Goal: Task Accomplishment & Management: Complete application form

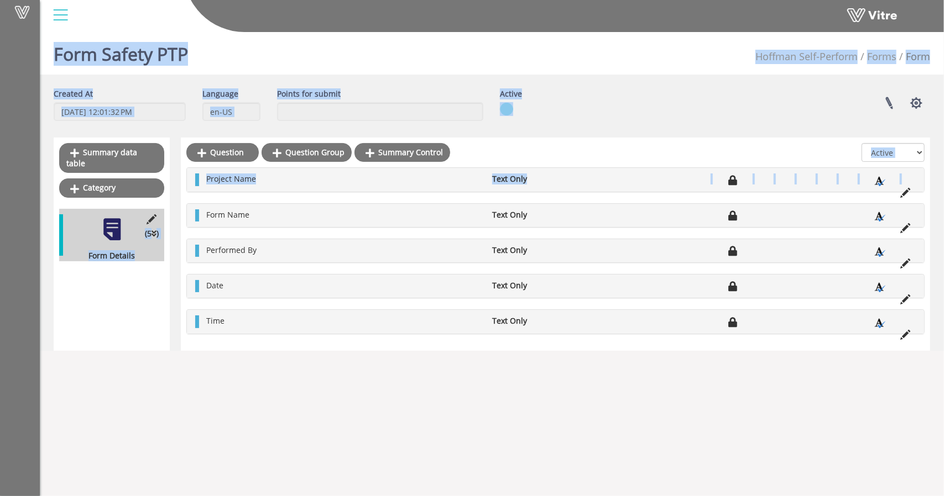
drag, startPoint x: 260, startPoint y: 204, endPoint x: 273, endPoint y: 35, distance: 169.1
click at [273, 35] on div "Vitre Form Safety PTP [PERSON_NAME] Self-Perform Forms Form Created At [DATE] 1…" at bounding box center [472, 189] width 944 height 323
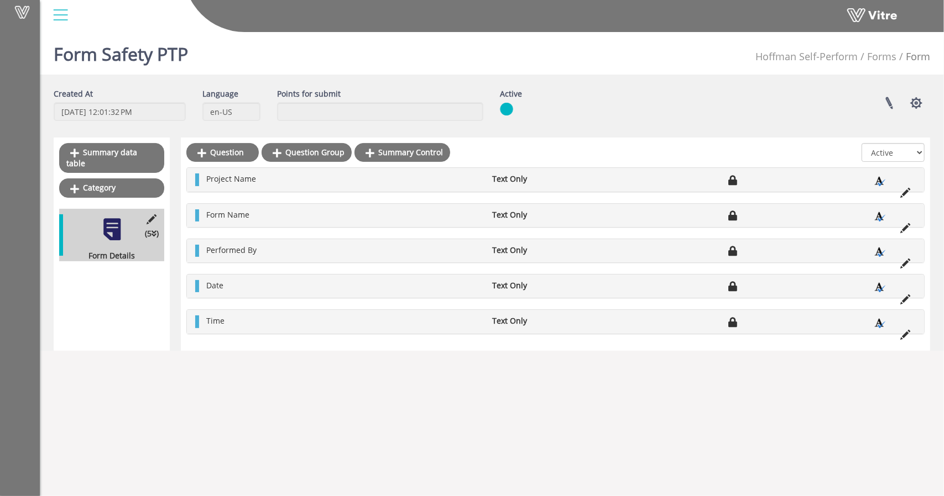
click at [273, 33] on div "Vitre" at bounding box center [492, 16] width 904 height 33
click at [114, 179] on link "Category" at bounding box center [111, 188] width 105 height 19
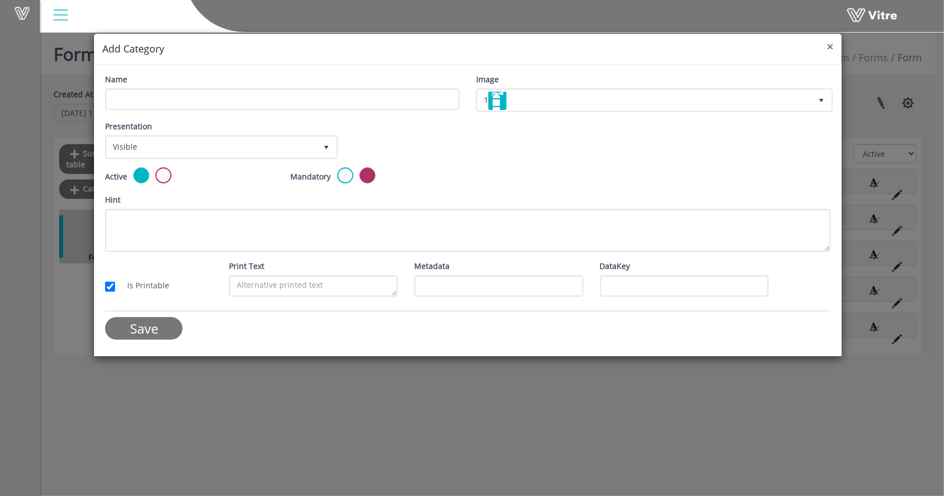
click at [830, 49] on span "×" at bounding box center [829, 46] width 7 height 15
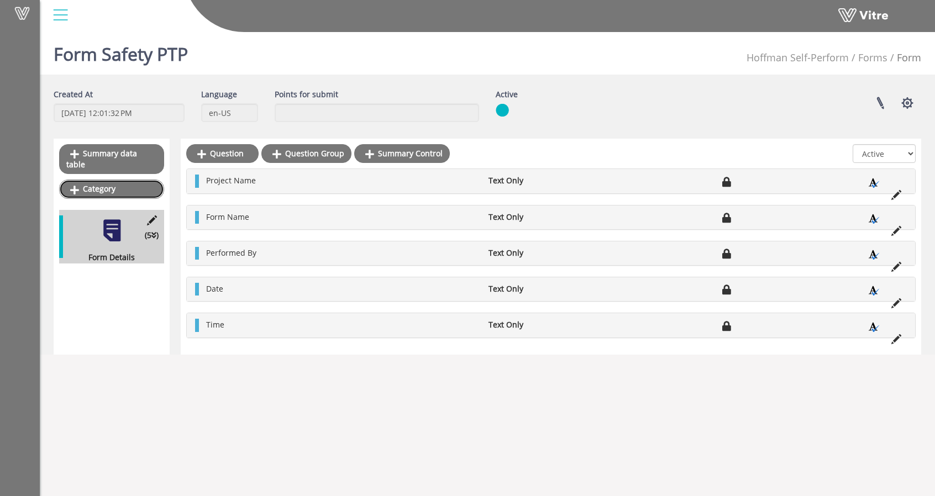
click at [109, 180] on link "Category" at bounding box center [111, 189] width 105 height 19
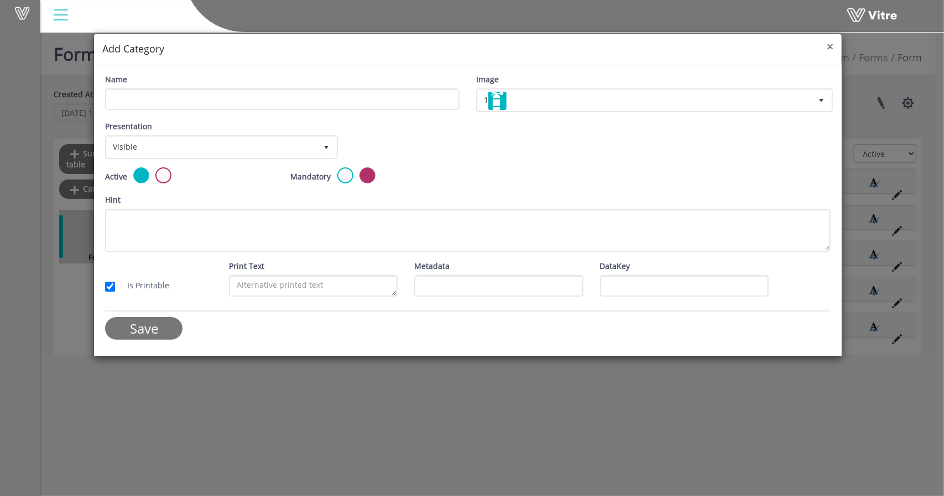
click at [830, 44] on span "×" at bounding box center [829, 46] width 7 height 15
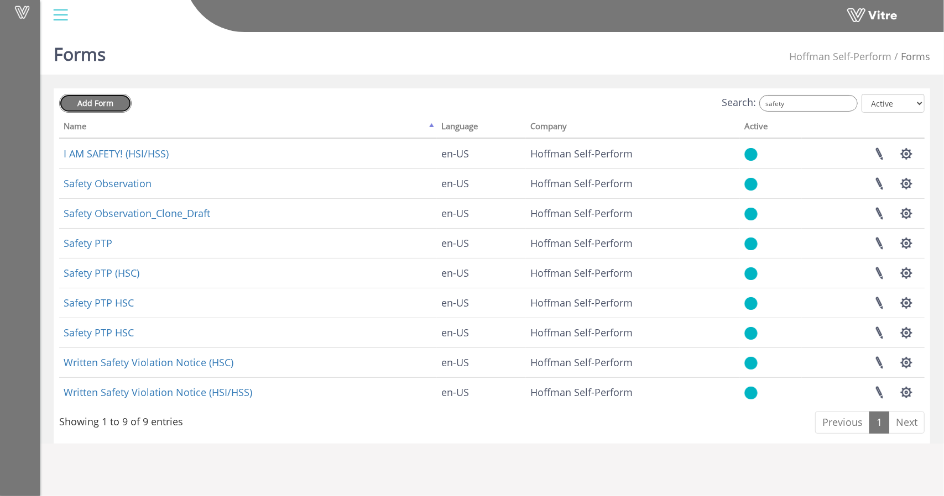
click at [116, 101] on link "Add Form" at bounding box center [95, 103] width 72 height 19
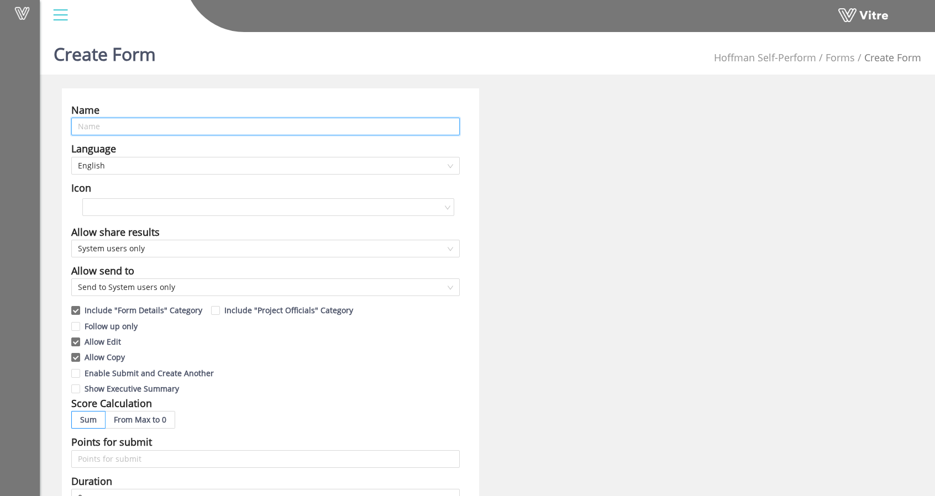
click at [111, 123] on input "text" at bounding box center [265, 127] width 389 height 18
click at [265, 210] on input "search" at bounding box center [264, 207] width 351 height 17
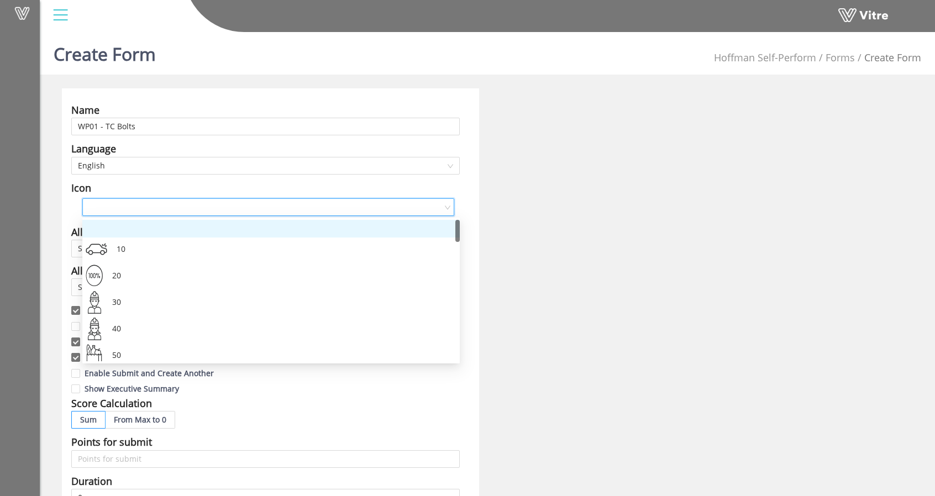
click at [265, 211] on input "search" at bounding box center [264, 207] width 351 height 17
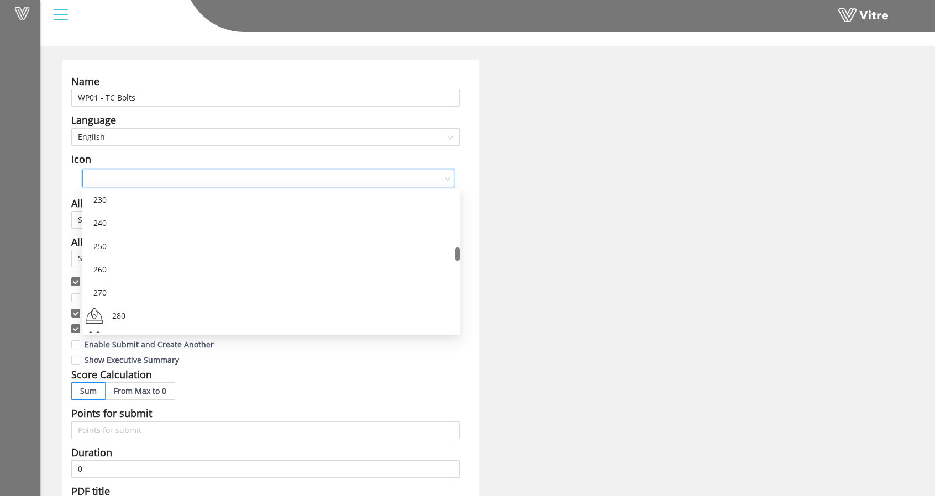
scroll to position [595, 0]
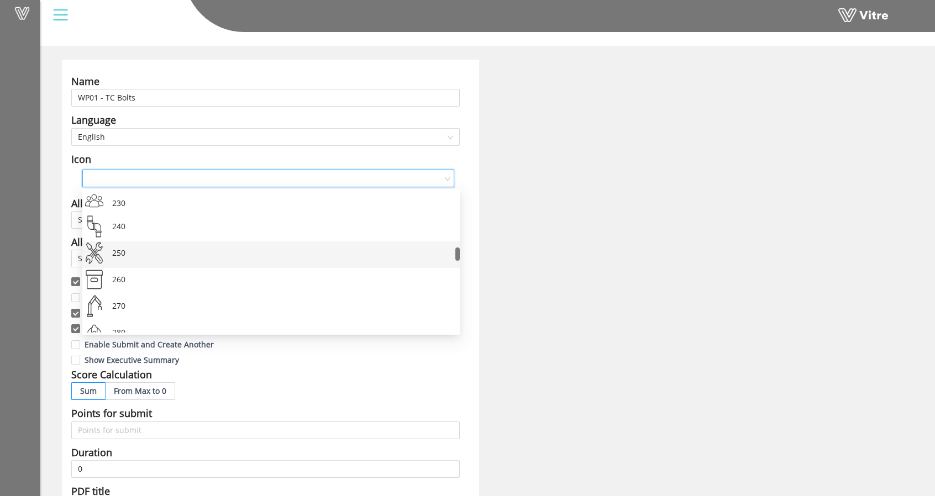
click at [113, 250] on div "250" at bounding box center [280, 255] width 342 height 27
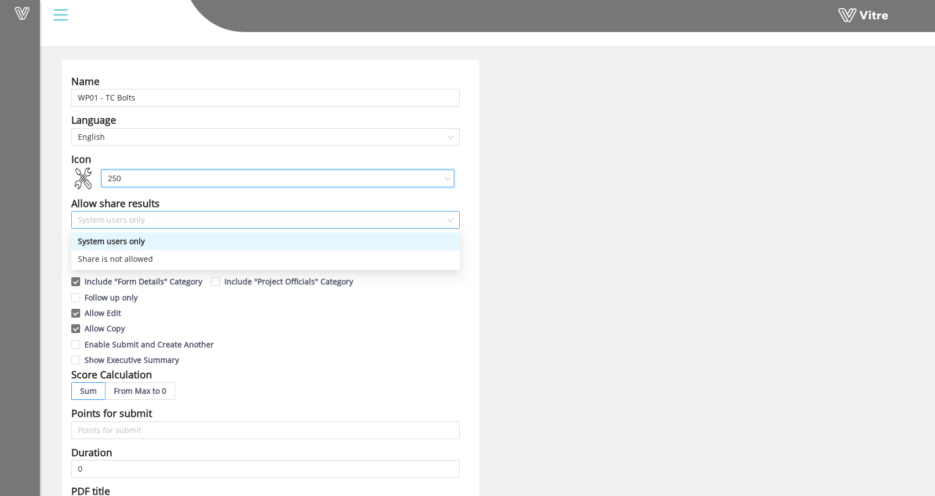
click at [129, 217] on span "System users only" at bounding box center [265, 220] width 375 height 17
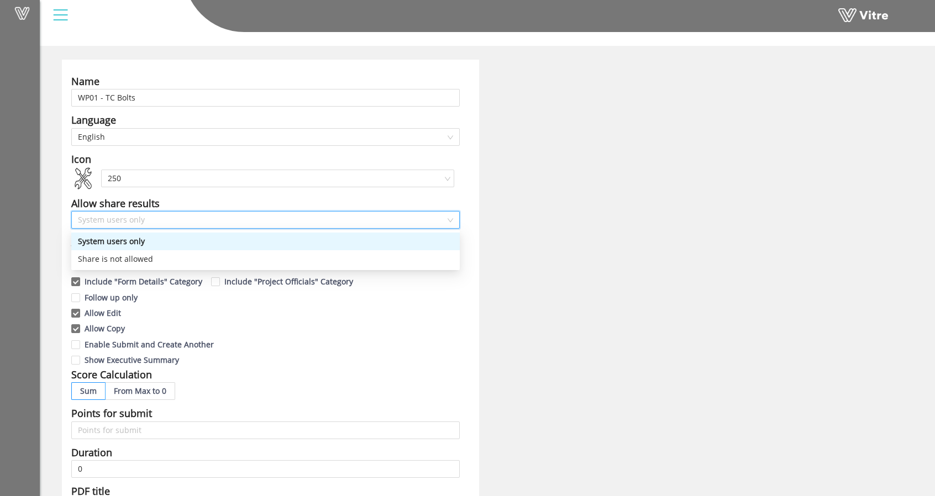
click at [56, 217] on div "Name WP01 - TC Bolts Language English Icon 250 Allow share results System users…" at bounding box center [271, 420] width 434 height 721
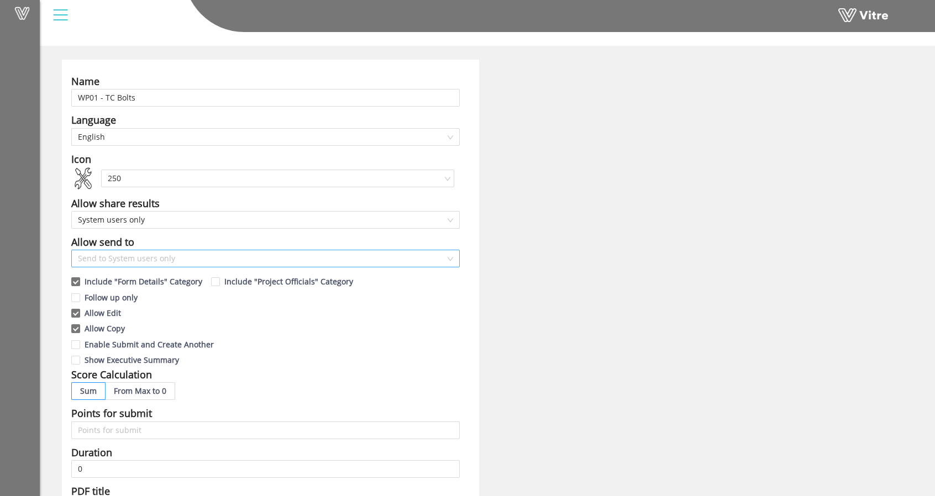
click at [136, 261] on span "Send to System users only" at bounding box center [265, 258] width 375 height 17
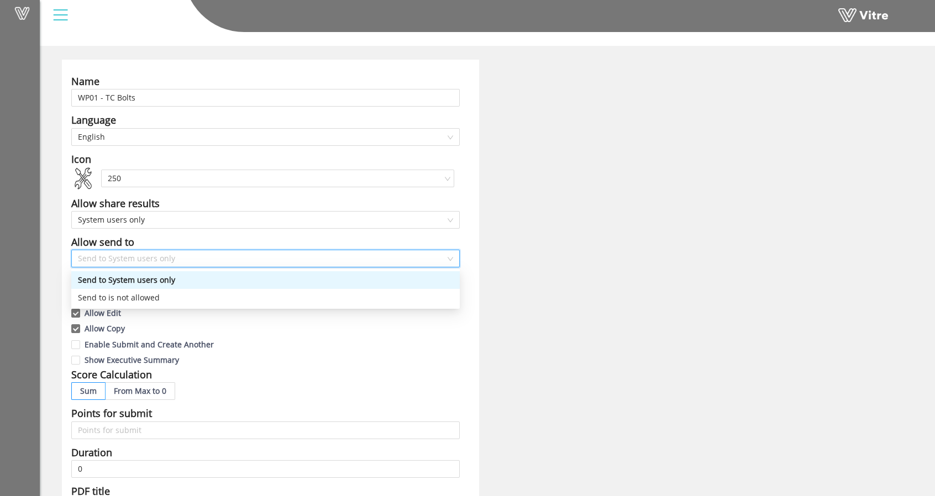
click at [62, 244] on div "Name WP01 - TC Bolts Language English Icon 250 Allow share results System users…" at bounding box center [270, 420] width 417 height 721
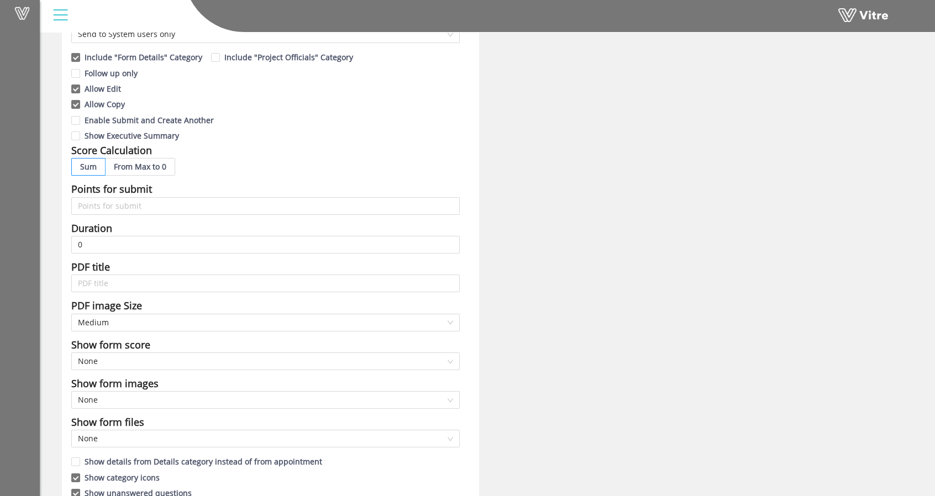
scroll to position [311, 0]
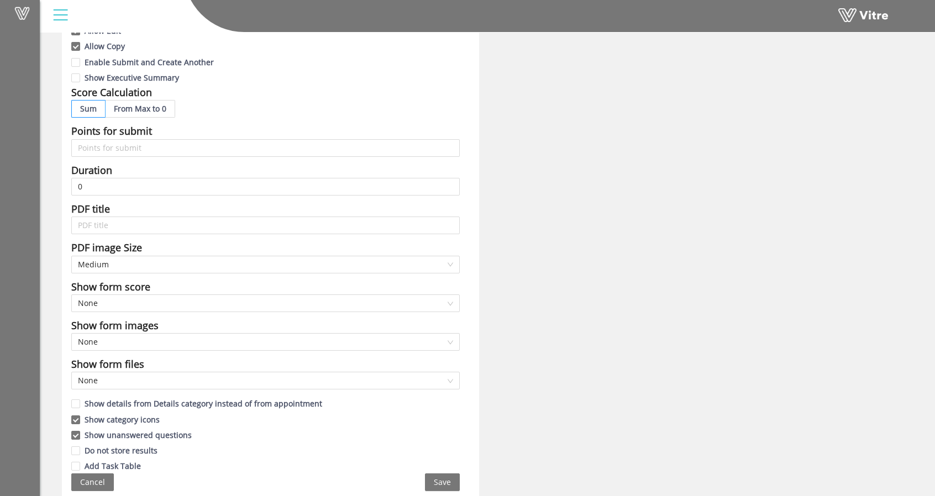
click at [54, 310] on div "Name WP01 - TC Bolts Language English Icon 250 Allow share results System users…" at bounding box center [271, 137] width 434 height 721
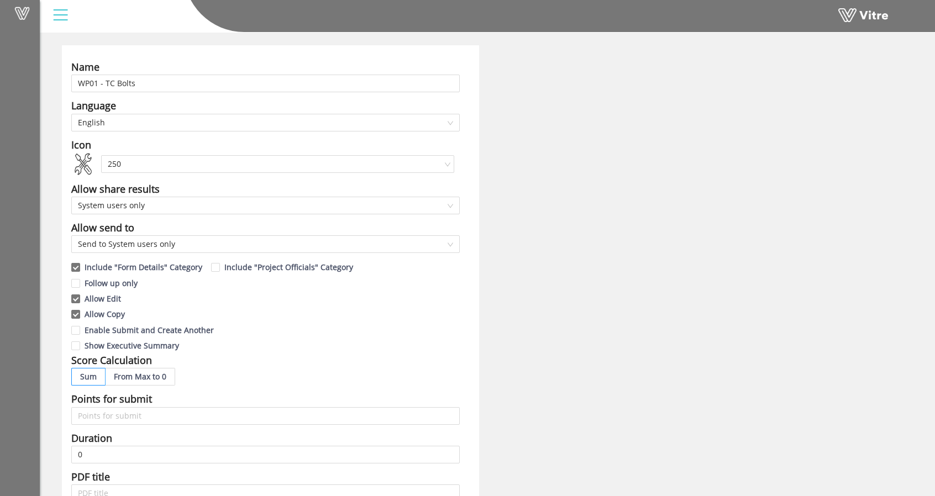
scroll to position [0, 0]
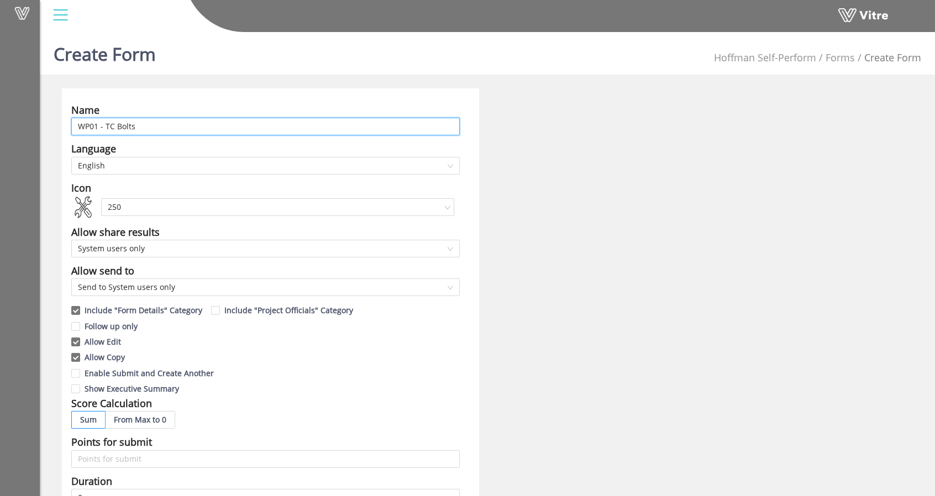
click at [289, 125] on input "WP01 - TC Bolts" at bounding box center [265, 127] width 389 height 18
type input "WP01 - TC Bolts (HSC)"
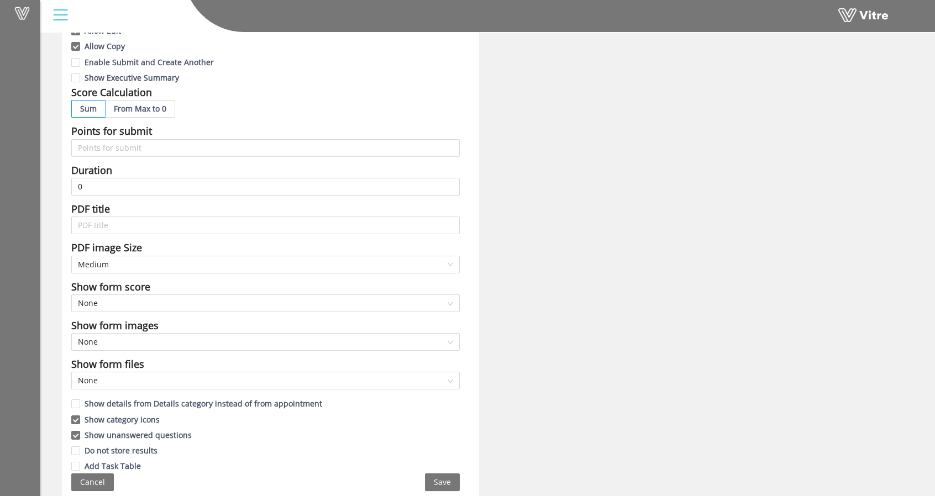
click at [441, 479] on span "Save" at bounding box center [442, 482] width 17 height 12
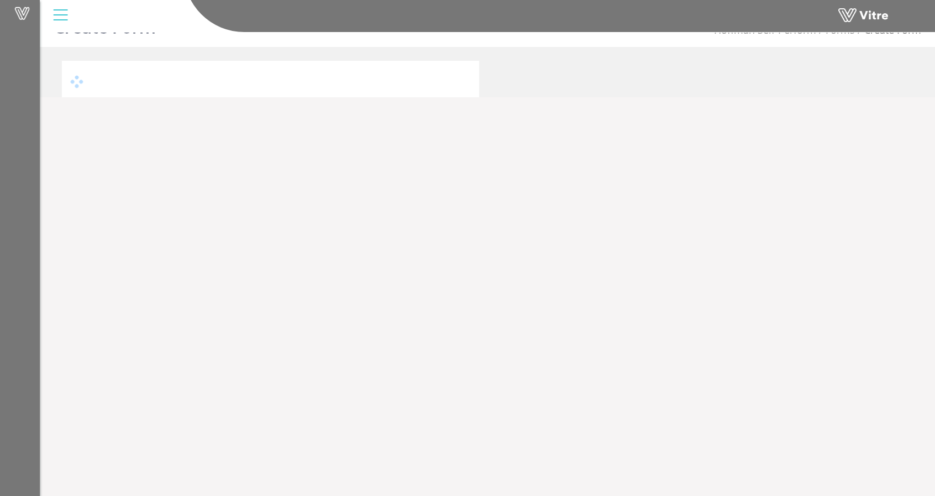
scroll to position [28, 0]
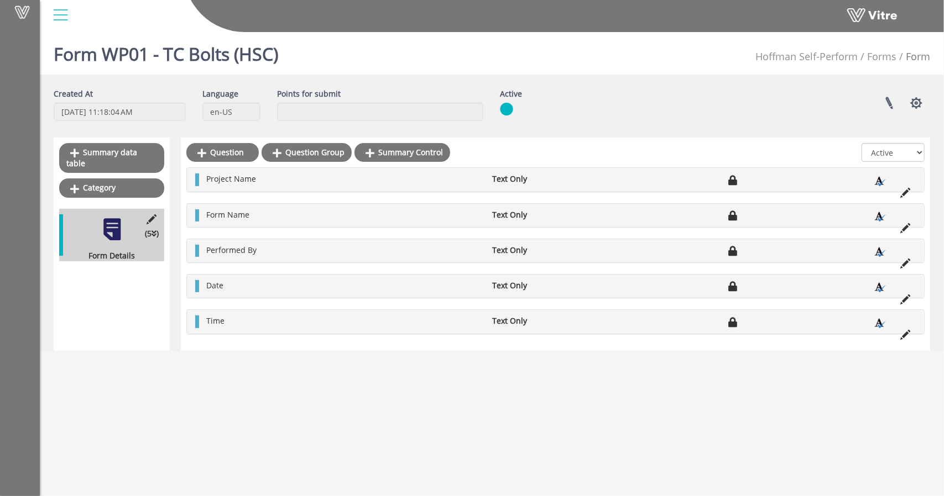
click at [507, 107] on img at bounding box center [506, 109] width 13 height 14
click at [918, 102] on button "button" at bounding box center [916, 102] width 28 height 29
click at [875, 145] on link "Set Users" at bounding box center [879, 144] width 101 height 14
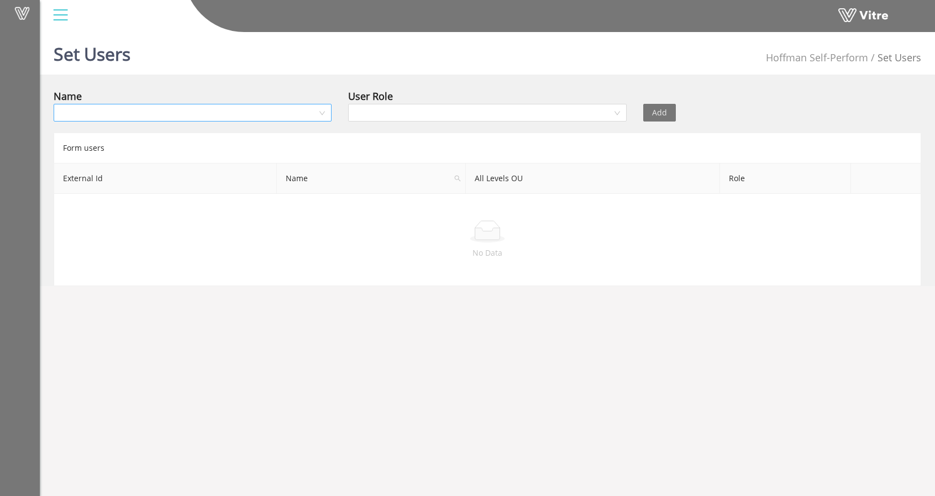
click at [170, 119] on input "search" at bounding box center [188, 112] width 257 height 17
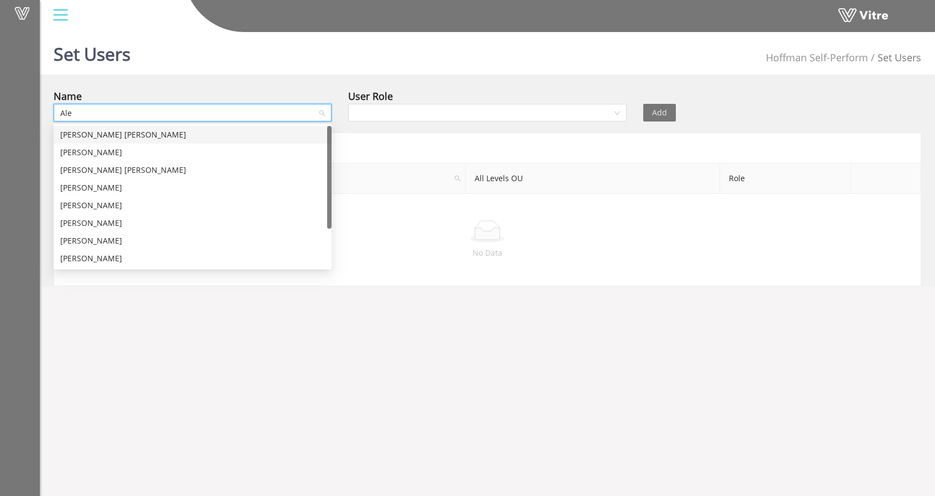
type input "Alex"
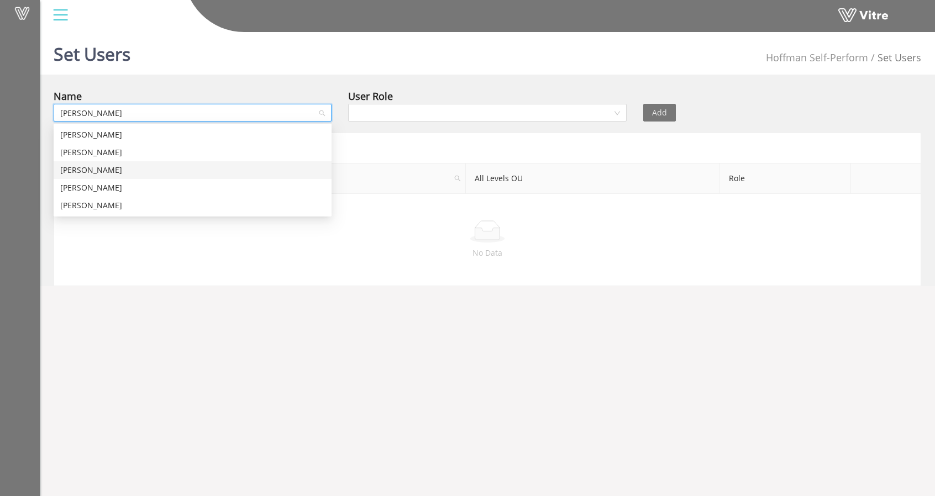
click at [108, 172] on div "Alex Rankine" at bounding box center [192, 170] width 265 height 12
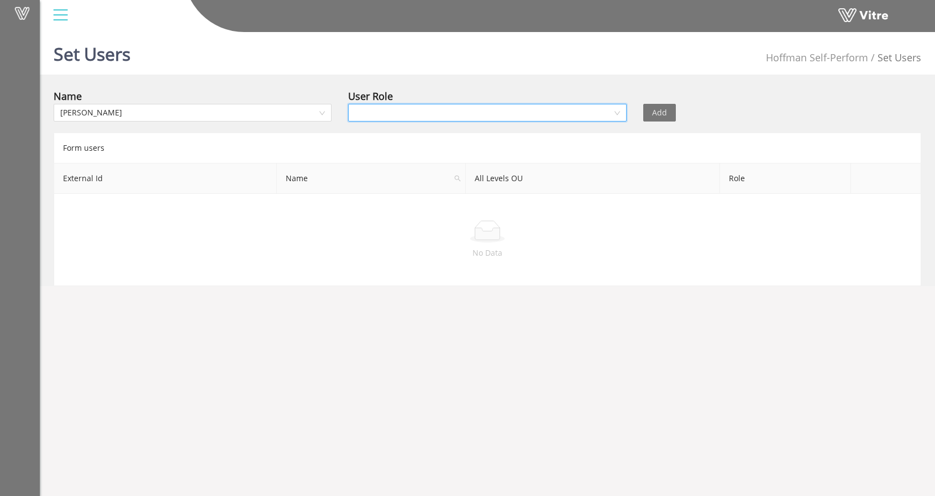
click at [567, 114] on input "search" at bounding box center [483, 112] width 257 height 17
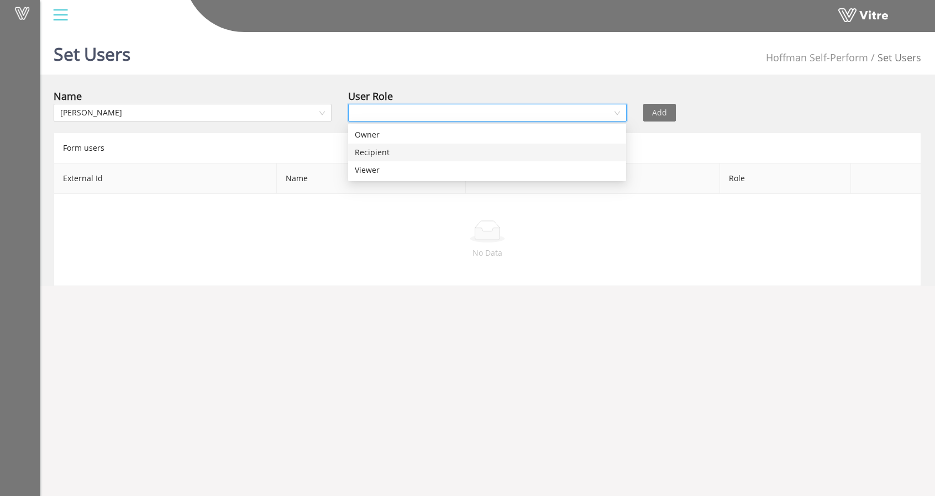
click at [496, 154] on div "Recipient" at bounding box center [487, 152] width 265 height 12
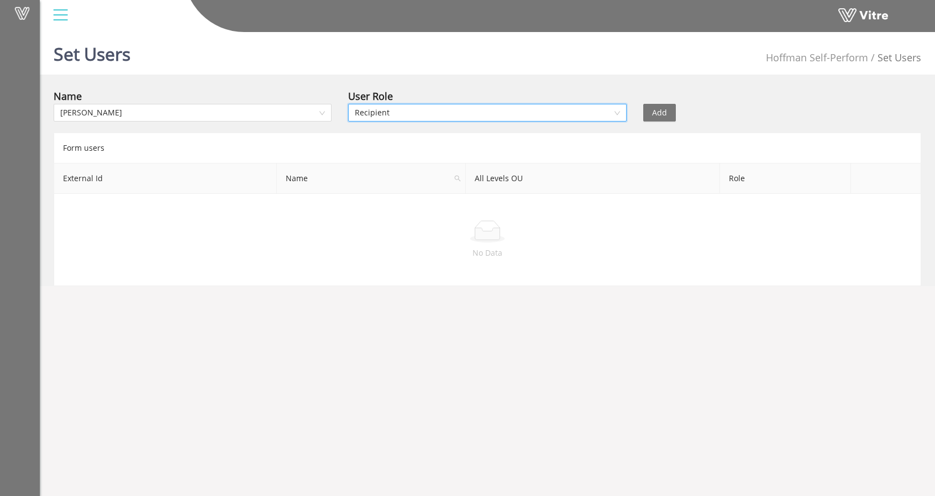
click at [655, 109] on span "Add" at bounding box center [659, 113] width 15 height 12
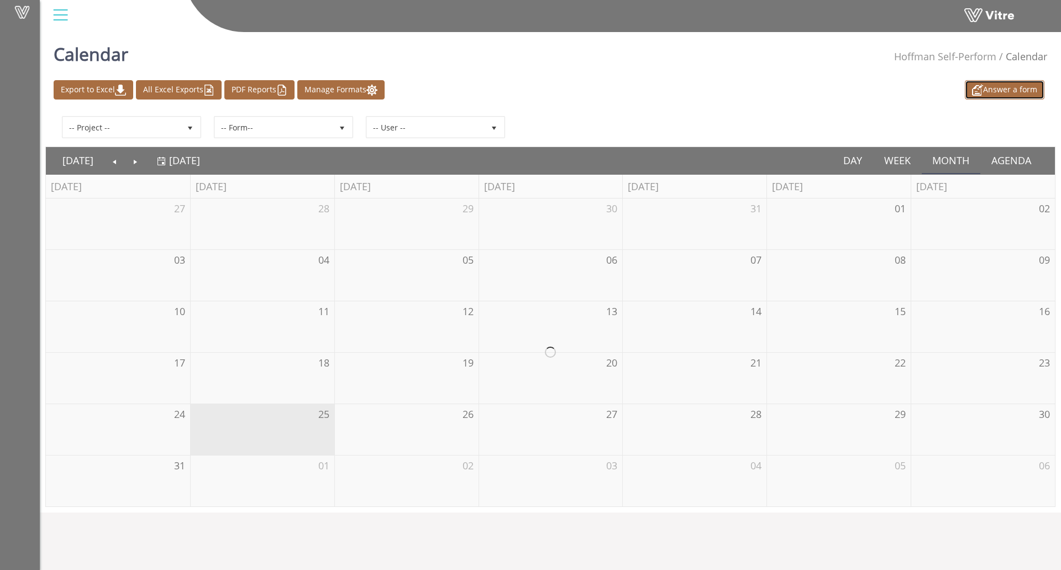
click at [1015, 86] on link "Answer a form" at bounding box center [1005, 89] width 80 height 19
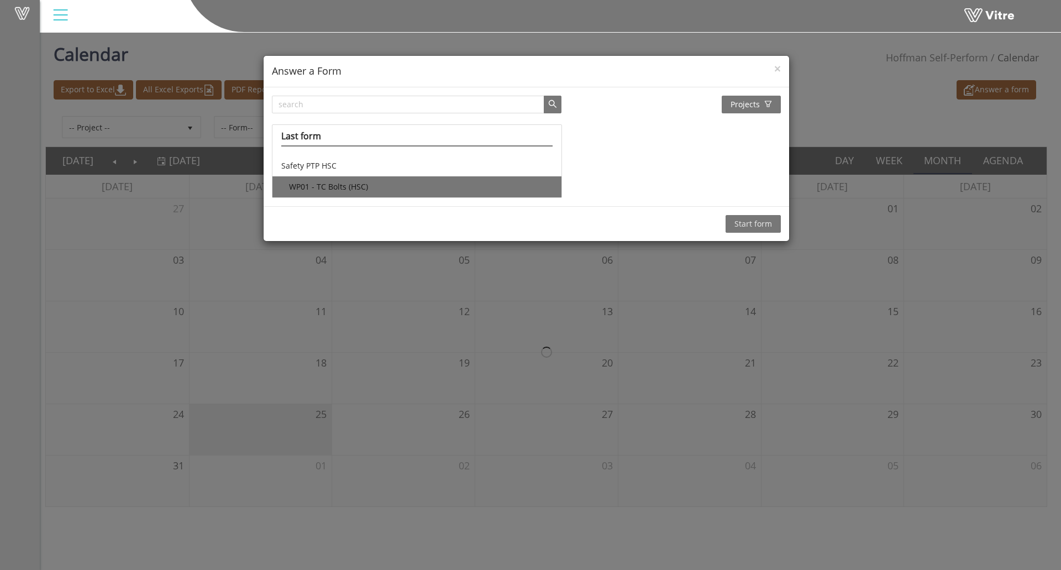
click at [369, 189] on li "WP01 - TC Bolts (HSC)" at bounding box center [417, 186] width 289 height 21
click at [762, 220] on span "Start form" at bounding box center [754, 224] width 38 height 12
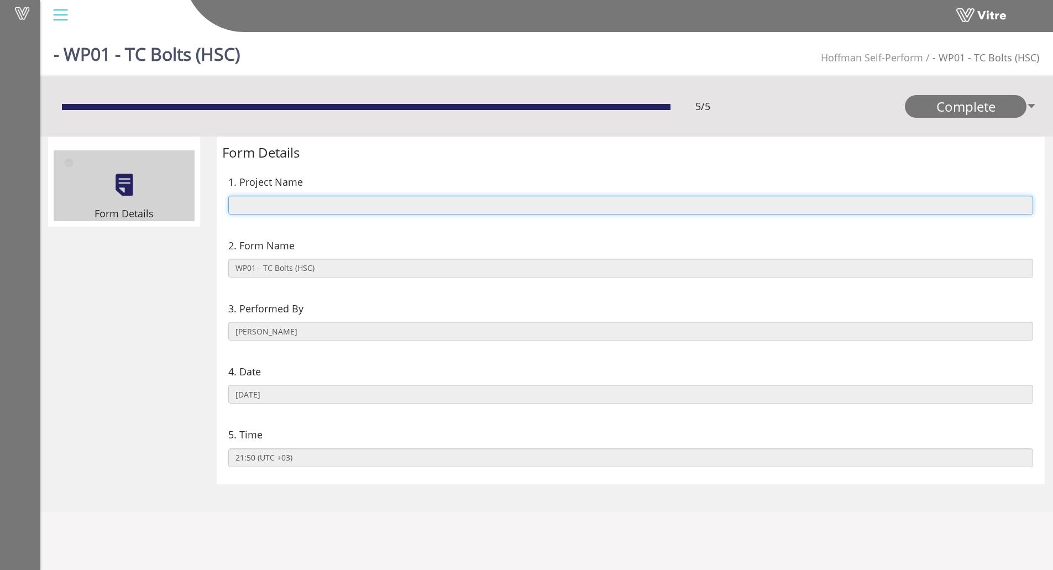
click at [283, 200] on input "text" at bounding box center [630, 205] width 805 height 19
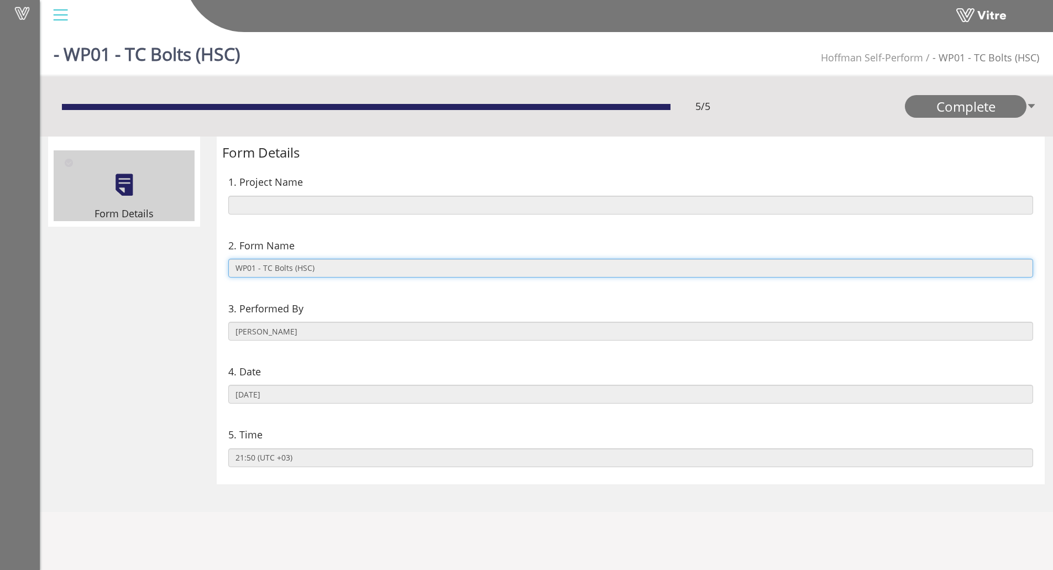
click at [289, 270] on input "WP01 - TC Bolts (HSC)" at bounding box center [630, 268] width 805 height 19
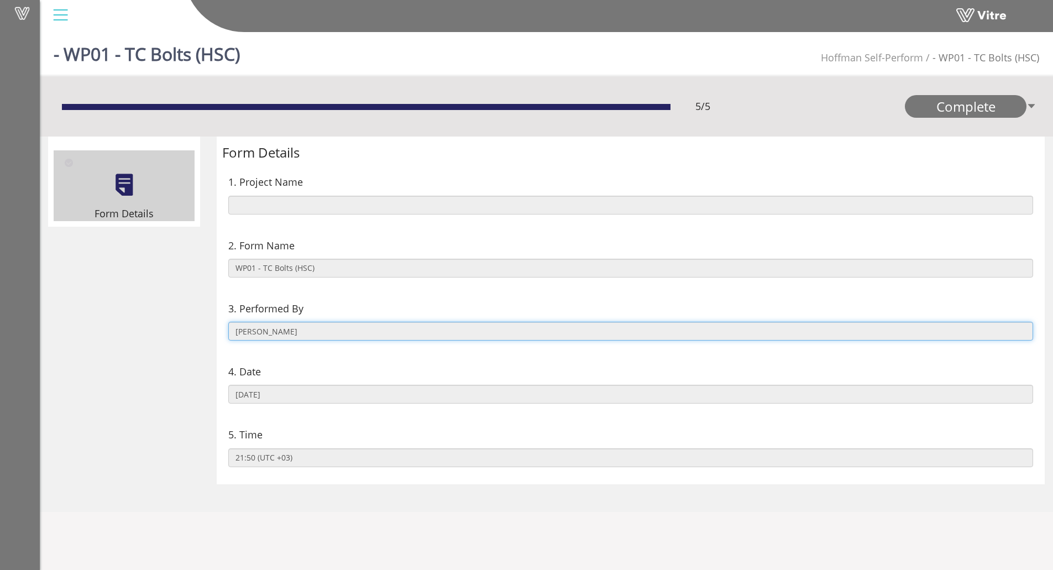
click at [277, 338] on input "[PERSON_NAME]" at bounding box center [630, 331] width 805 height 19
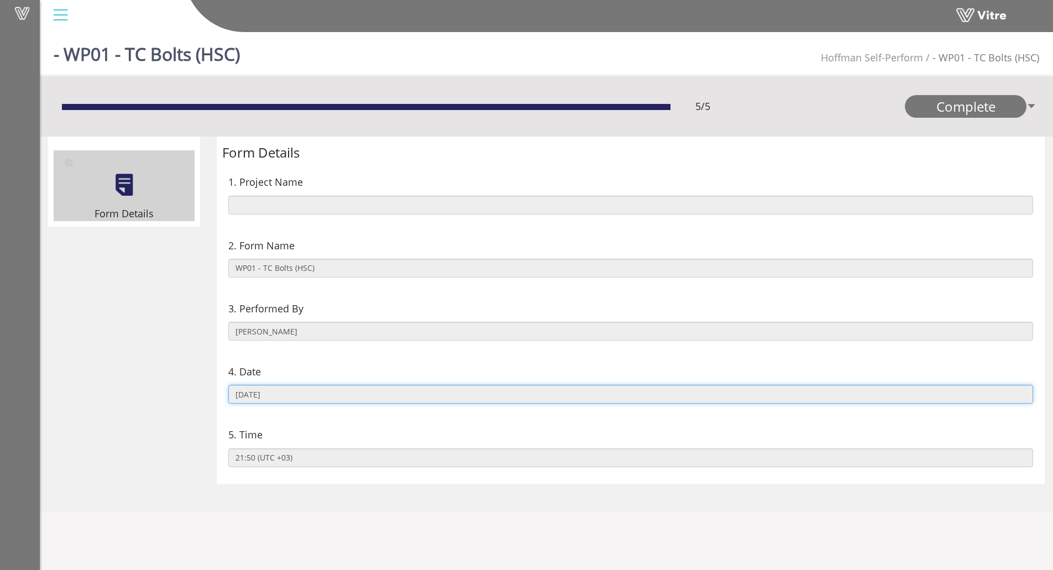
click at [276, 403] on input "08/25/2025" at bounding box center [630, 394] width 805 height 19
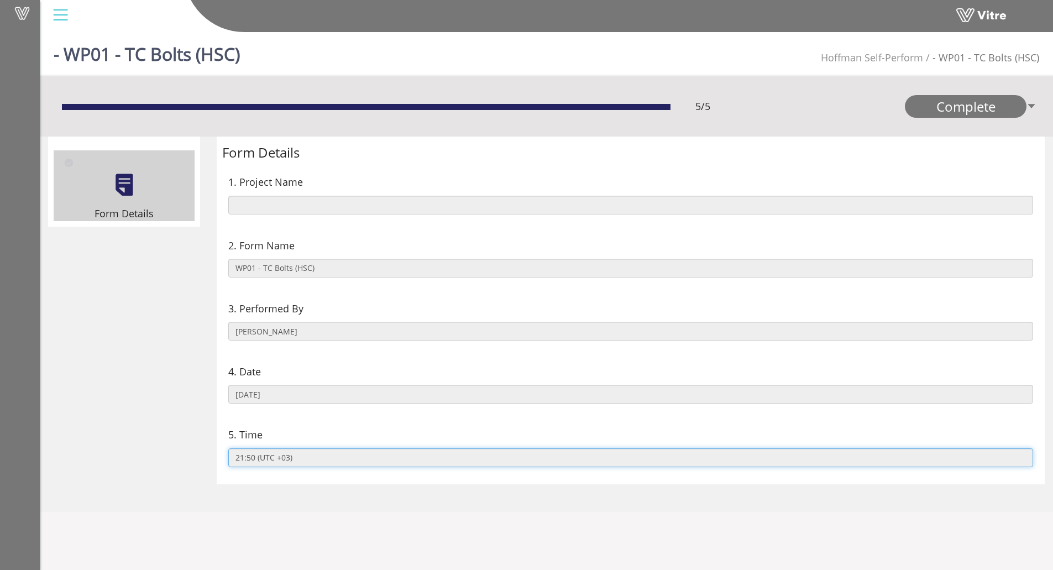
click at [292, 459] on input "21:50 (UTC +03)" at bounding box center [630, 457] width 805 height 19
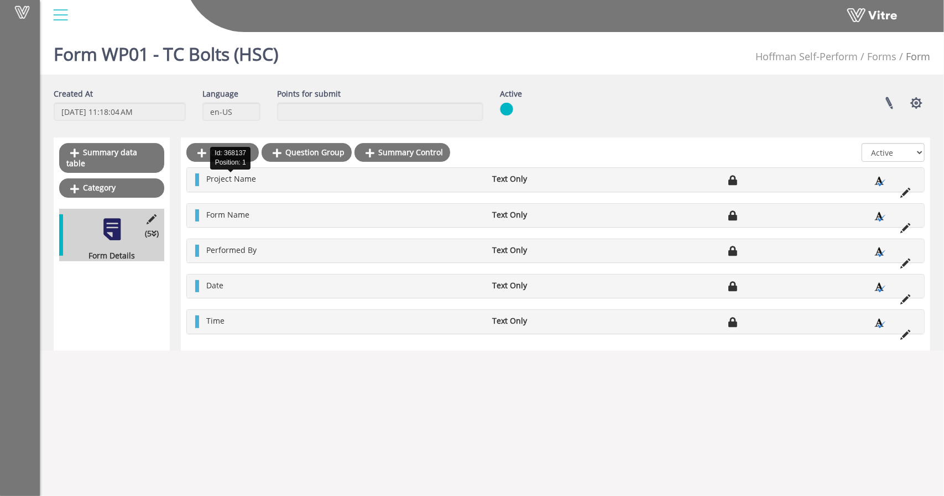
click at [238, 182] on span "Project Name" at bounding box center [231, 179] width 50 height 11
click at [902, 191] on icon at bounding box center [905, 193] width 10 height 10
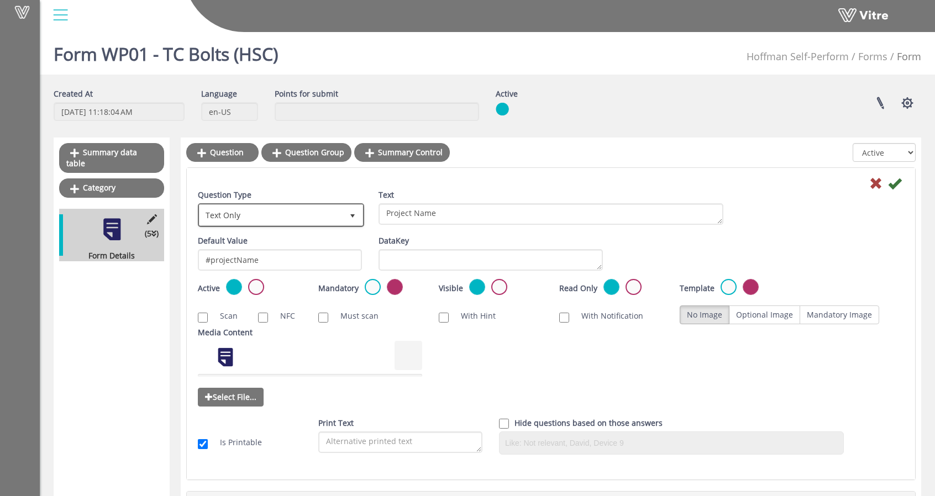
click at [306, 223] on span "Text Only" at bounding box center [271, 215] width 143 height 20
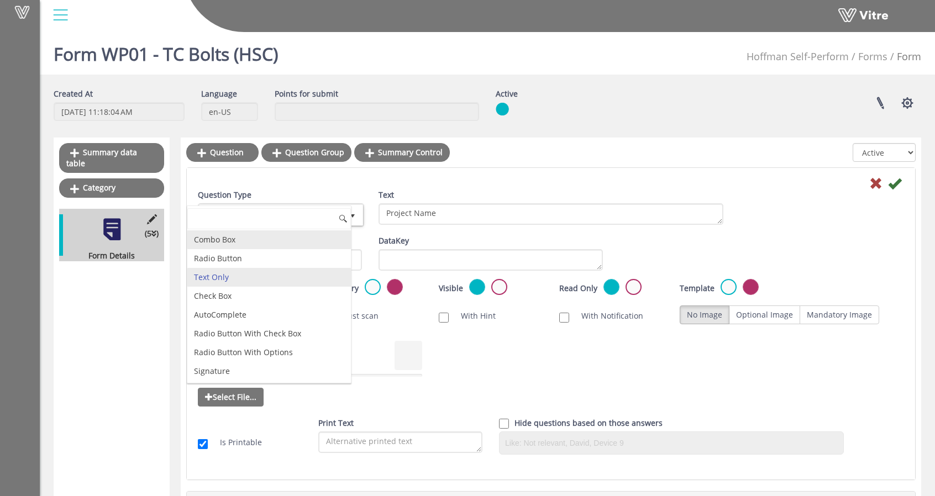
click at [234, 239] on li "Combo Box" at bounding box center [269, 240] width 164 height 19
type input "1"
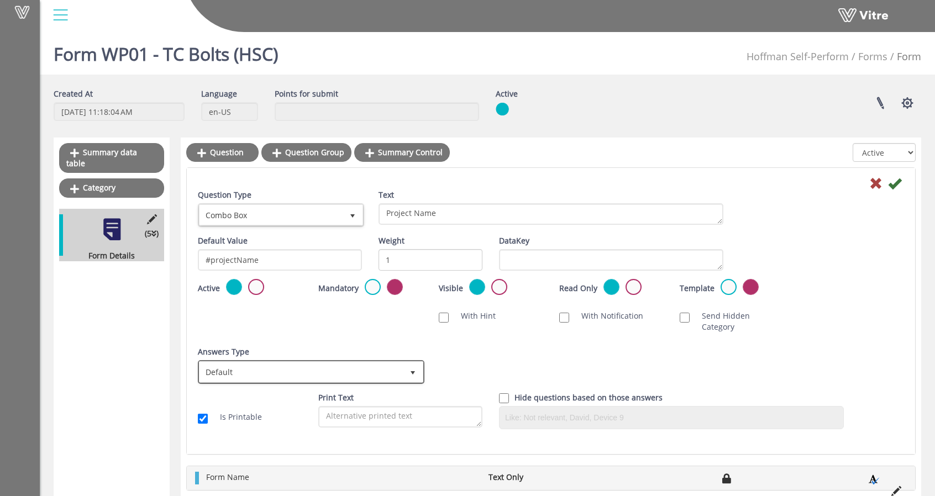
click at [392, 366] on span "Default" at bounding box center [301, 372] width 203 height 20
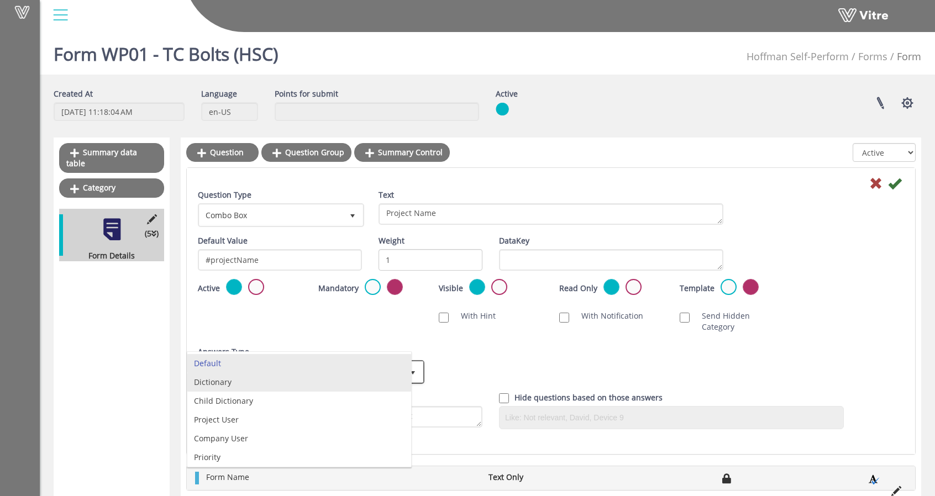
click at [352, 386] on li "Dictionary" at bounding box center [299, 382] width 224 height 19
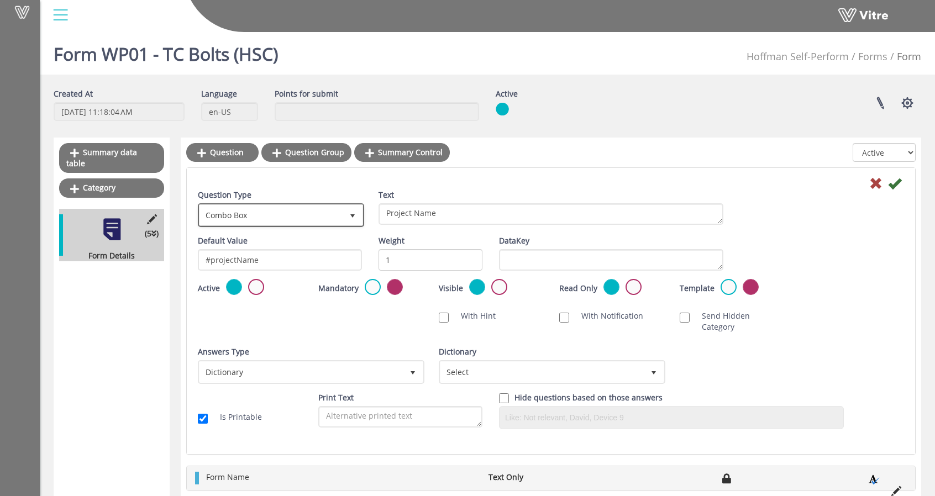
click at [292, 219] on span "Combo Box" at bounding box center [271, 215] width 143 height 20
click at [507, 364] on span "Select" at bounding box center [542, 372] width 203 height 20
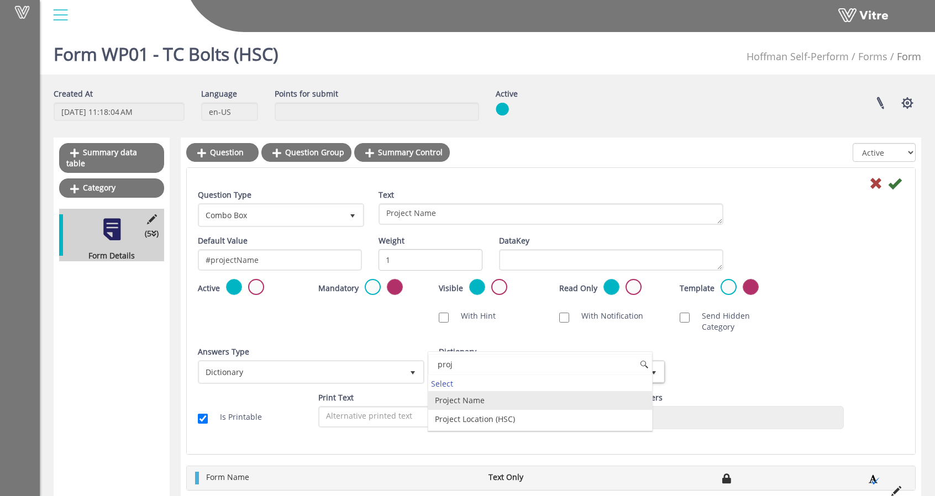
click at [469, 397] on li "Project Name" at bounding box center [540, 400] width 224 height 19
type input "proj"
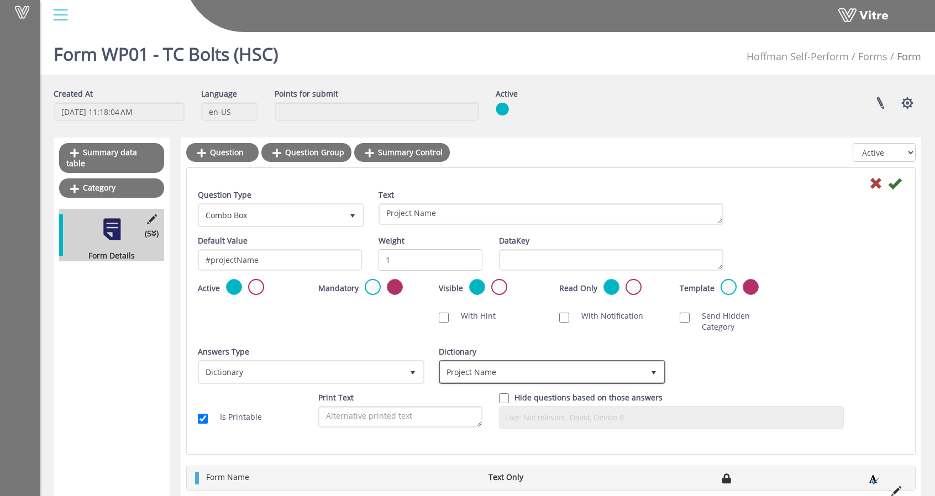
click at [540, 367] on span "Project Name" at bounding box center [542, 372] width 203 height 20
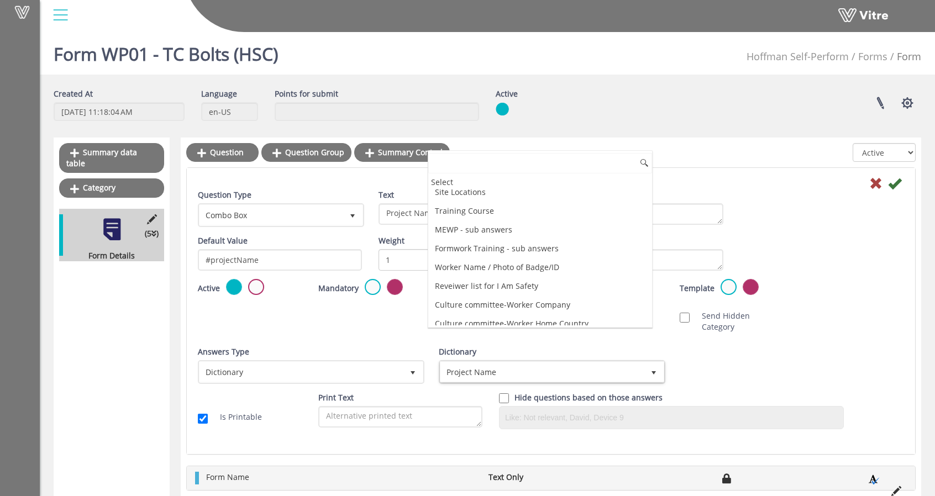
scroll to position [159, 0]
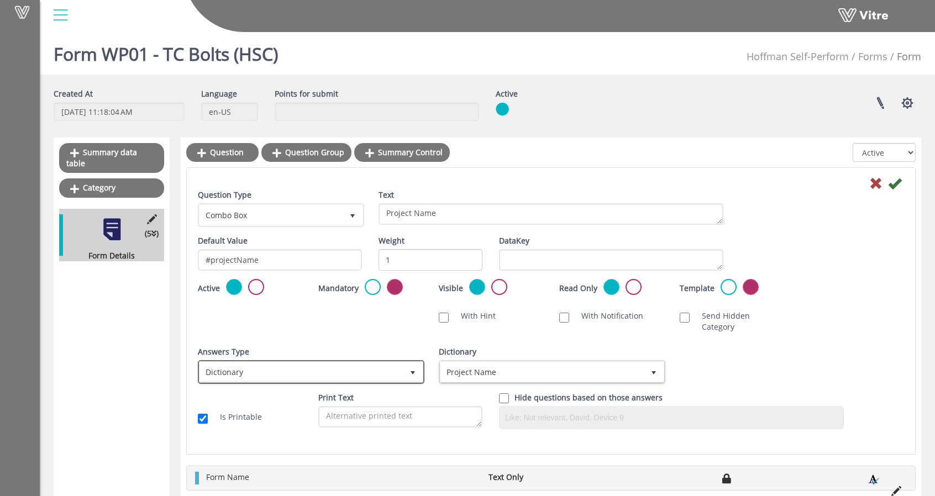
click at [315, 362] on span "Dictionary" at bounding box center [301, 372] width 203 height 20
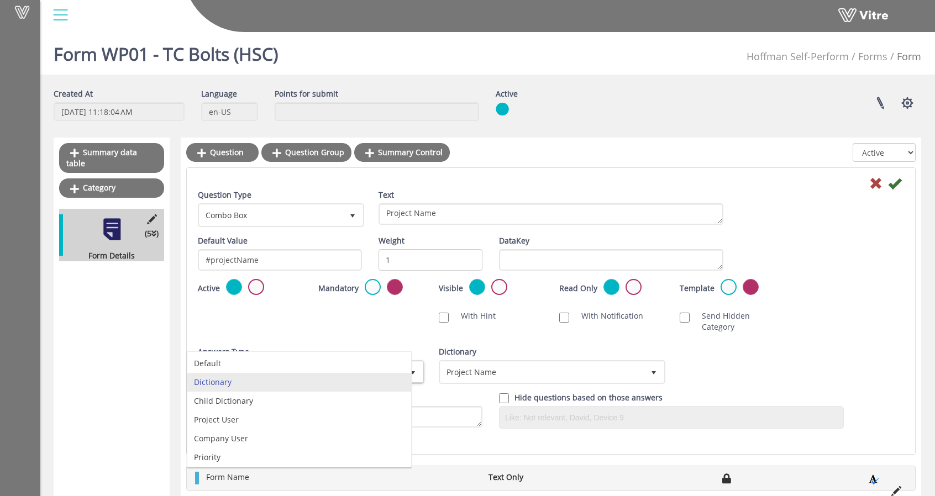
click at [347, 331] on div "Question Type Combo Box 2 Text Project Name Default Value #projectName Weight 1…" at bounding box center [551, 314] width 706 height 248
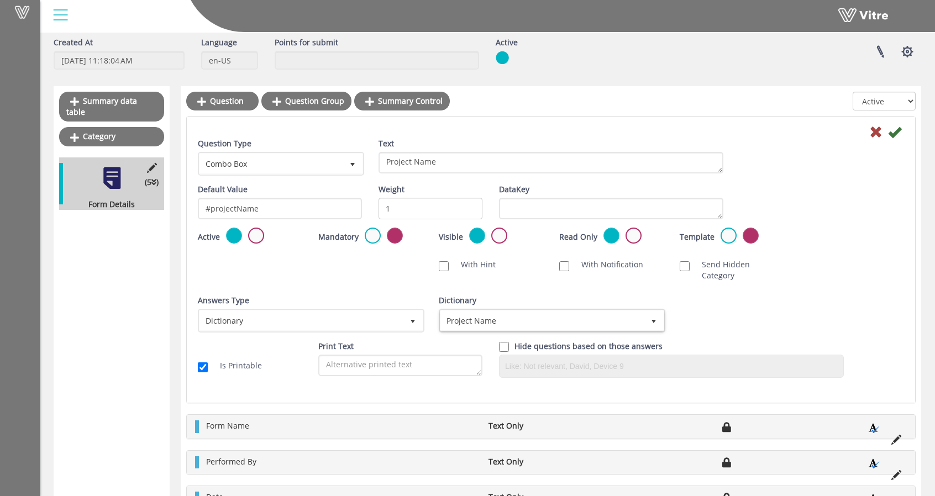
scroll to position [0, 0]
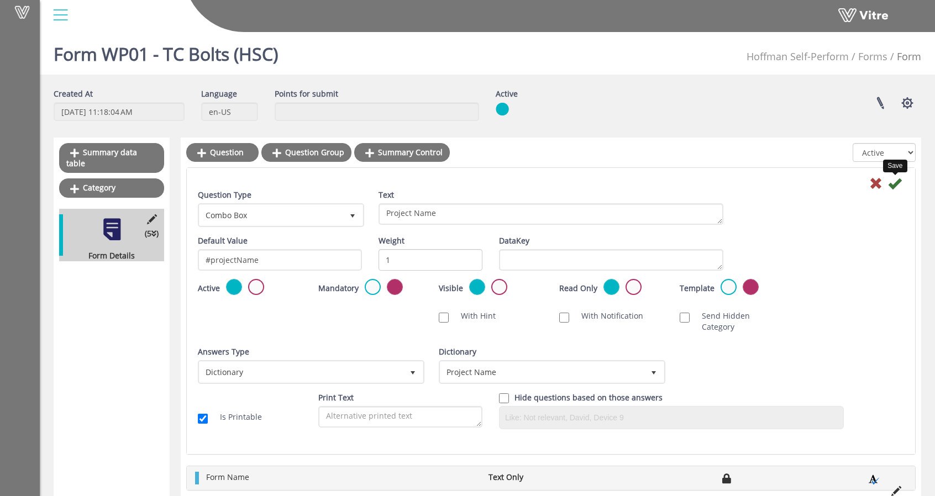
click at [893, 179] on icon at bounding box center [894, 183] width 13 height 13
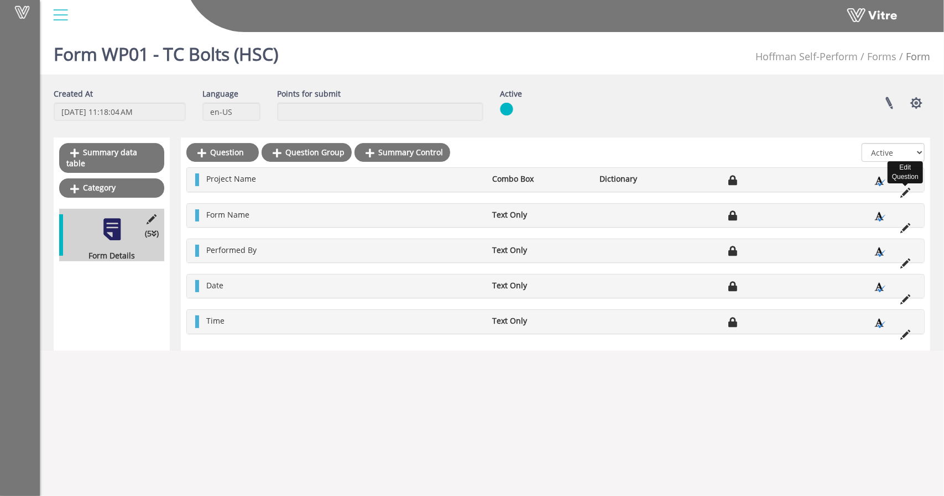
click at [902, 192] on icon at bounding box center [905, 193] width 10 height 10
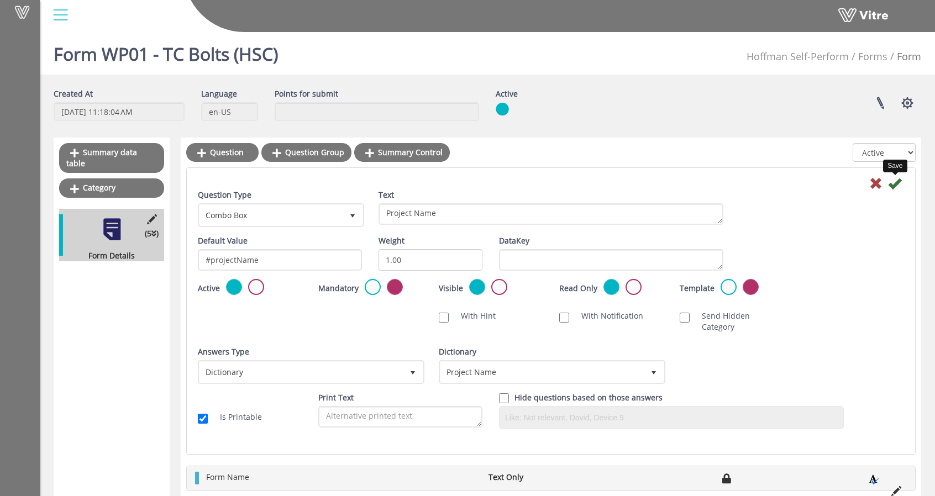
click at [895, 180] on icon at bounding box center [894, 183] width 13 height 13
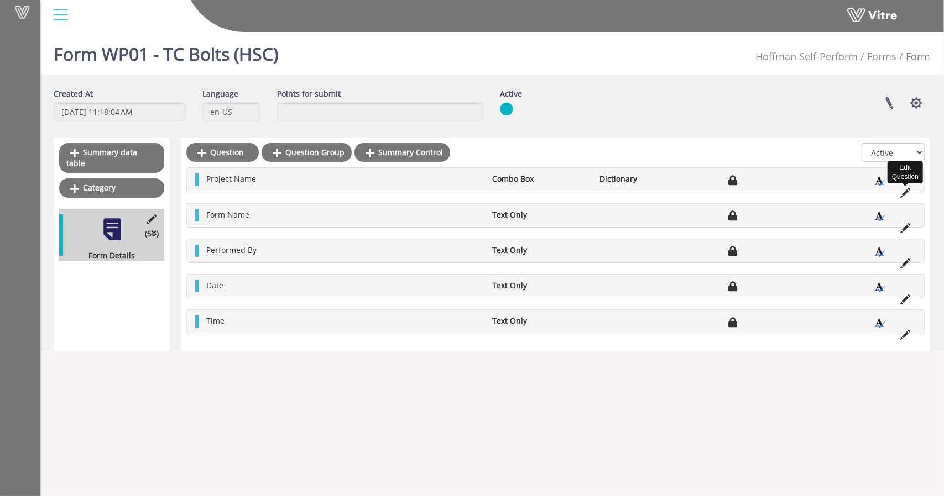
click at [905, 193] on icon at bounding box center [905, 193] width 10 height 10
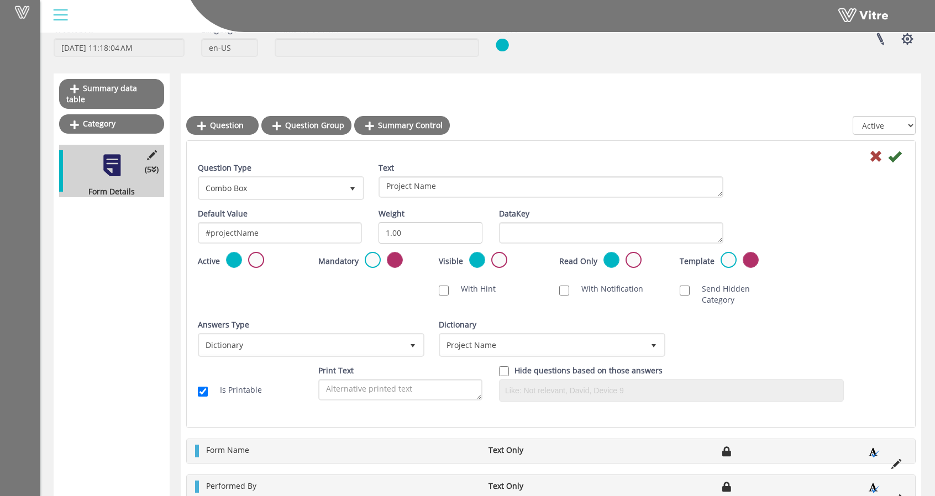
scroll to position [135, 0]
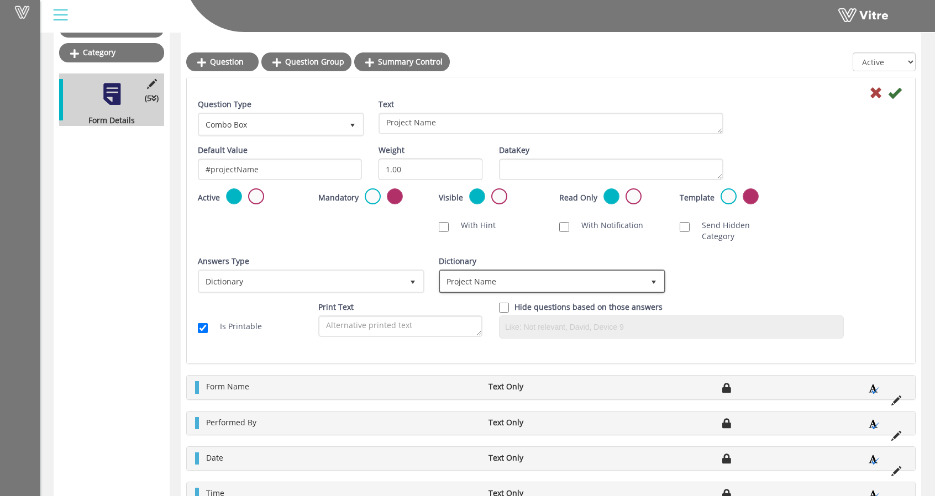
click at [498, 271] on span "Project Name" at bounding box center [542, 281] width 203 height 20
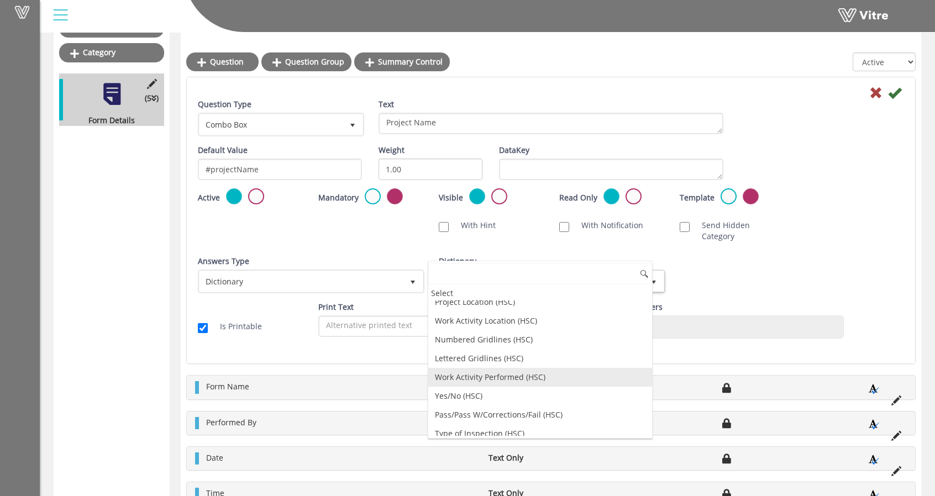
scroll to position [1099, 0]
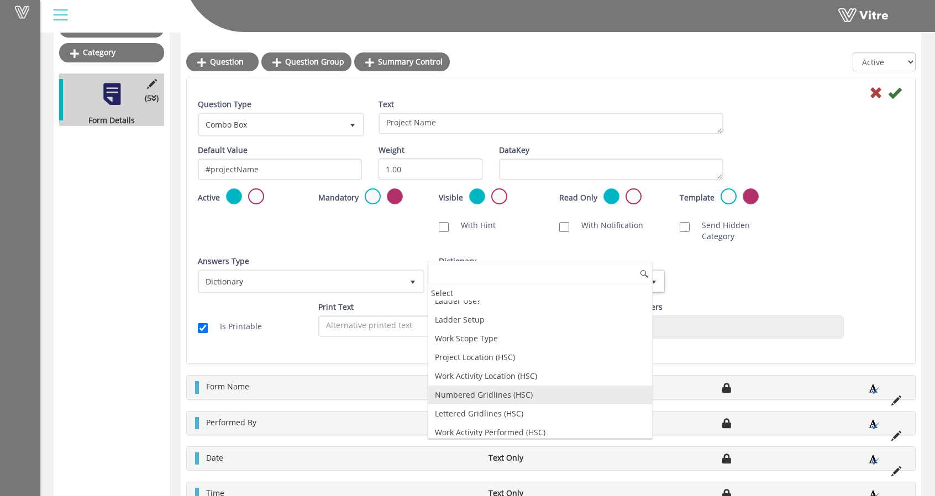
click at [473, 386] on li "Numbered Gridlines (HSC)" at bounding box center [540, 395] width 224 height 19
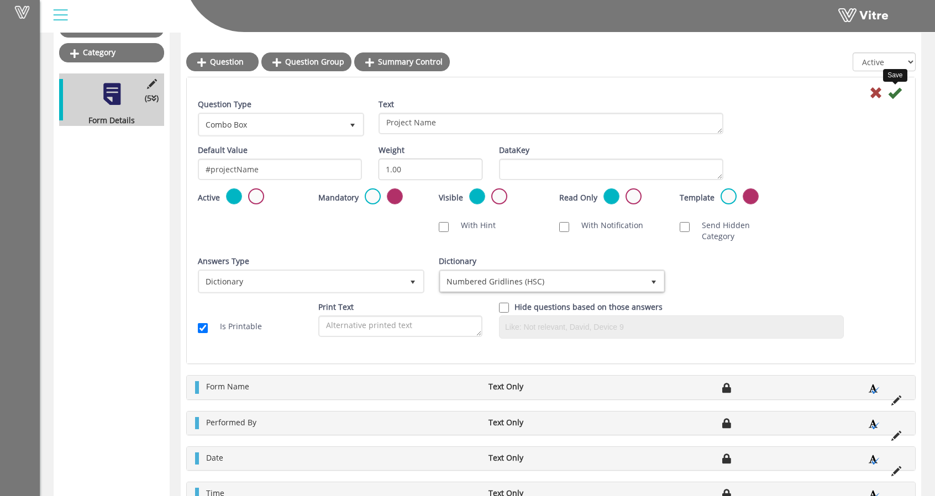
click at [897, 97] on icon at bounding box center [894, 92] width 13 height 13
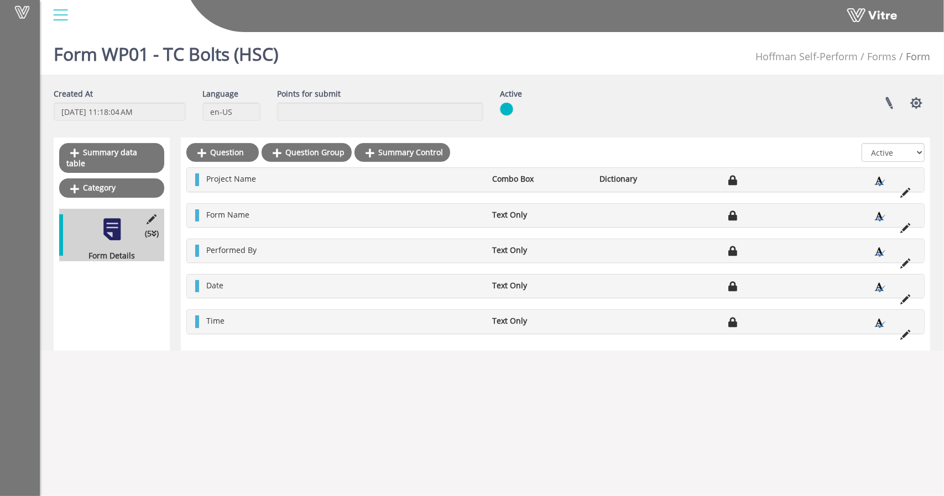
click at [270, 181] on li "Project Name" at bounding box center [344, 179] width 286 height 11
click at [907, 192] on icon at bounding box center [905, 193] width 10 height 10
click at [905, 195] on icon at bounding box center [905, 193] width 10 height 10
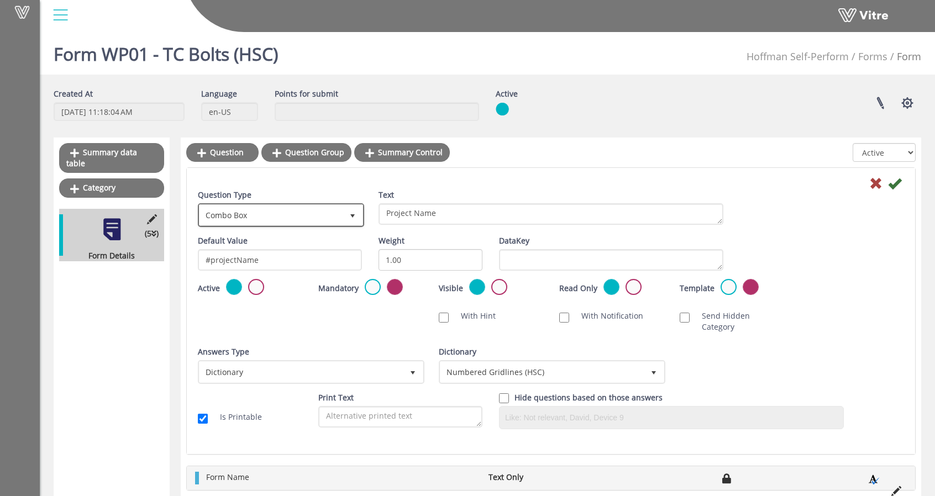
click at [323, 211] on span "Combo Box" at bounding box center [271, 215] width 143 height 20
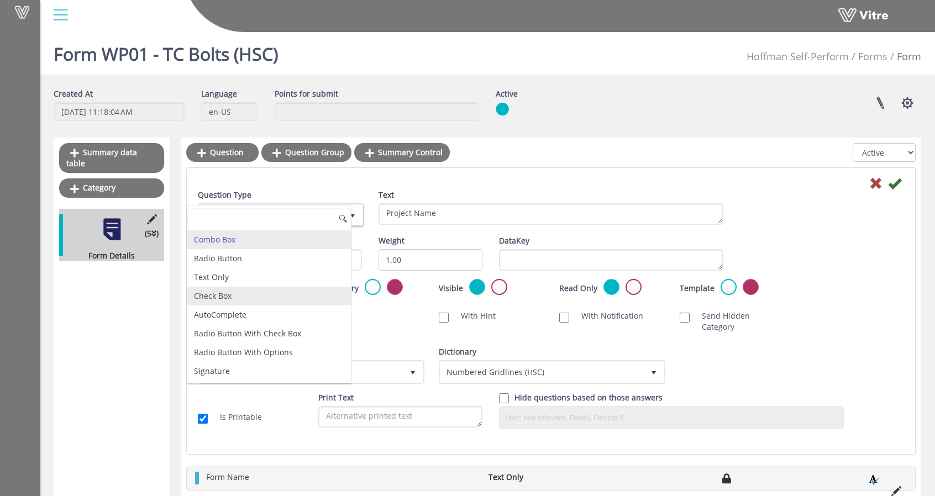
click at [241, 296] on li "Check Box" at bounding box center [269, 296] width 164 height 19
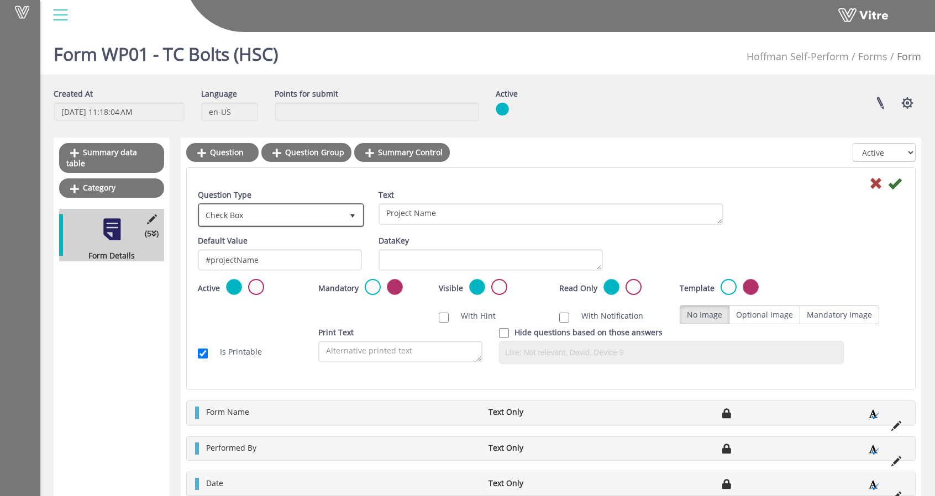
click at [287, 217] on span "Check Box" at bounding box center [271, 215] width 143 height 20
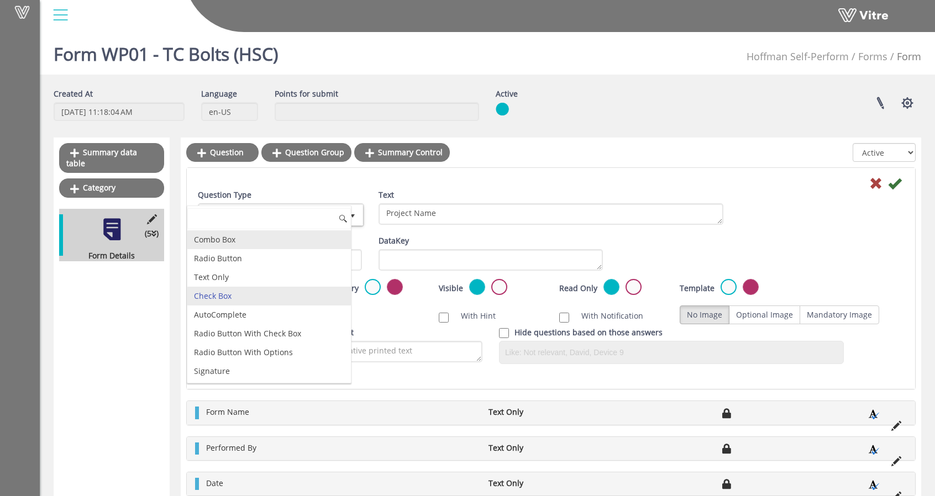
click at [264, 239] on li "Combo Box" at bounding box center [269, 240] width 164 height 19
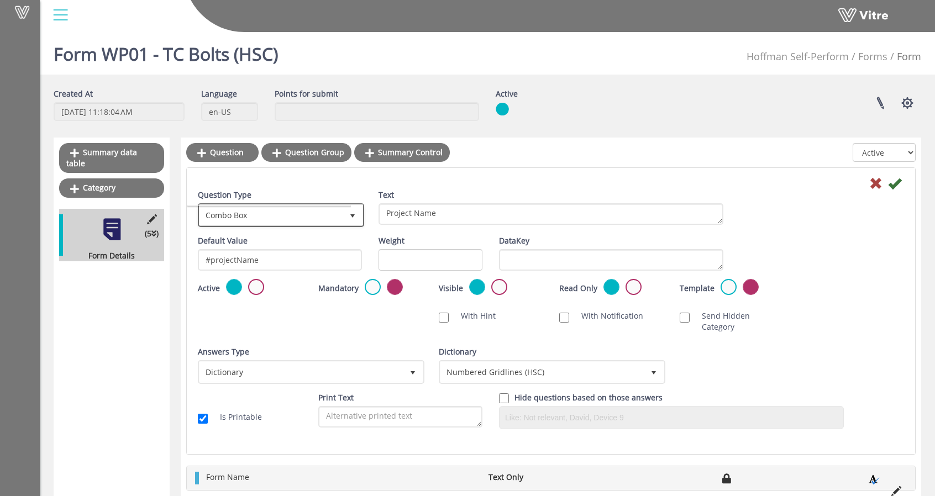
type input "1"
click at [291, 206] on span "Combo Box" at bounding box center [271, 215] width 143 height 20
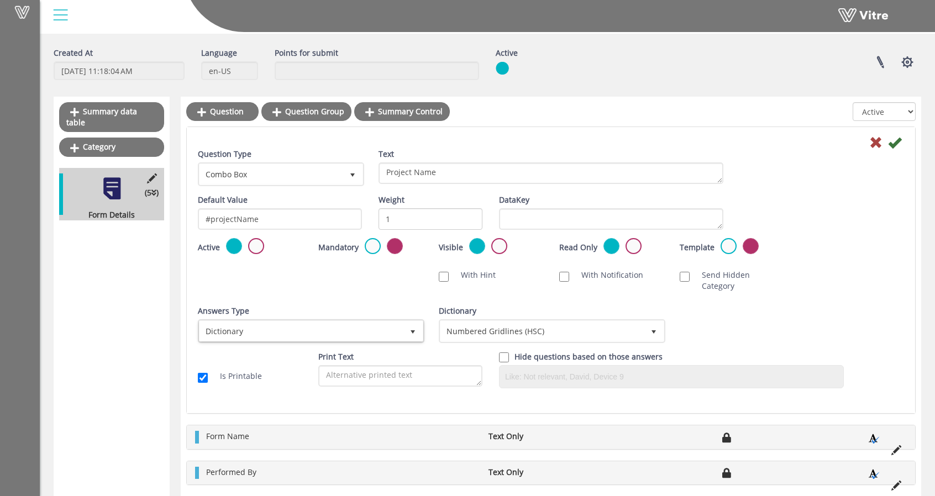
scroll to position [55, 0]
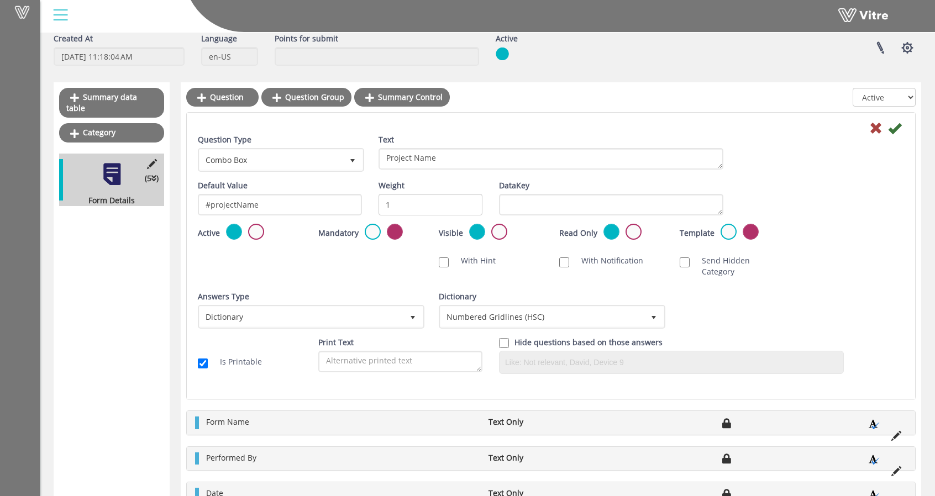
click at [274, 337] on div "Is Printable Print Text Hide questions based on those answers" at bounding box center [551, 359] width 723 height 45
click at [637, 235] on label at bounding box center [634, 232] width 16 height 16
click at [0, 0] on input "radio" at bounding box center [0, 0] width 0 height 0
click at [892, 129] on icon at bounding box center [894, 128] width 13 height 13
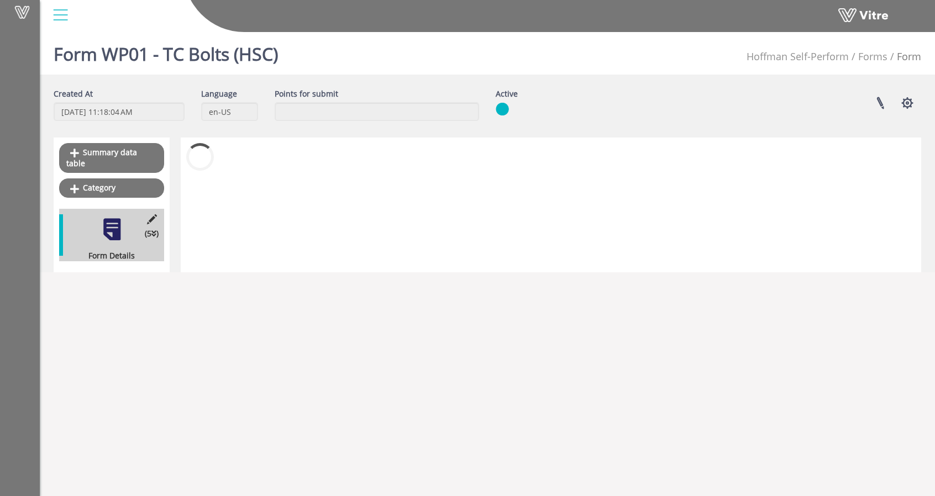
scroll to position [0, 0]
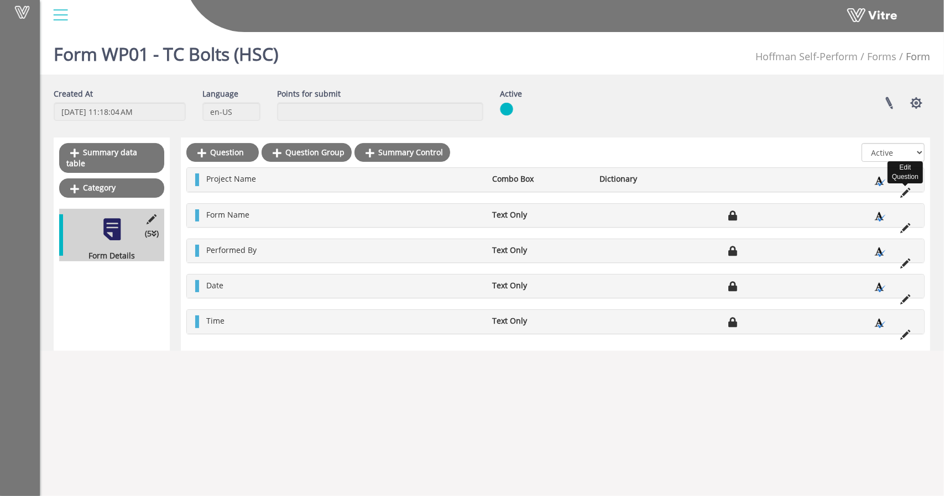
click at [904, 190] on icon at bounding box center [905, 193] width 10 height 10
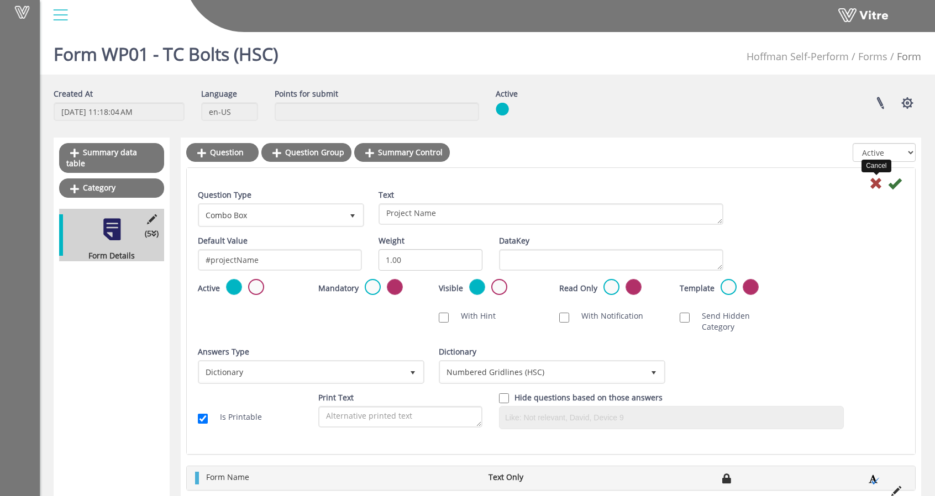
click at [872, 178] on icon at bounding box center [876, 183] width 13 height 13
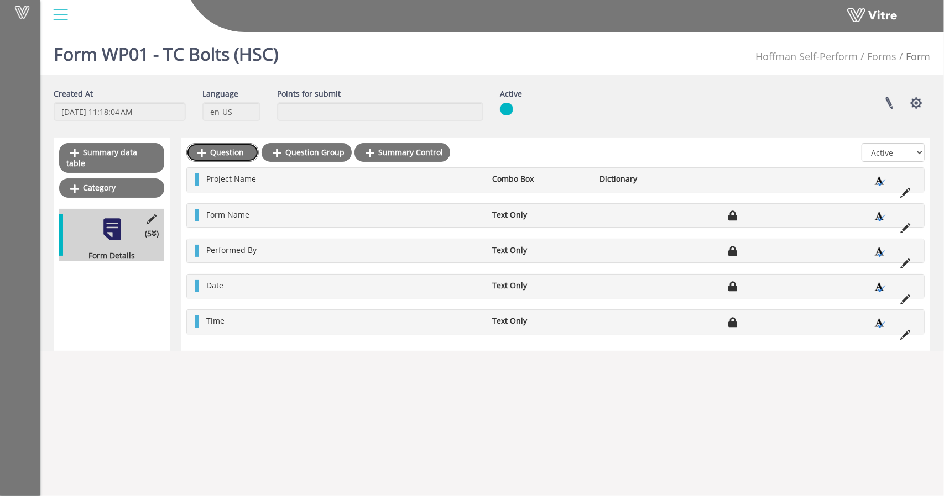
click at [218, 154] on link "Question" at bounding box center [222, 152] width 72 height 19
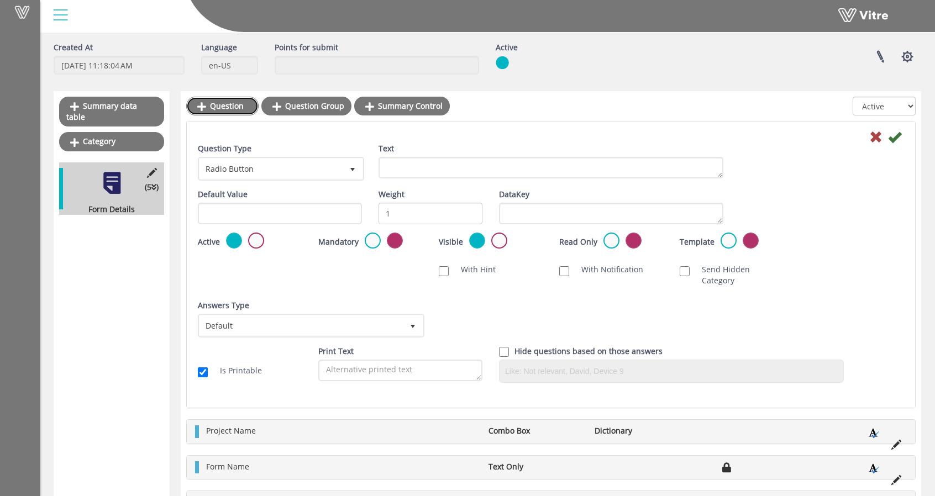
scroll to position [28, 0]
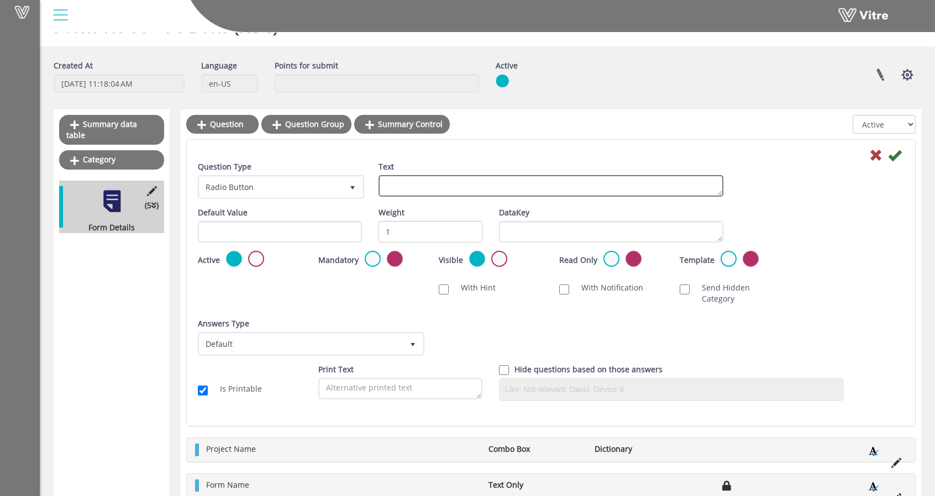
click at [464, 187] on textarea "Text" at bounding box center [551, 186] width 345 height 22
type textarea "Location"
click at [334, 181] on span "Radio Button" at bounding box center [271, 187] width 143 height 20
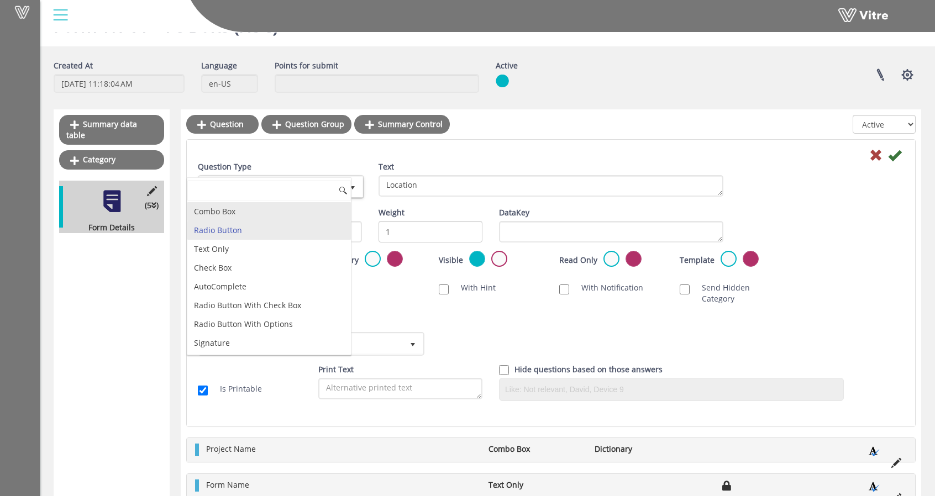
click at [259, 214] on li "Combo Box" at bounding box center [269, 211] width 164 height 19
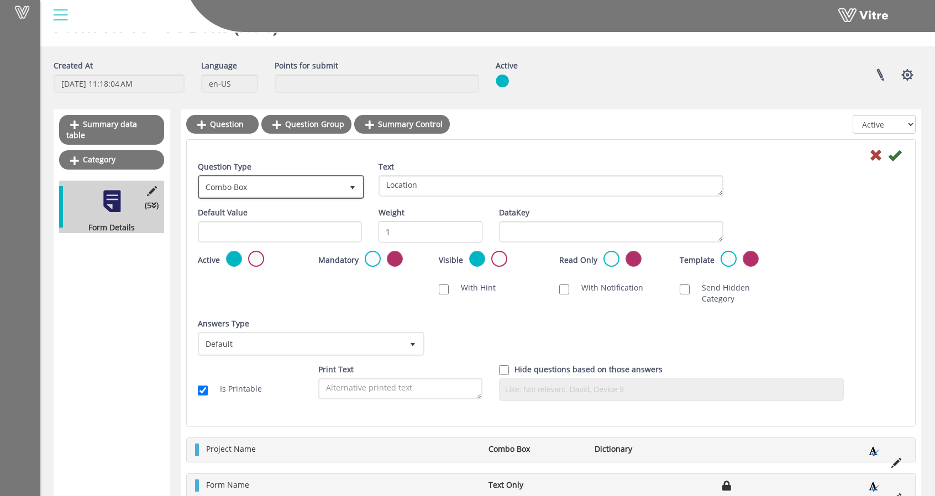
scroll to position [83, 0]
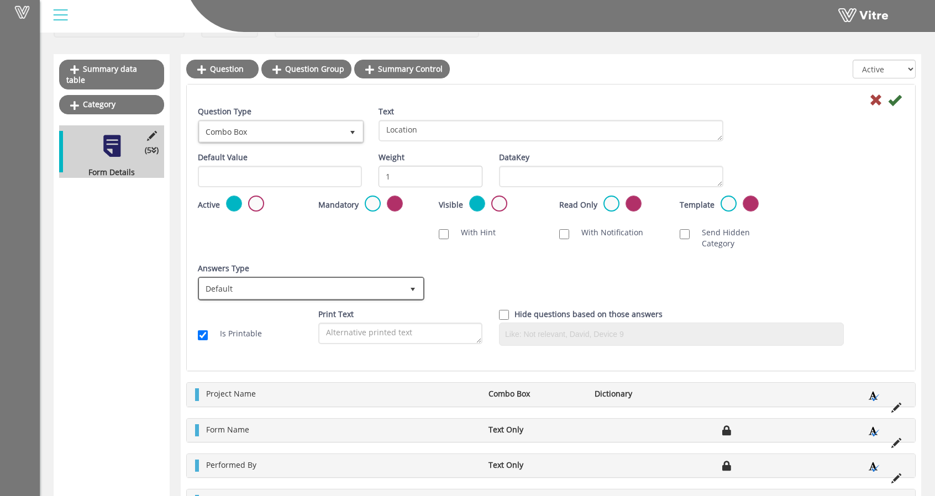
click at [326, 279] on span "Default" at bounding box center [301, 289] width 203 height 20
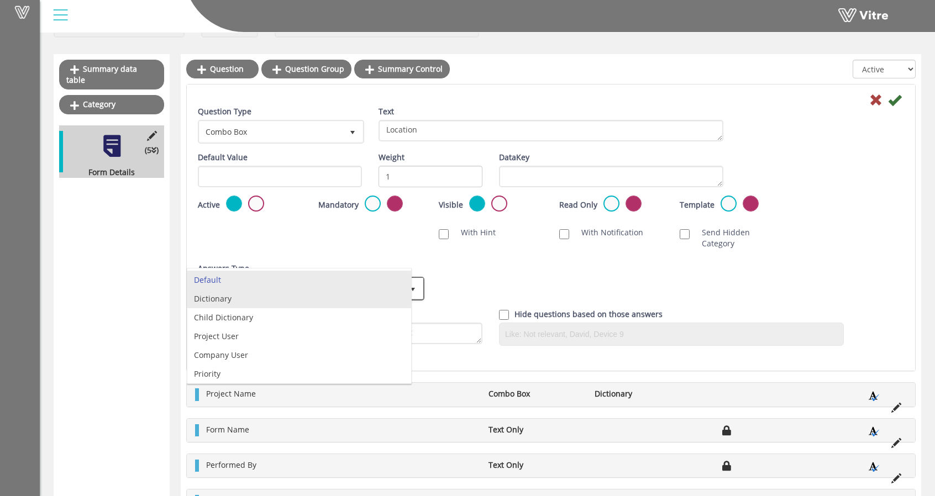
click at [275, 302] on li "Dictionary" at bounding box center [299, 299] width 224 height 19
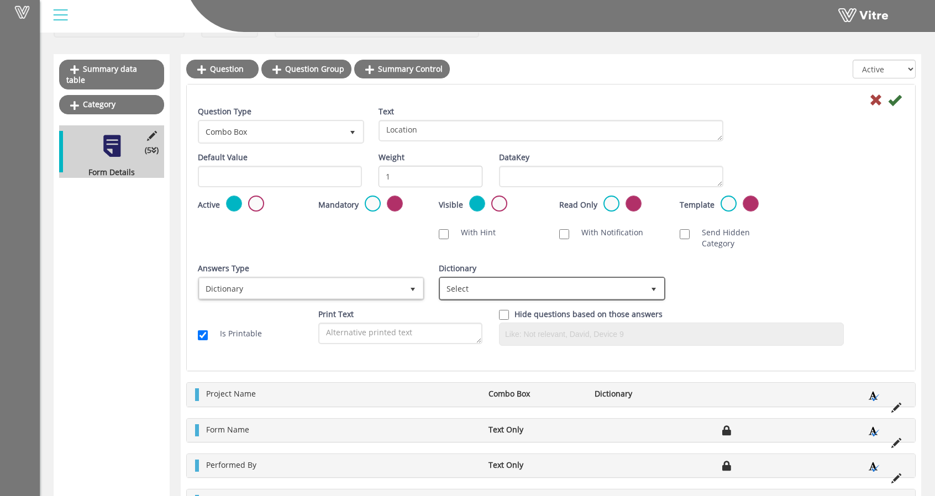
click at [582, 279] on span "Select" at bounding box center [542, 289] width 203 height 20
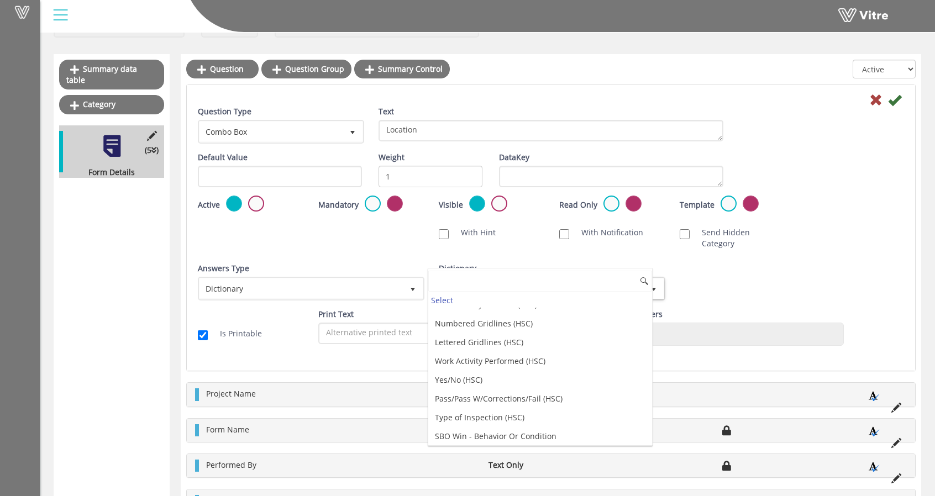
scroll to position [1106, 0]
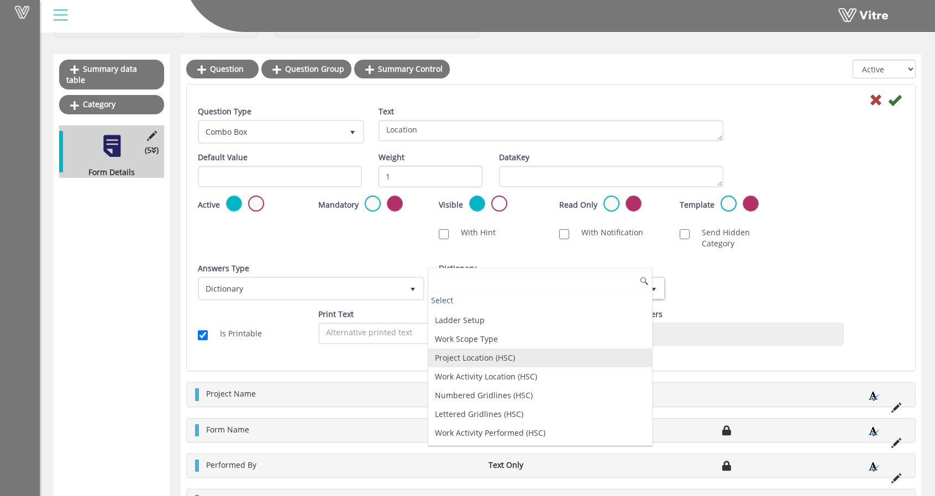
click at [496, 349] on li "Project Location (HSC)" at bounding box center [540, 358] width 224 height 19
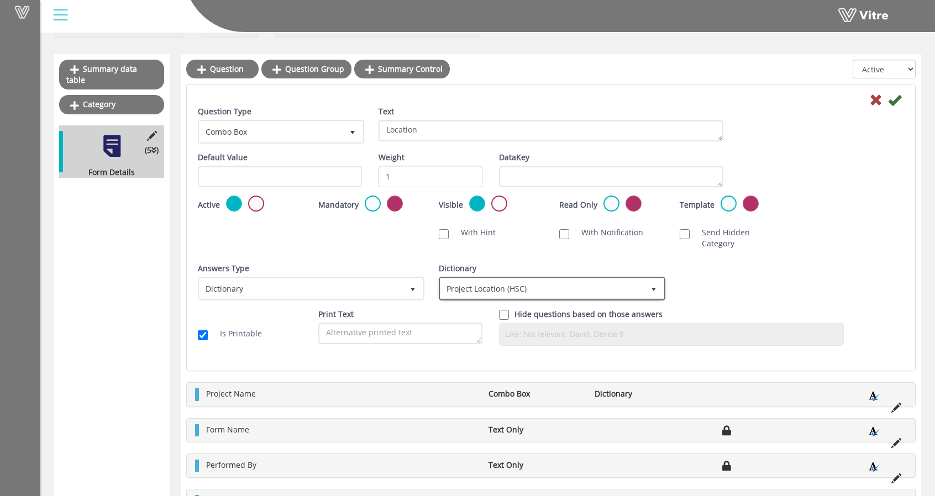
scroll to position [28, 0]
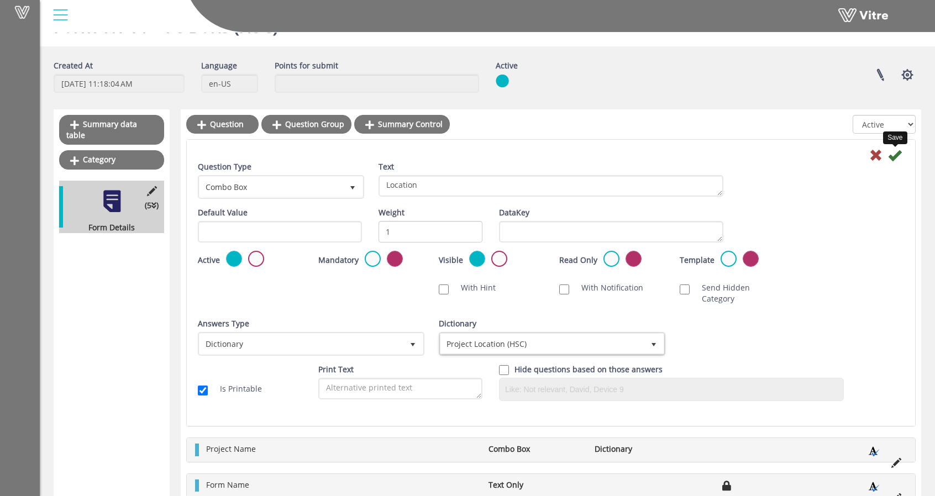
click at [894, 151] on icon at bounding box center [894, 155] width 13 height 13
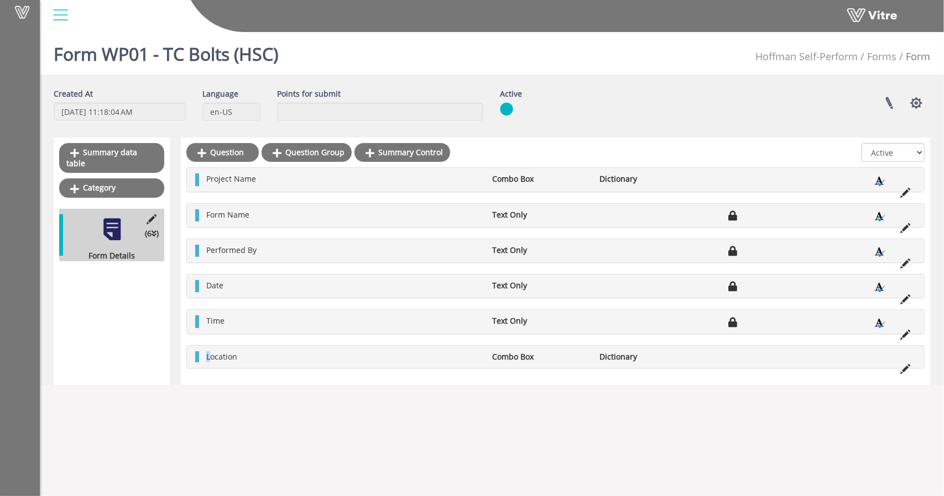
drag, startPoint x: 211, startPoint y: 357, endPoint x: 226, endPoint y: 349, distance: 16.8
click at [214, 346] on div "Location Combo Box Dictionary" at bounding box center [555, 357] width 737 height 22
click at [733, 364] on div "Location Combo Box Dictionary" at bounding box center [555, 357] width 737 height 22
click at [908, 367] on icon at bounding box center [905, 369] width 10 height 10
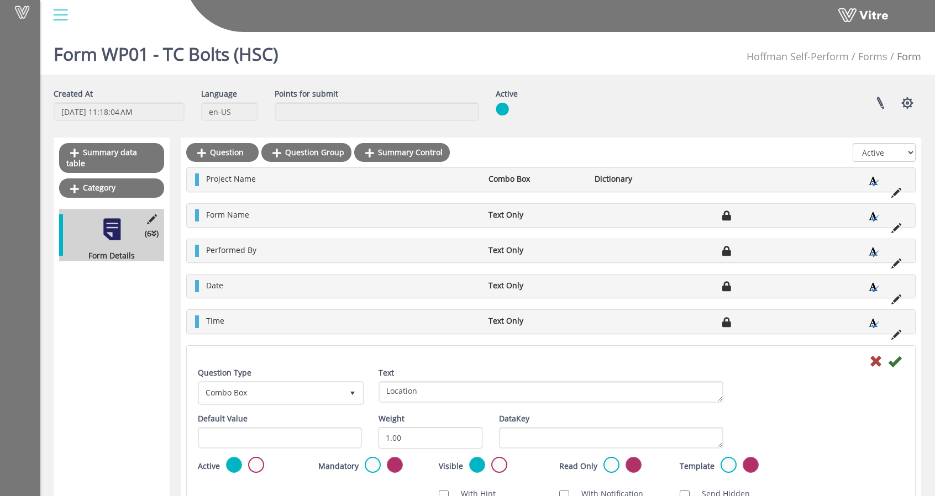
click at [904, 368] on div "Question Type Combo Box 2 Text Location" at bounding box center [551, 391] width 723 height 46
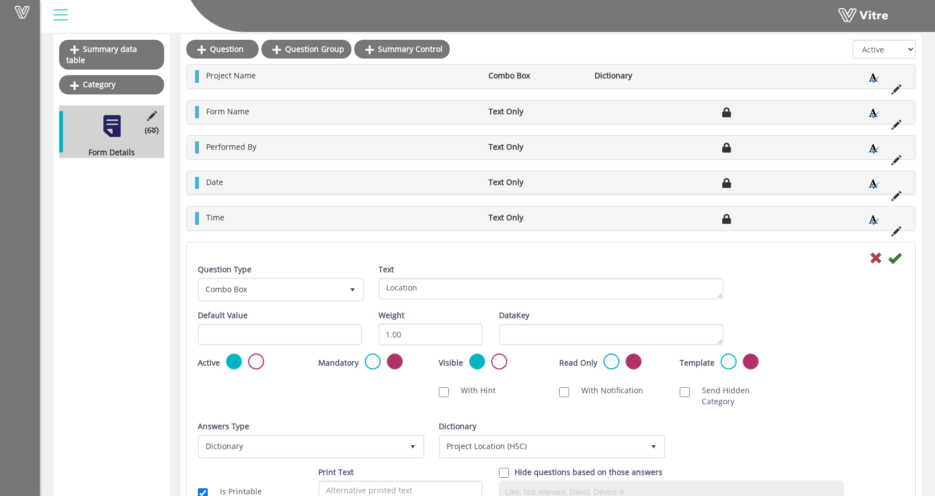
scroll to position [46, 0]
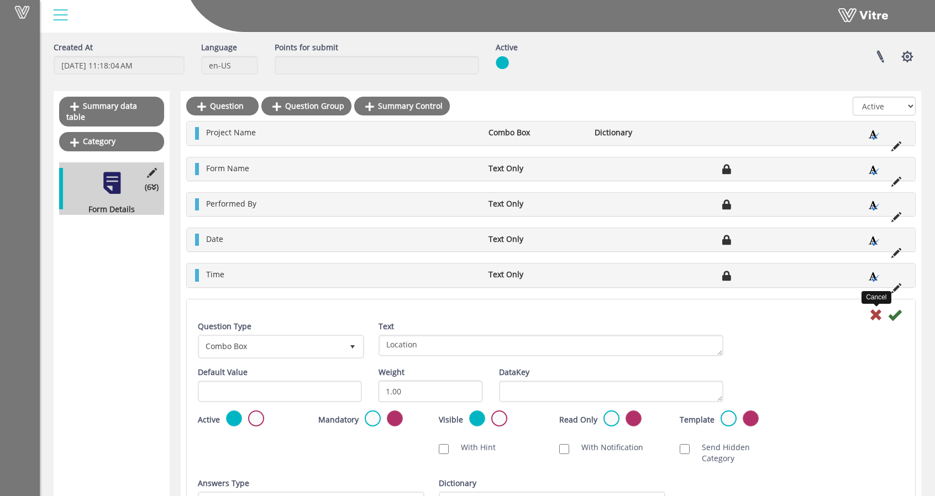
click at [879, 308] on icon at bounding box center [876, 314] width 13 height 13
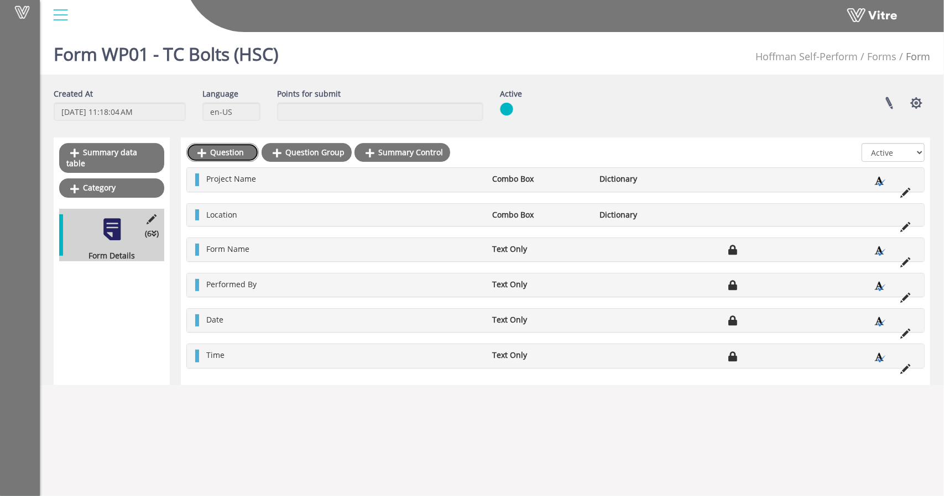
click at [223, 150] on link "Question" at bounding box center [222, 152] width 72 height 19
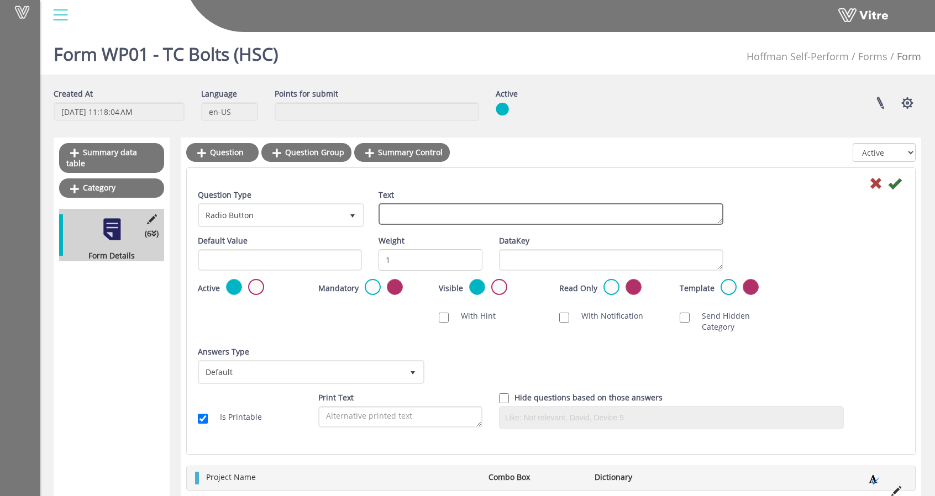
click at [443, 210] on textarea "Text" at bounding box center [551, 214] width 345 height 22
type textarea "Work Activity Location"
click at [524, 170] on div "Question Type Radio Button 3 Text Work Activity Location Default Value Weight 1…" at bounding box center [551, 311] width 729 height 286
click at [335, 212] on span "Radio Button" at bounding box center [271, 215] width 143 height 20
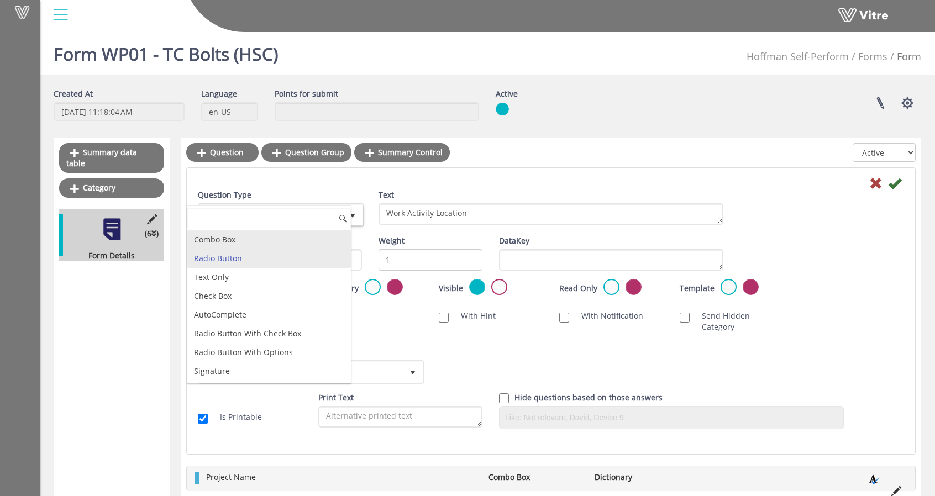
click at [268, 241] on li "Combo Box" at bounding box center [269, 240] width 164 height 19
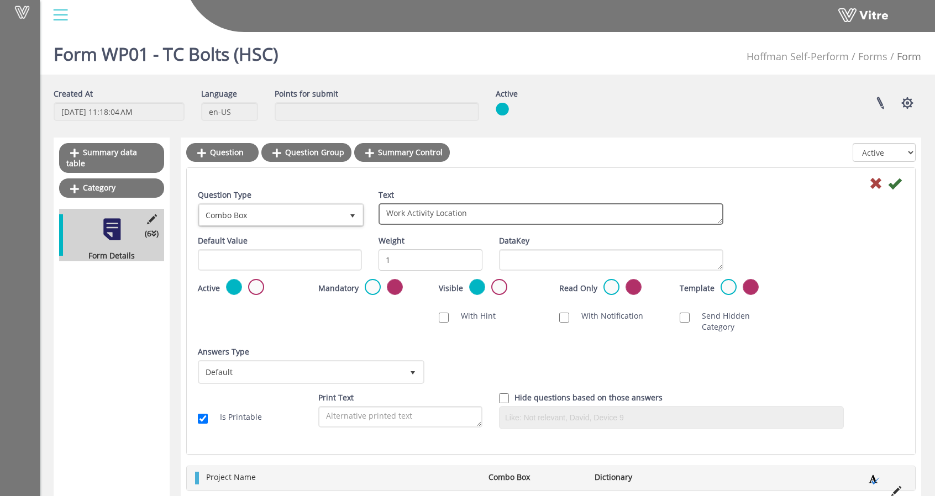
click at [521, 210] on textarea "Work Activity Location" at bounding box center [551, 214] width 345 height 22
click at [480, 210] on textarea "Work Activity Location" at bounding box center [551, 214] width 345 height 22
click at [371, 362] on span "Default" at bounding box center [301, 372] width 203 height 20
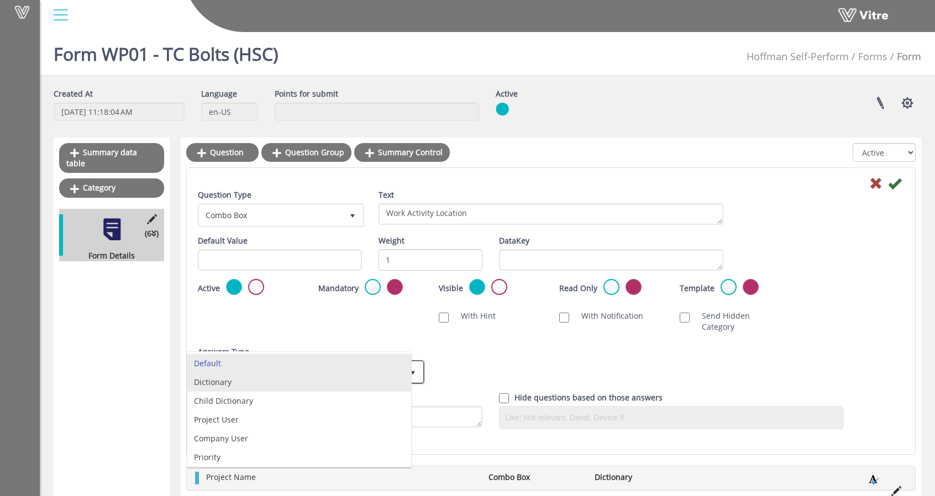
click at [260, 383] on li "Dictionary" at bounding box center [299, 382] width 224 height 19
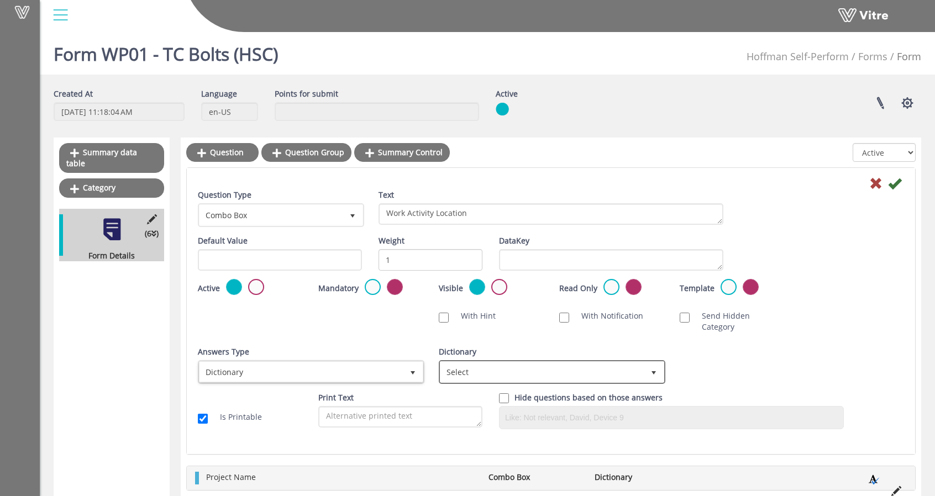
click at [476, 362] on span "Select" at bounding box center [542, 372] width 203 height 20
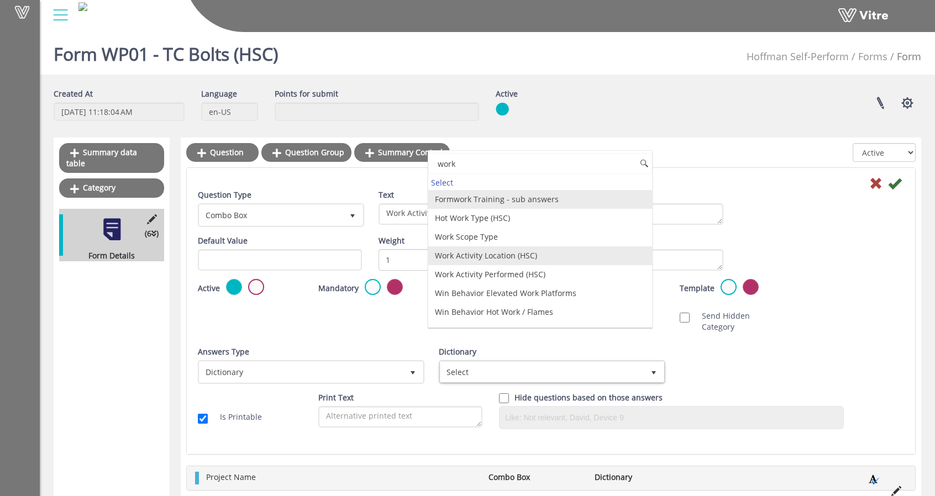
click at [513, 255] on li "Work Activity Location (HSC)" at bounding box center [540, 256] width 224 height 19
type input "work"
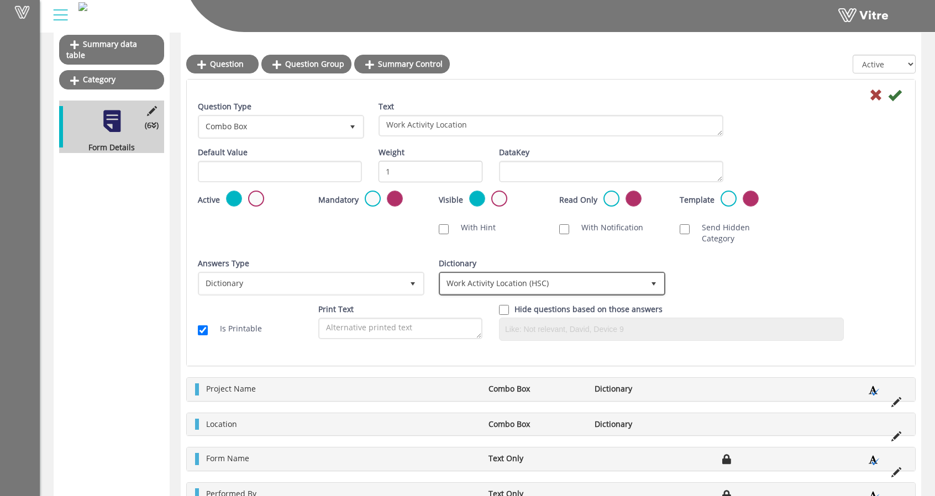
scroll to position [111, 0]
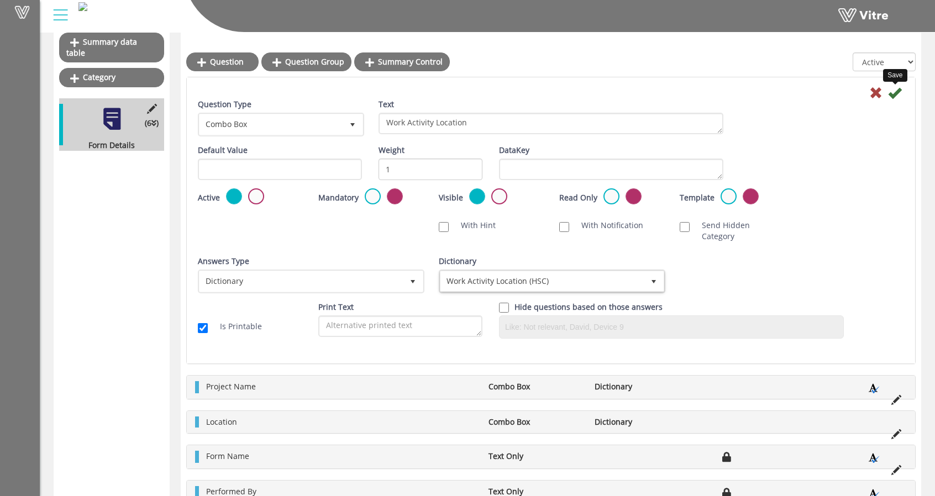
click at [895, 93] on icon at bounding box center [894, 92] width 13 height 13
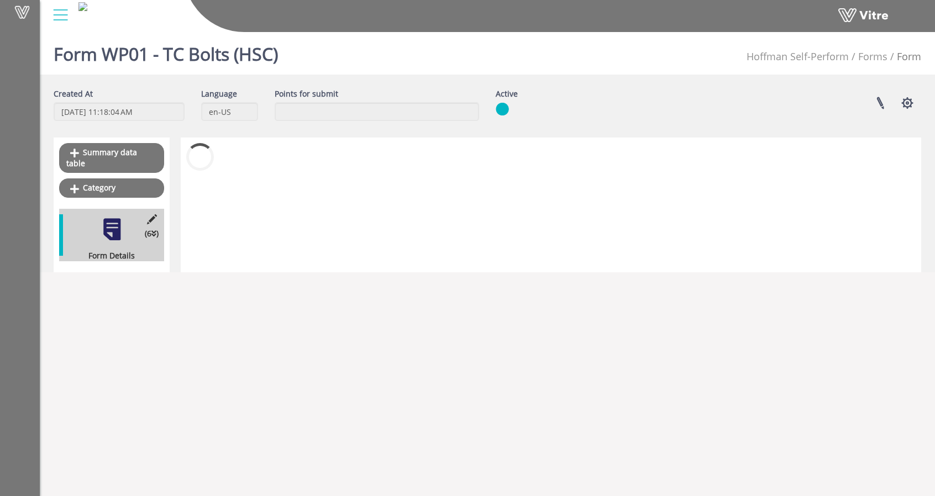
scroll to position [0, 0]
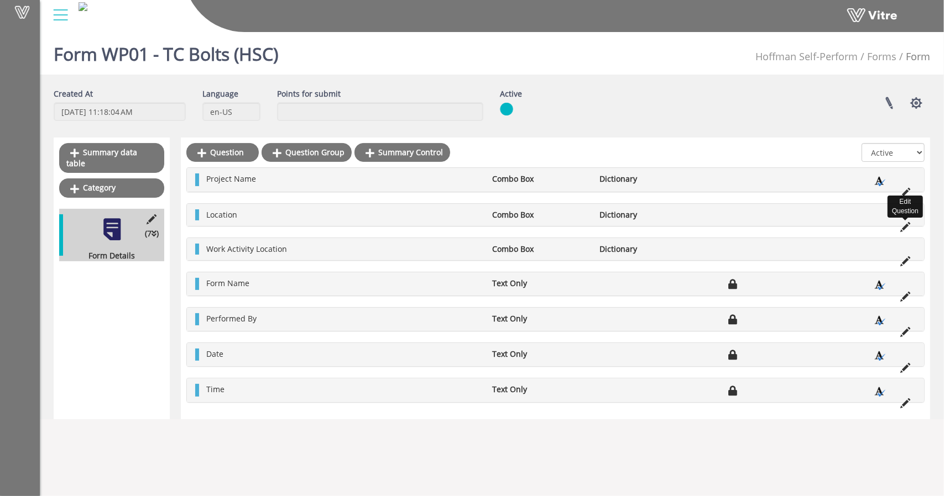
click at [904, 222] on icon at bounding box center [905, 227] width 10 height 10
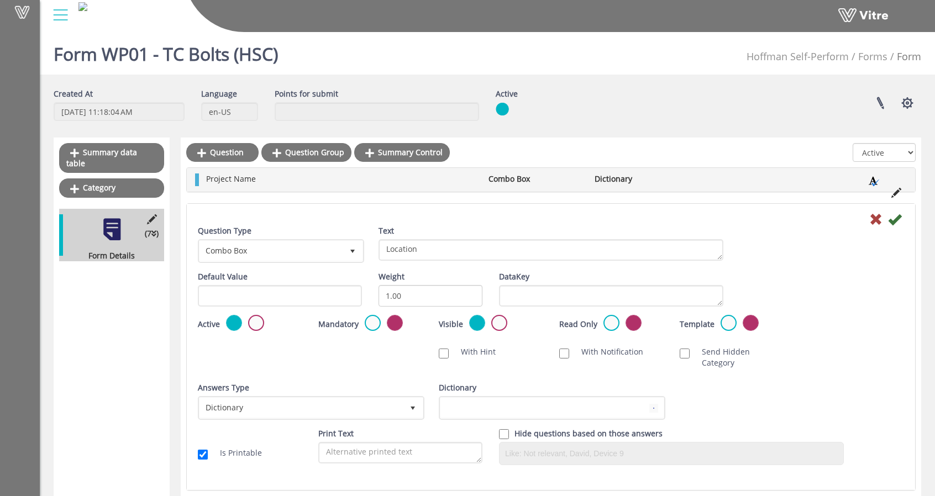
click at [906, 227] on div "Question Type Combo Box 2 Text Location" at bounding box center [551, 249] width 723 height 46
click at [877, 218] on icon at bounding box center [876, 219] width 13 height 13
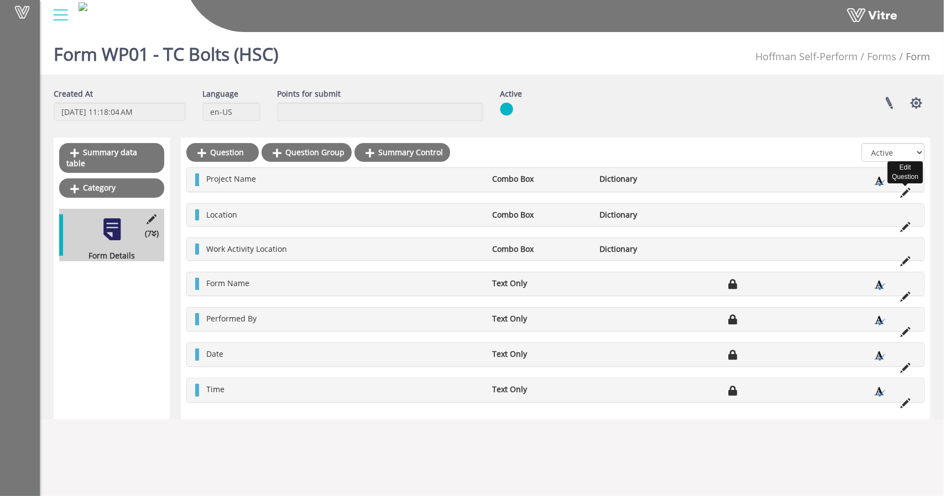
click at [905, 192] on icon at bounding box center [905, 193] width 10 height 10
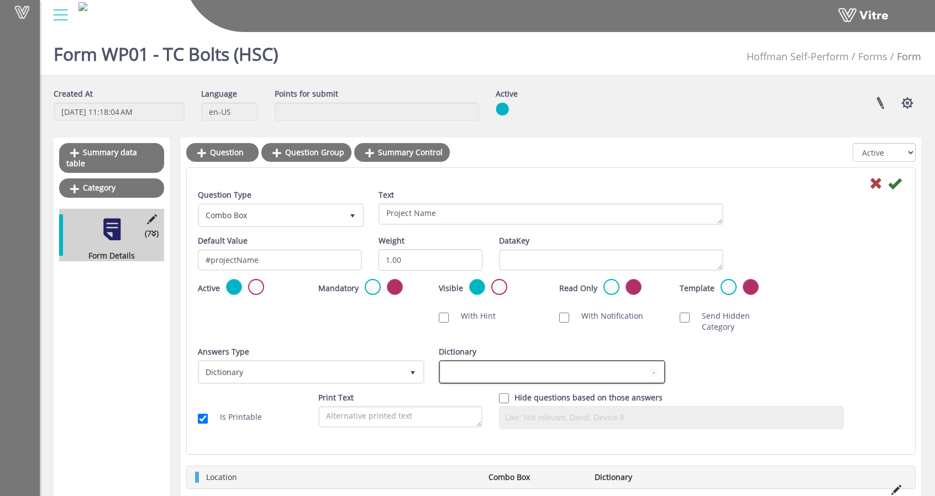
click at [573, 362] on span at bounding box center [542, 372] width 203 height 20
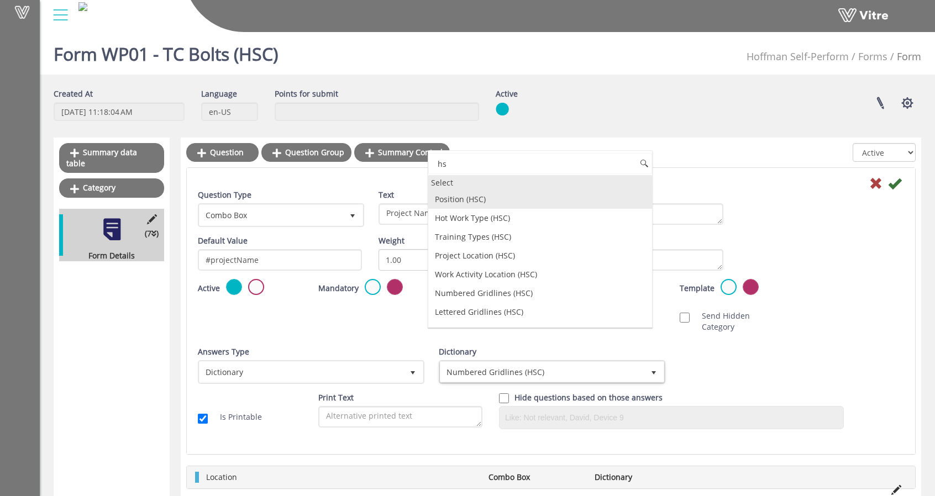
type input "h"
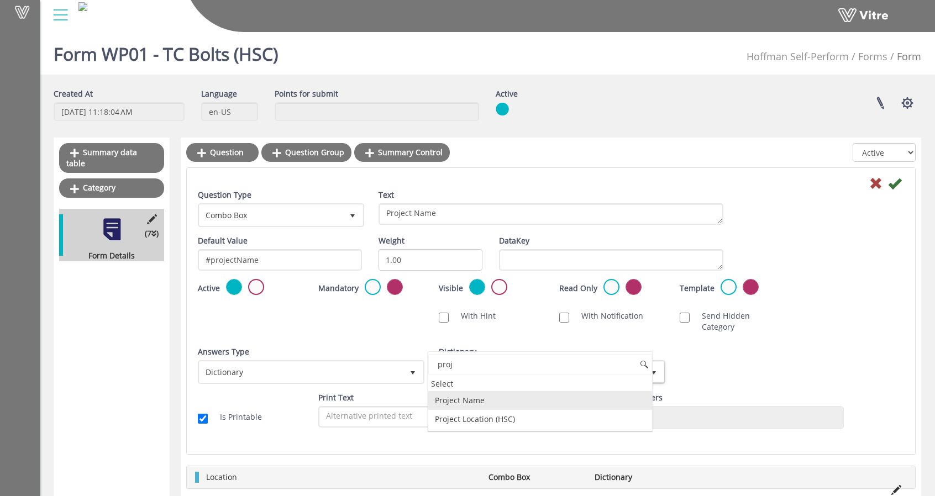
click at [464, 403] on li "Project Name" at bounding box center [540, 400] width 224 height 19
type input "proj"
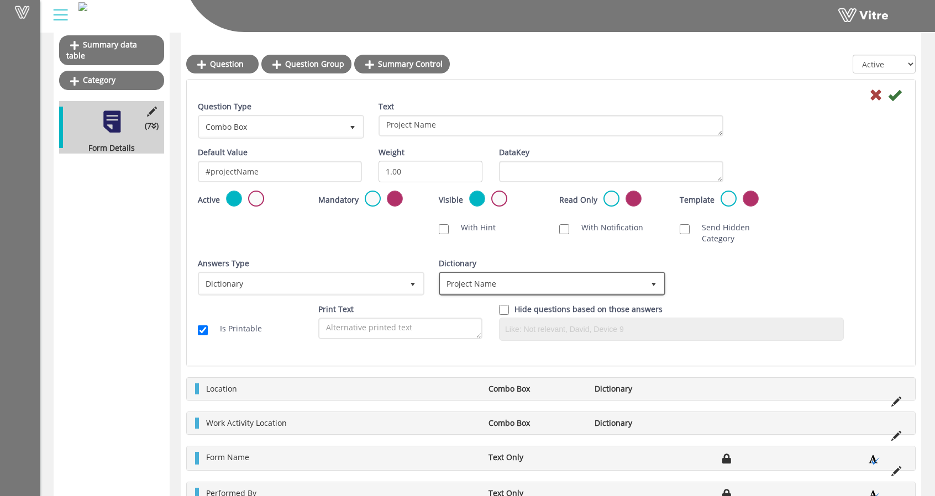
scroll to position [111, 0]
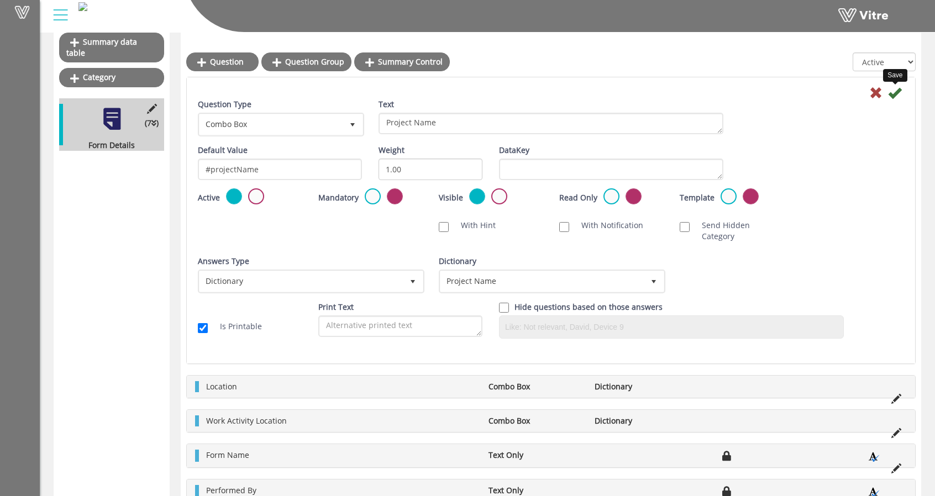
click at [895, 96] on icon at bounding box center [894, 92] width 13 height 13
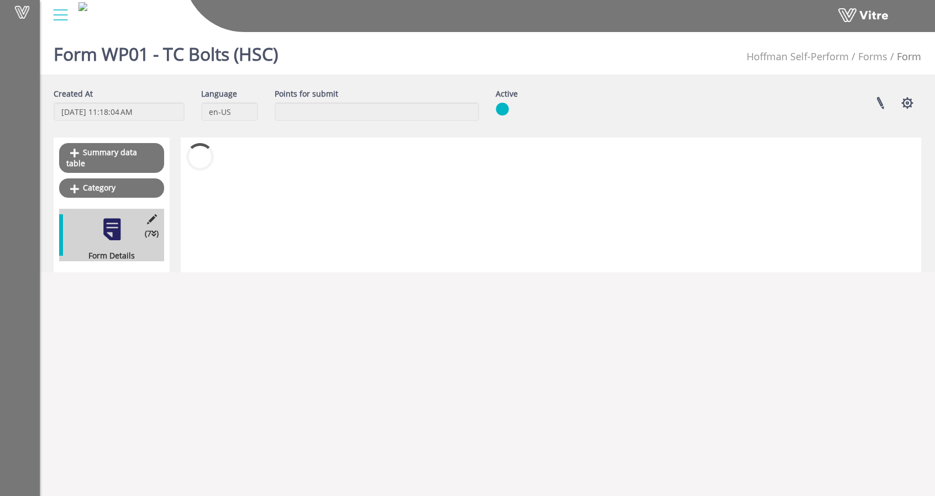
scroll to position [0, 0]
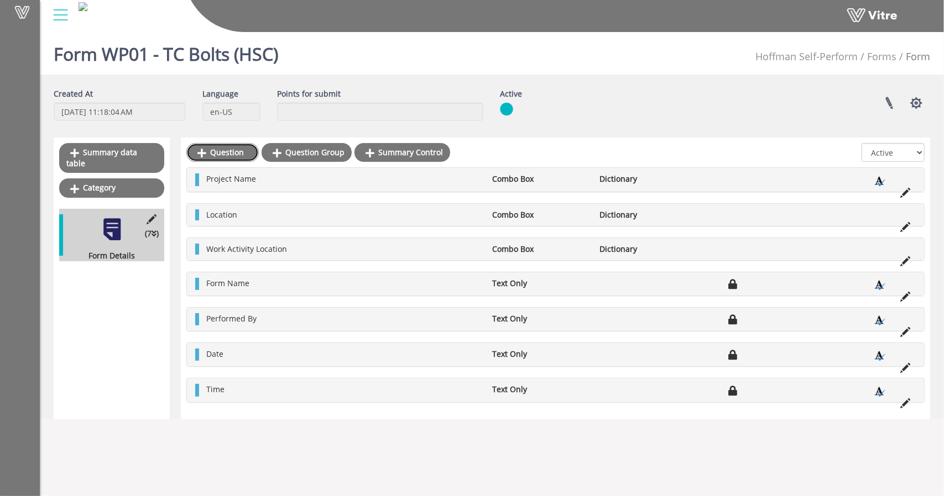
click at [215, 161] on link "Question" at bounding box center [222, 152] width 72 height 19
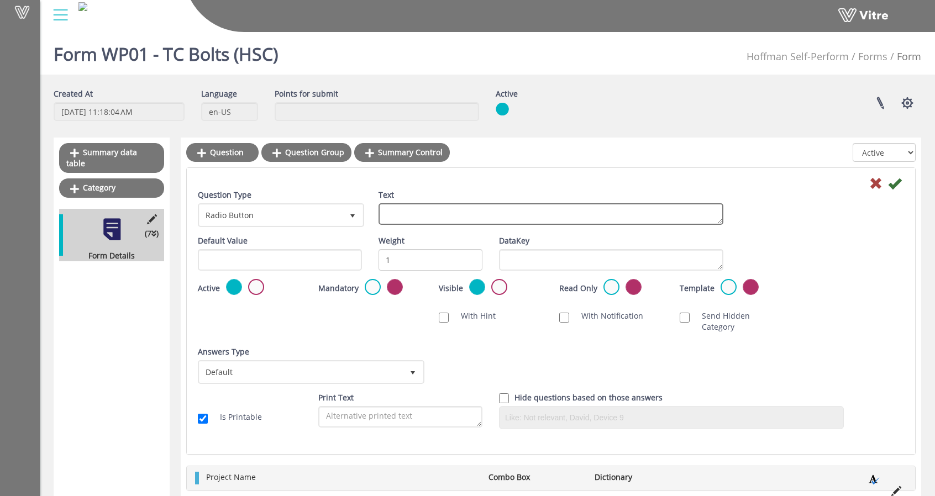
click at [490, 214] on textarea "Text" at bounding box center [551, 214] width 345 height 22
type textarea "Numbered Gridlines"
click at [351, 362] on span "Default" at bounding box center [301, 372] width 203 height 20
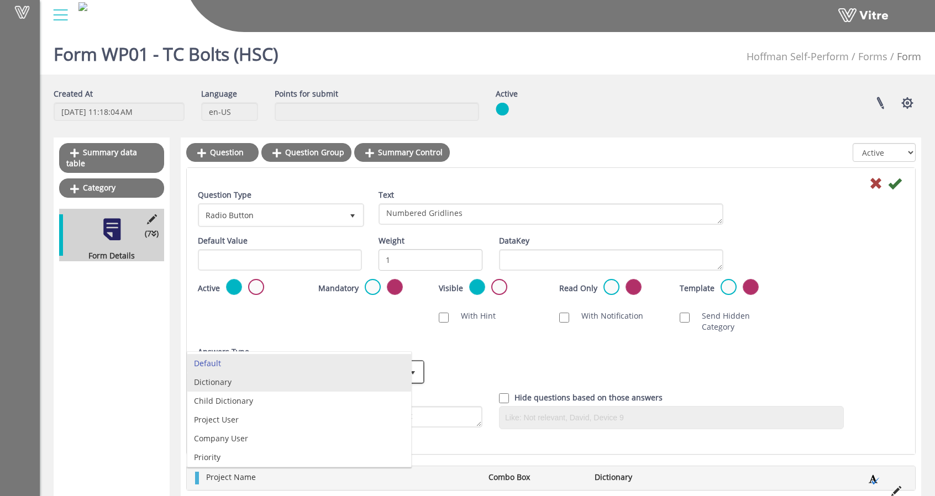
click at [254, 386] on li "Dictionary" at bounding box center [299, 382] width 224 height 19
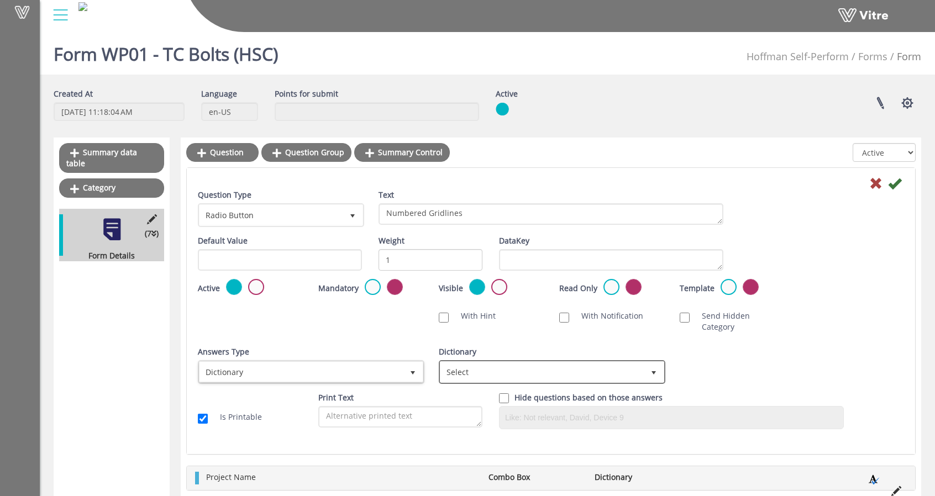
click at [500, 369] on span "Select" at bounding box center [542, 372] width 203 height 20
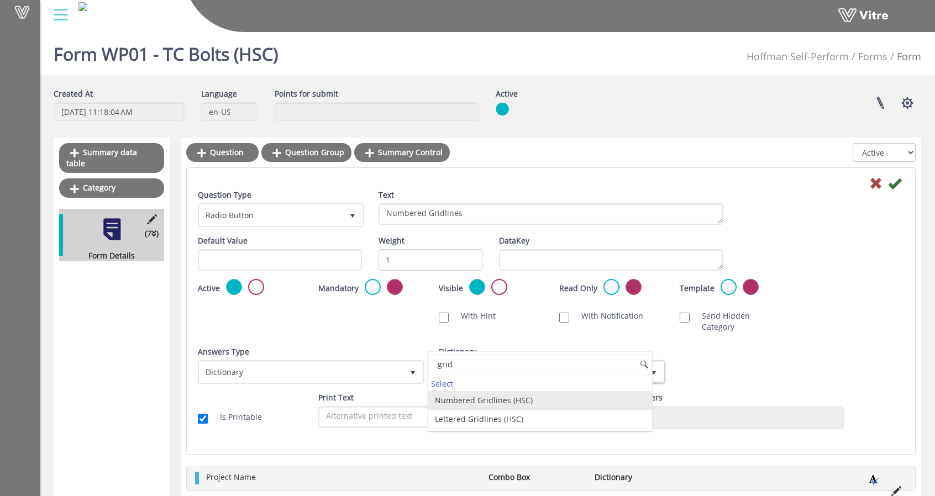
click at [504, 404] on li "Numbered Gridlines (HSC)" at bounding box center [540, 400] width 224 height 19
type input "grid"
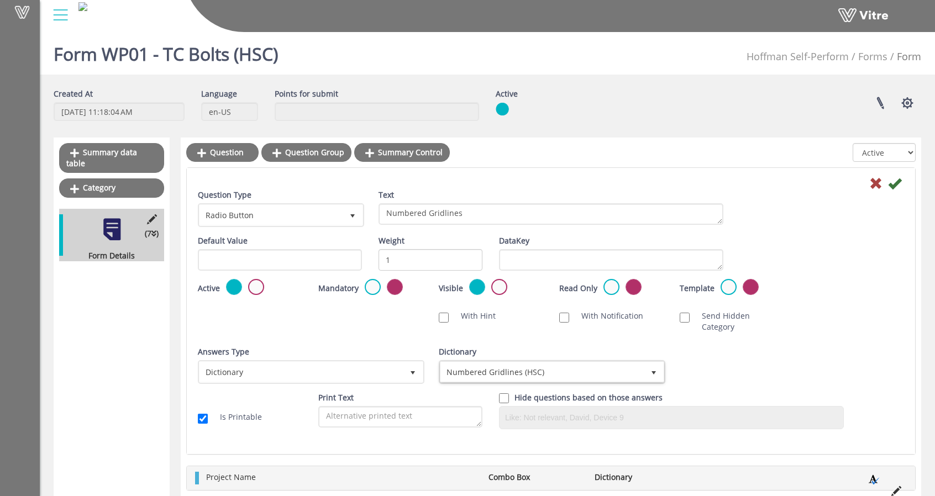
click at [902, 182] on div at bounding box center [551, 182] width 723 height 13
click at [890, 184] on icon at bounding box center [894, 183] width 13 height 13
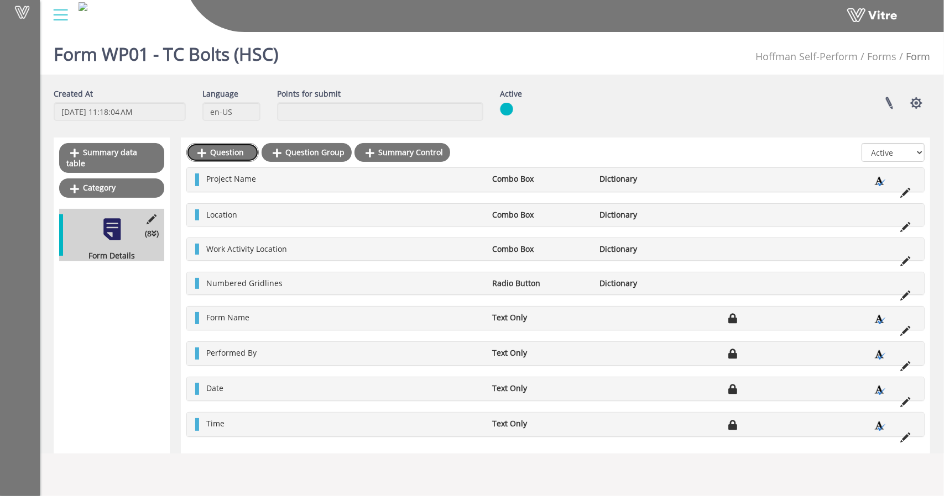
click at [222, 150] on link "Question" at bounding box center [222, 152] width 72 height 19
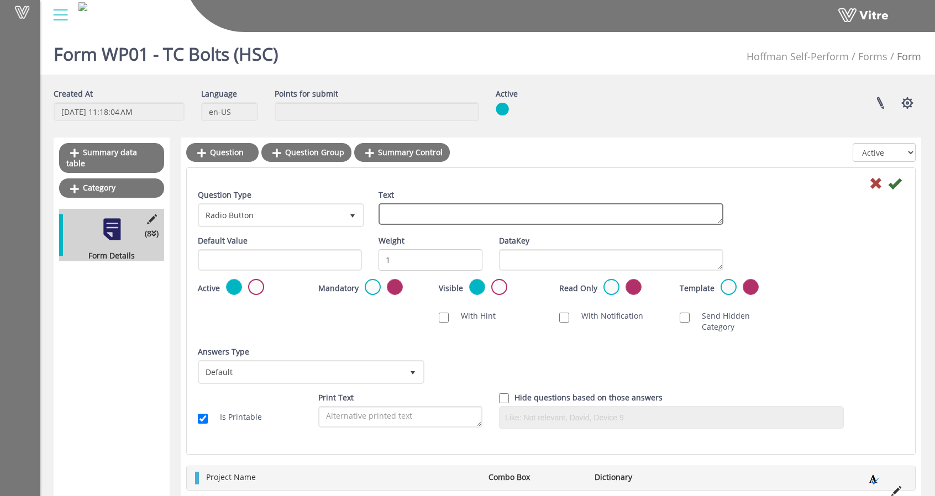
click at [464, 216] on textarea "Text" at bounding box center [551, 214] width 345 height 22
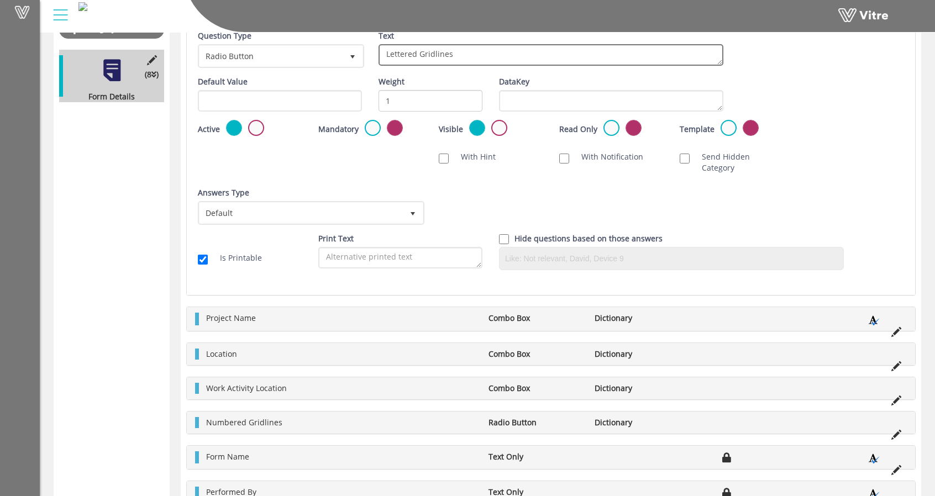
scroll to position [55, 0]
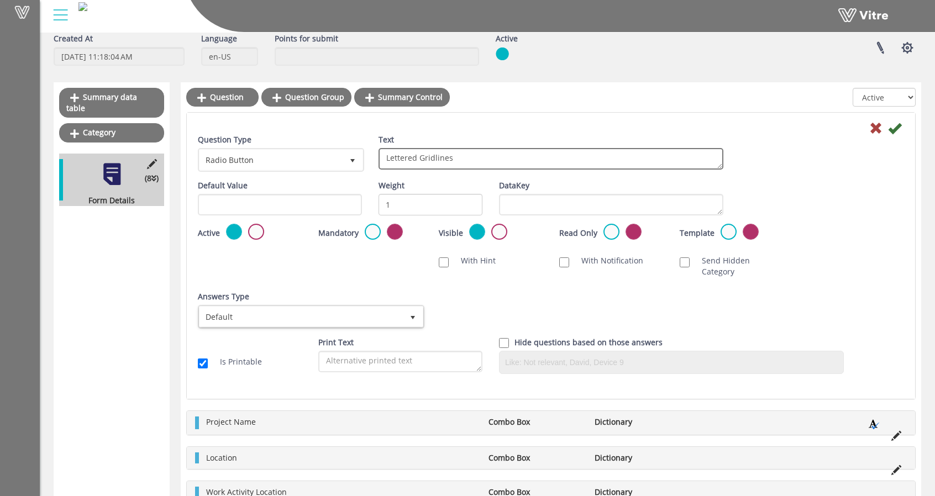
type textarea "Lettered Gridlines"
click at [330, 307] on span "Default" at bounding box center [301, 317] width 203 height 20
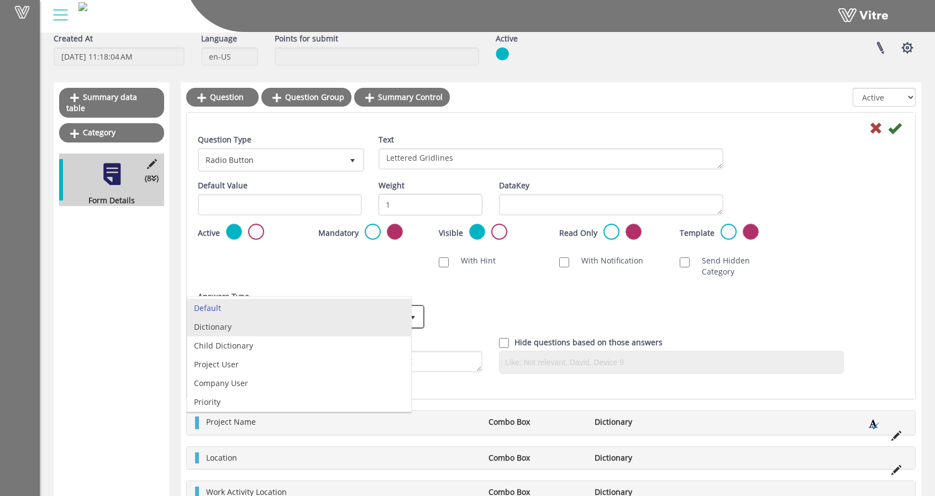
click at [271, 331] on li "Dictionary" at bounding box center [299, 327] width 224 height 19
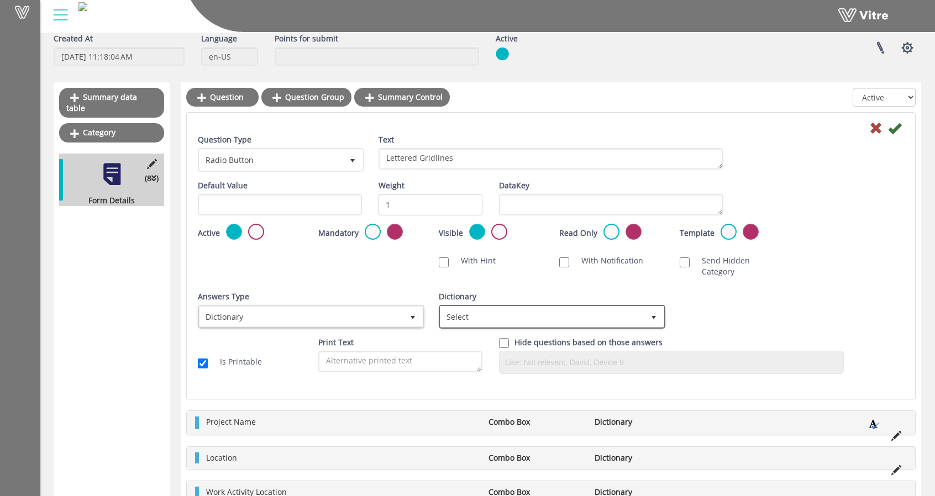
click at [499, 307] on span "Select" at bounding box center [542, 317] width 203 height 20
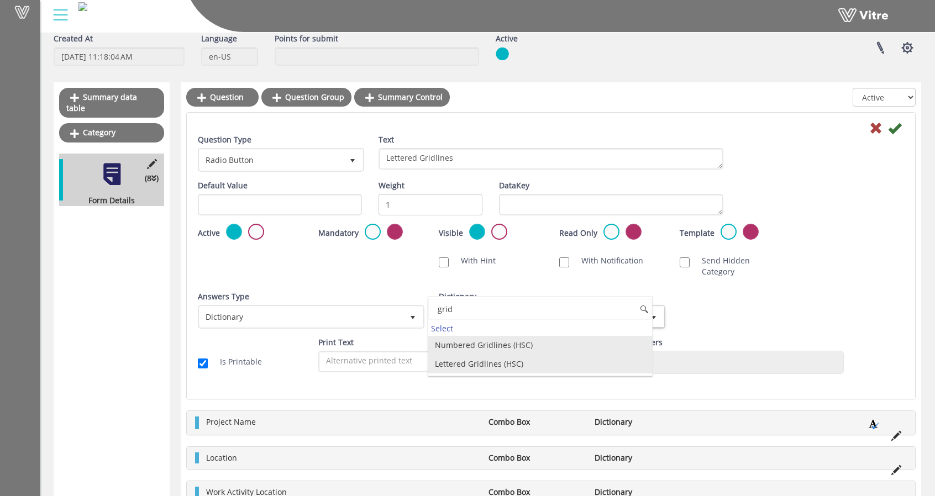
click at [473, 359] on li "Lettered Gridlines (HSC)" at bounding box center [540, 364] width 224 height 19
type input "grid"
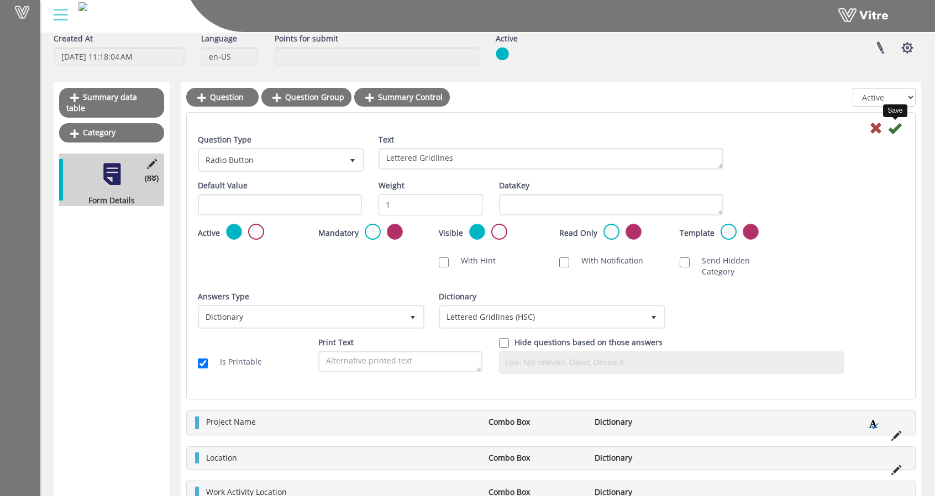
click at [897, 130] on icon at bounding box center [894, 128] width 13 height 13
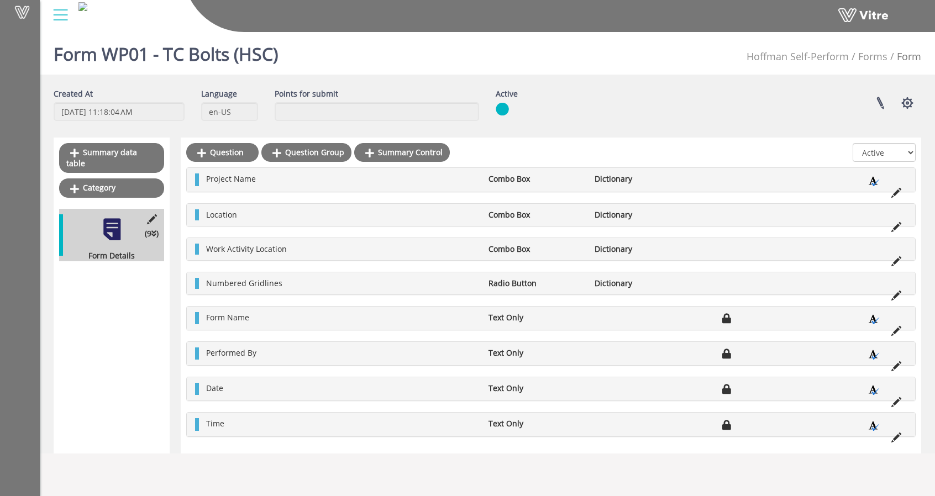
scroll to position [0, 0]
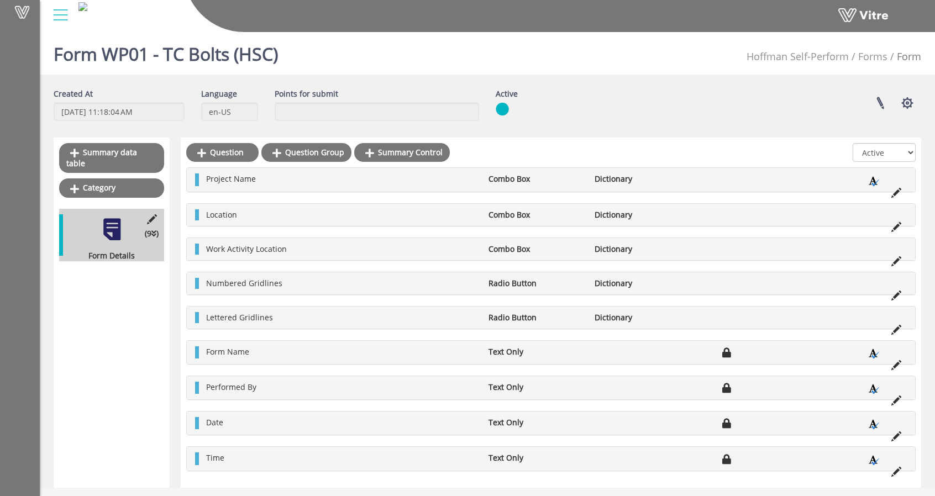
click at [193, 292] on div "Numbered Gridlines Radio Button Dictionary" at bounding box center [551, 284] width 729 height 22
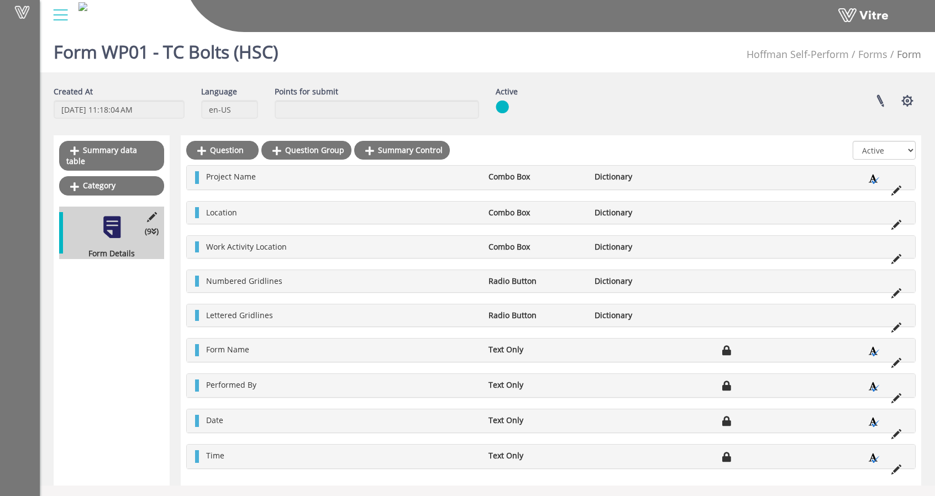
scroll to position [2, 0]
click at [210, 149] on link "Question" at bounding box center [222, 150] width 72 height 19
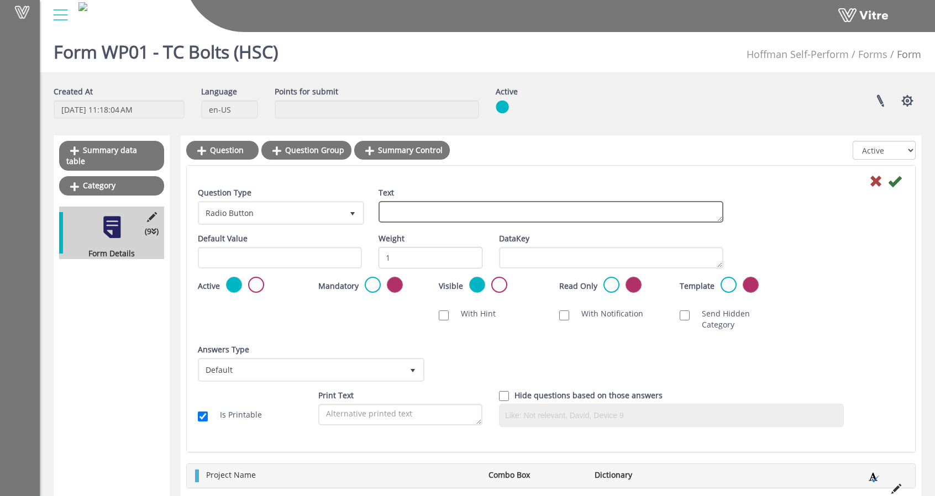
click at [433, 210] on textarea "Text" at bounding box center [551, 212] width 345 height 22
type textarea "Representative Completing Form"
click at [836, 243] on div "Default Value Weight 1 DataKey" at bounding box center [551, 255] width 723 height 44
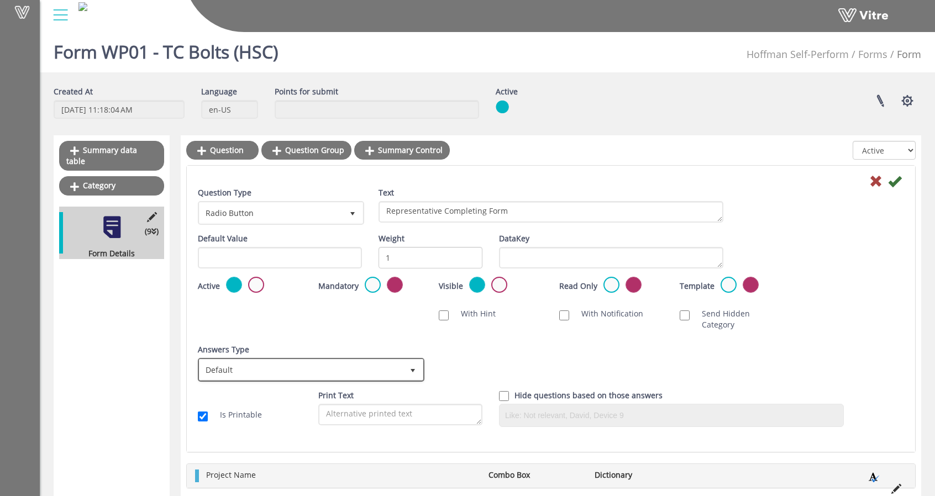
click at [297, 360] on span "Default" at bounding box center [301, 370] width 203 height 20
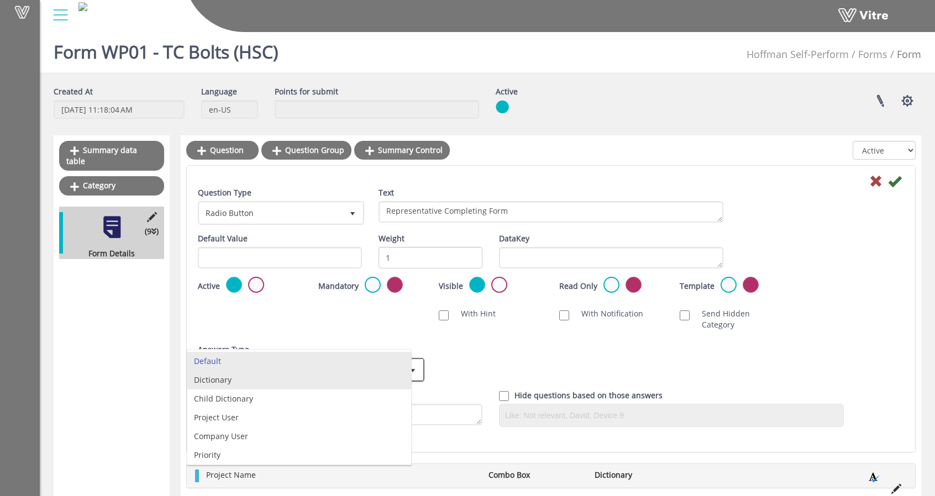
click at [277, 384] on li "Dictionary" at bounding box center [299, 380] width 224 height 19
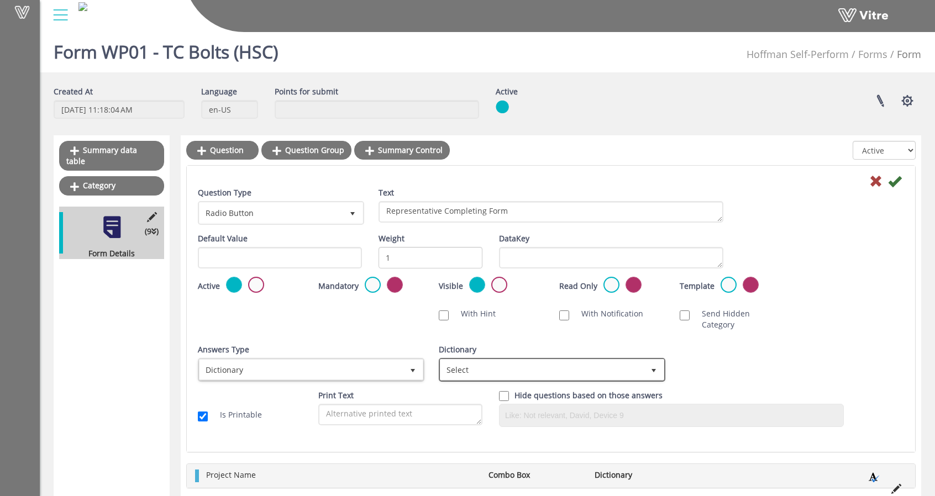
click at [531, 360] on span "Select" at bounding box center [542, 370] width 203 height 20
click at [285, 344] on div "Answers Type Dictionary 1" at bounding box center [310, 363] width 224 height 38
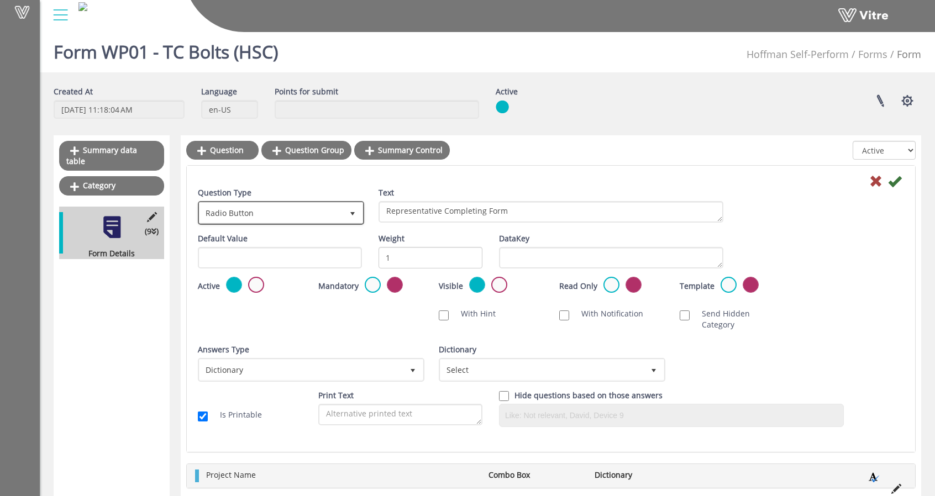
click at [318, 214] on span "Radio Button" at bounding box center [271, 213] width 143 height 20
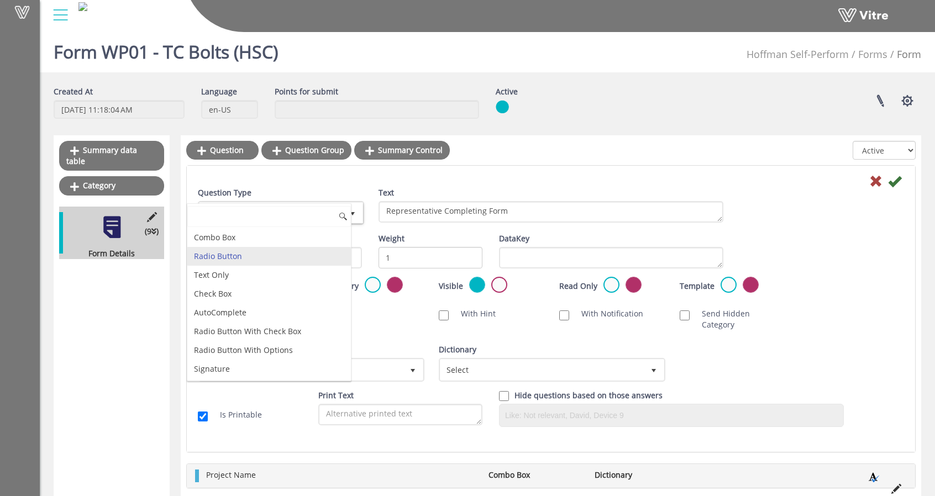
scroll to position [0, 0]
click at [239, 277] on li "Text Only" at bounding box center [269, 275] width 164 height 19
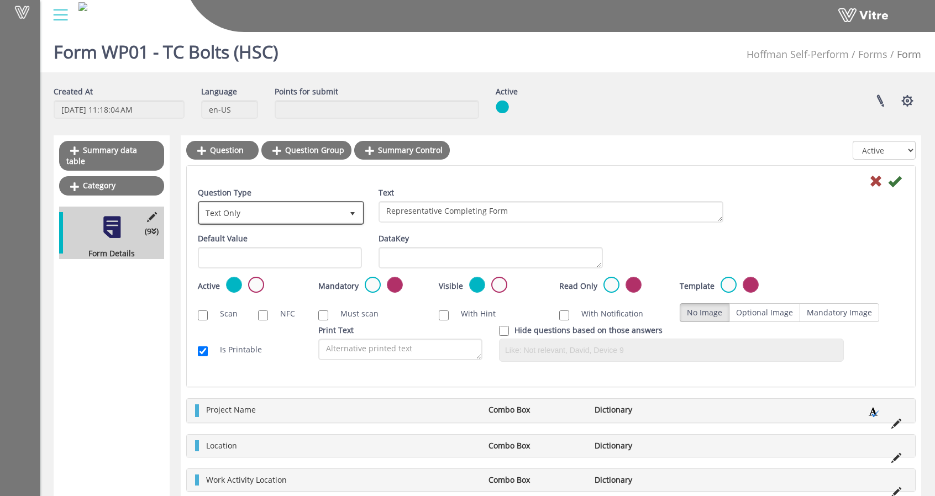
click at [310, 210] on span "Text Only" at bounding box center [271, 213] width 143 height 20
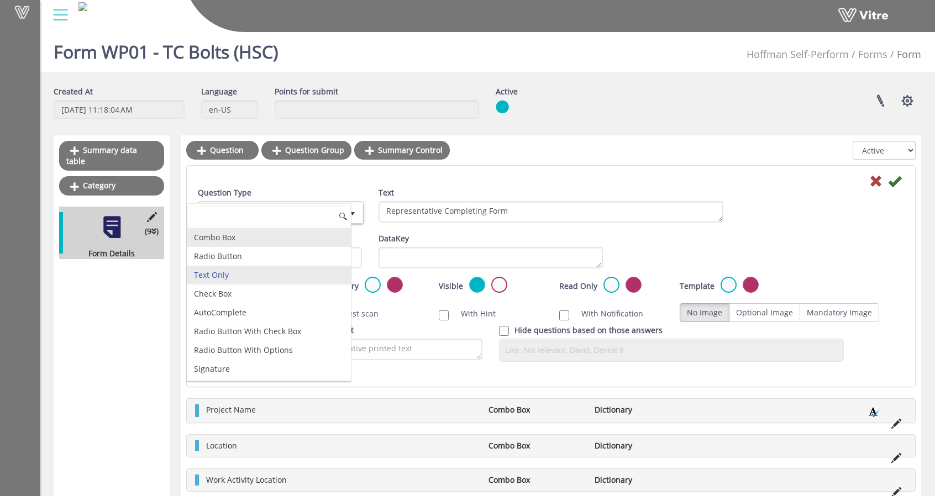
click at [224, 237] on li "Combo Box" at bounding box center [269, 237] width 164 height 19
type input "1"
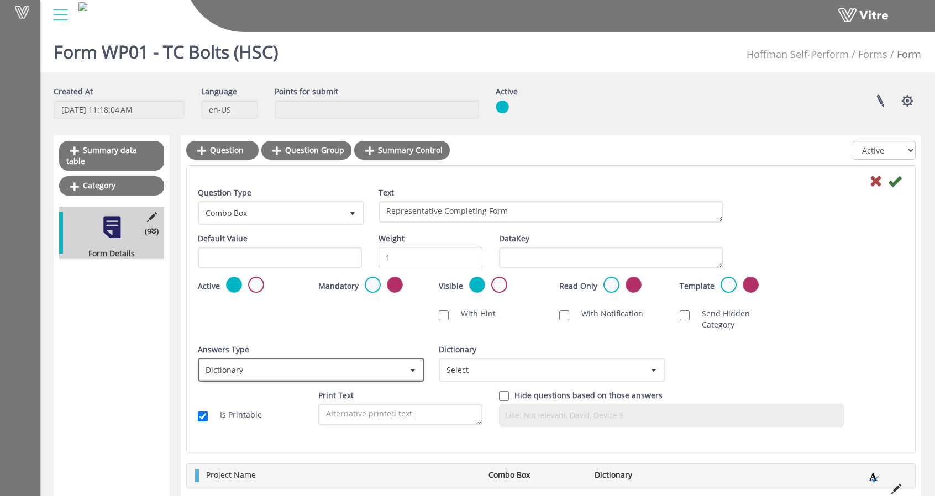
click at [344, 362] on span "Dictionary" at bounding box center [301, 370] width 203 height 20
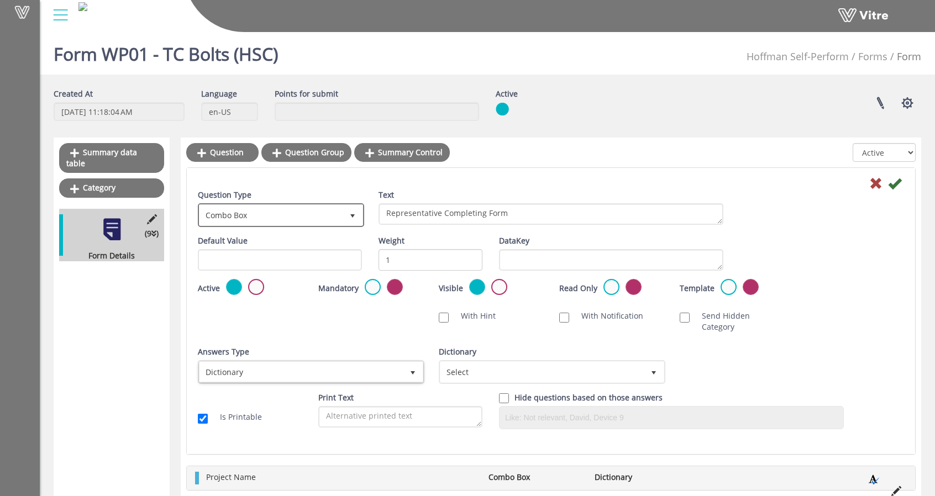
click at [272, 217] on span "Combo Box" at bounding box center [271, 215] width 143 height 20
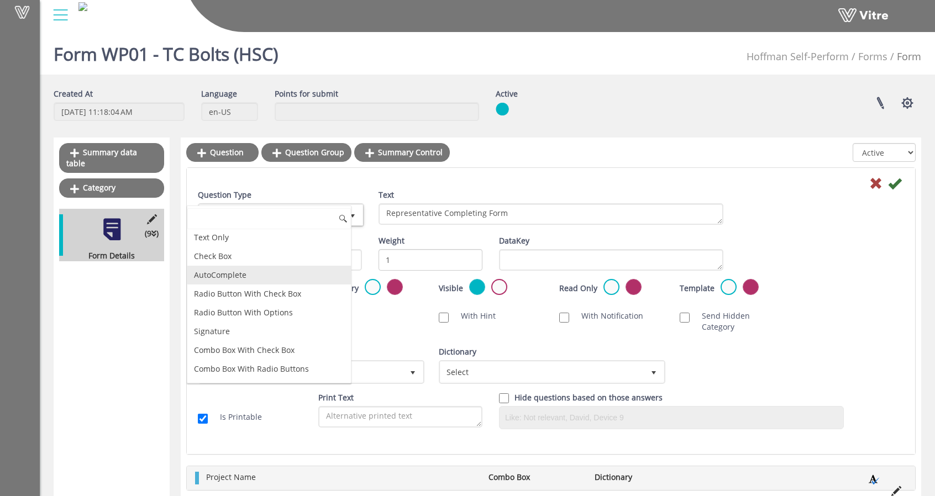
scroll to position [55, 0]
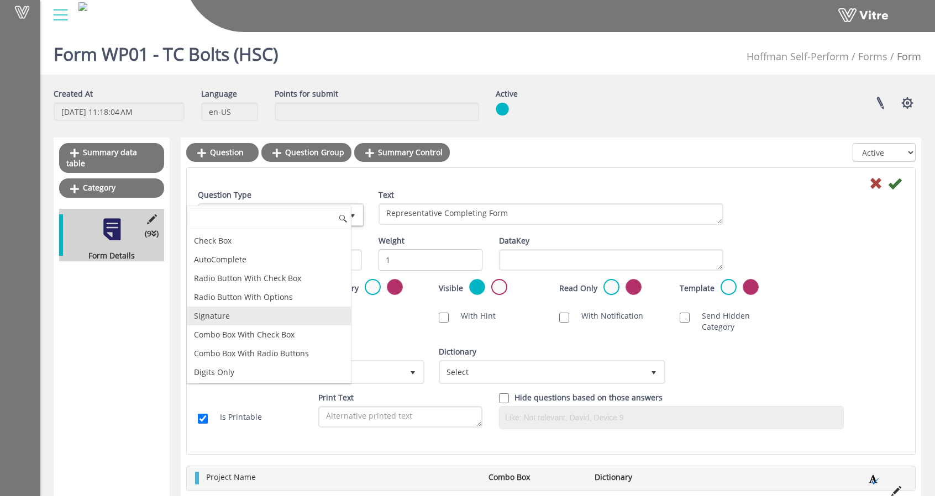
click at [253, 320] on li "Signature" at bounding box center [269, 316] width 164 height 19
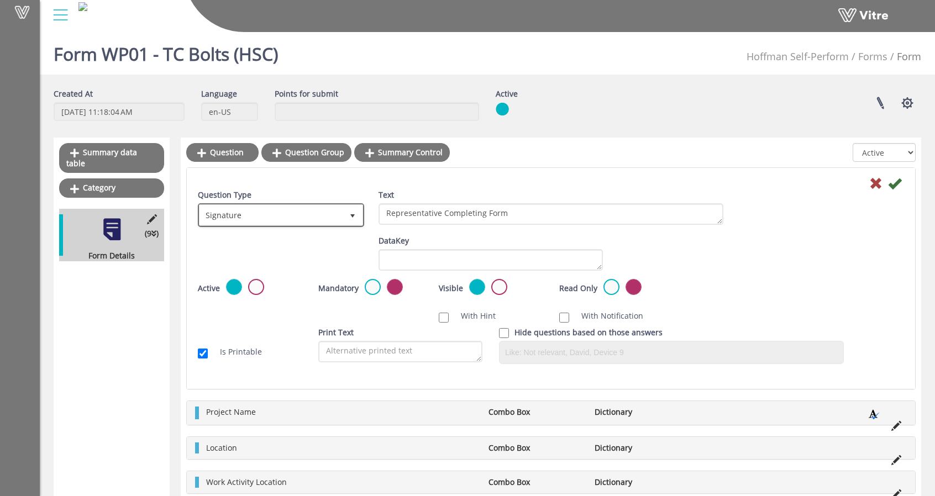
click at [295, 212] on span "Signature" at bounding box center [271, 215] width 143 height 20
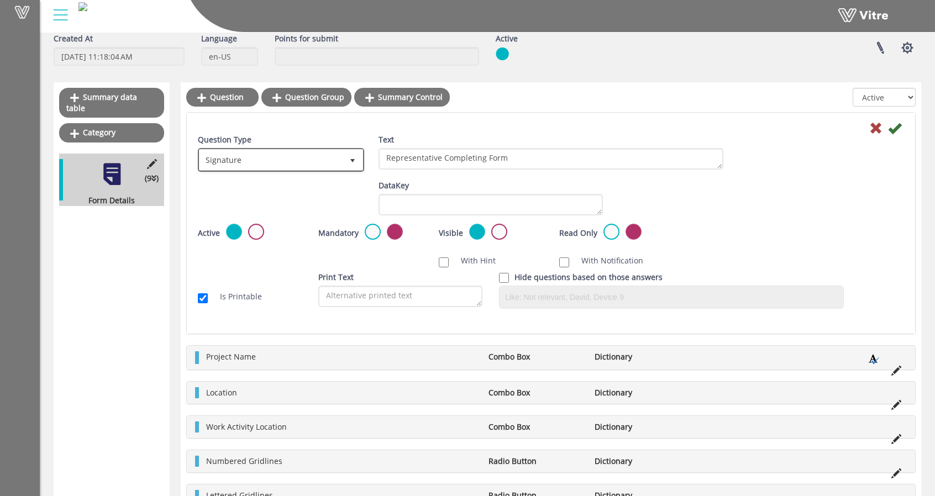
click at [295, 156] on span "Signature" at bounding box center [271, 160] width 143 height 20
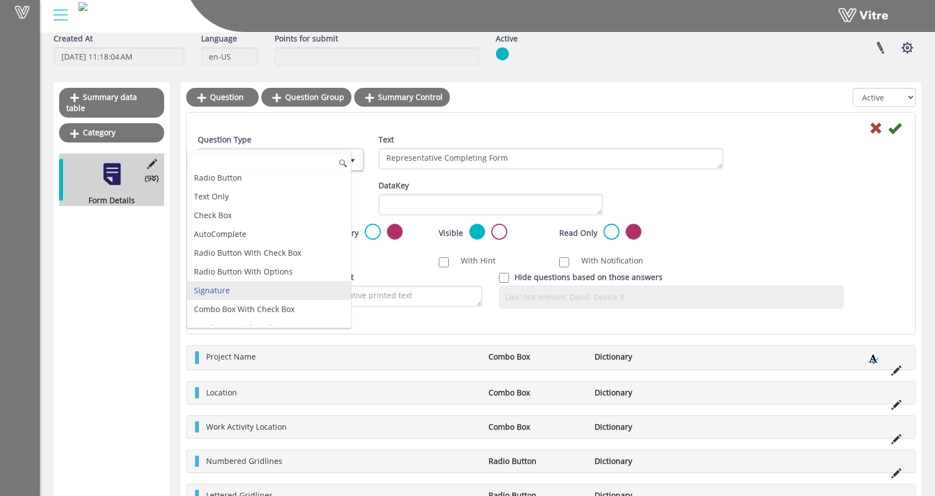
scroll to position [0, 0]
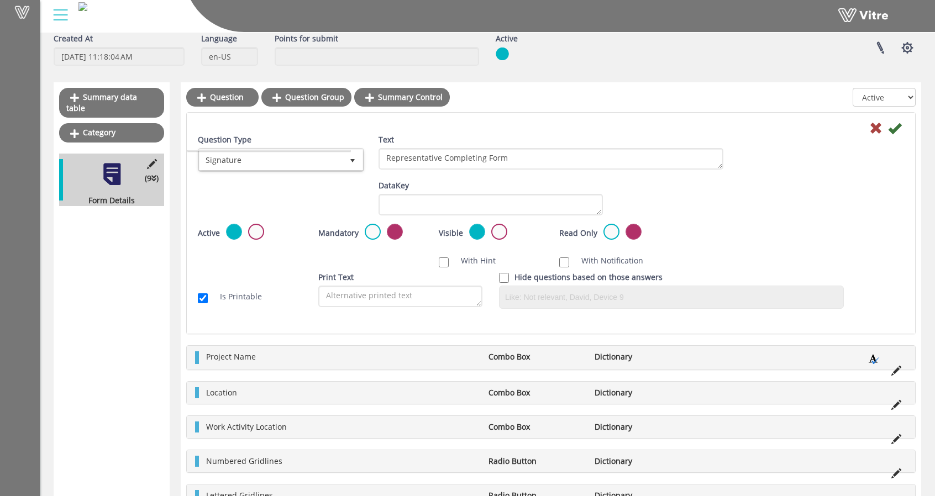
click at [170, 251] on div "Summary data table Category (9 ) Form Details Question Question Group Summary C…" at bounding box center [488, 374] width 868 height 584
click at [334, 165] on span "Signature" at bounding box center [271, 160] width 143 height 20
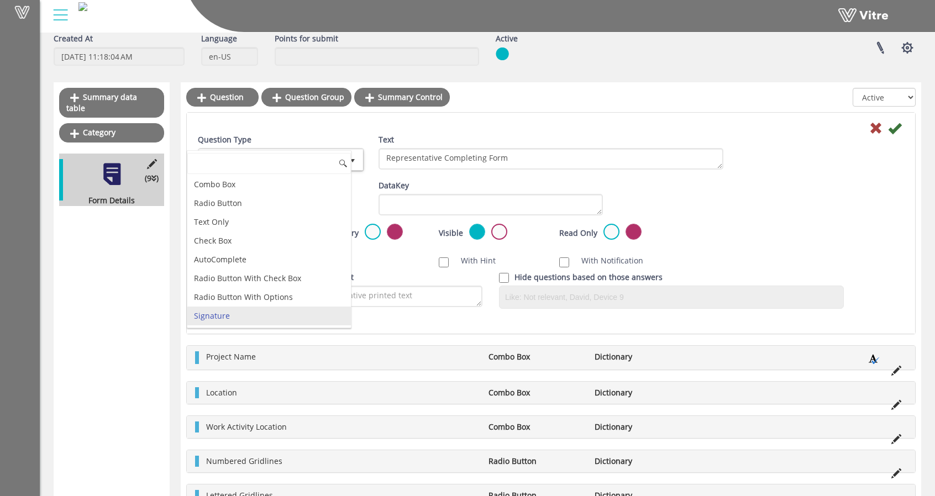
click at [528, 188] on div "DataKey" at bounding box center [491, 197] width 224 height 35
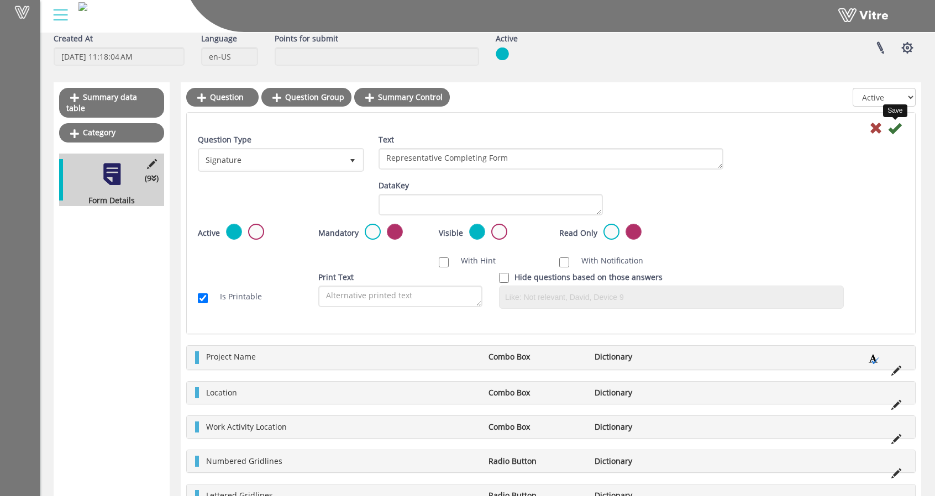
click at [899, 130] on icon at bounding box center [894, 128] width 13 height 13
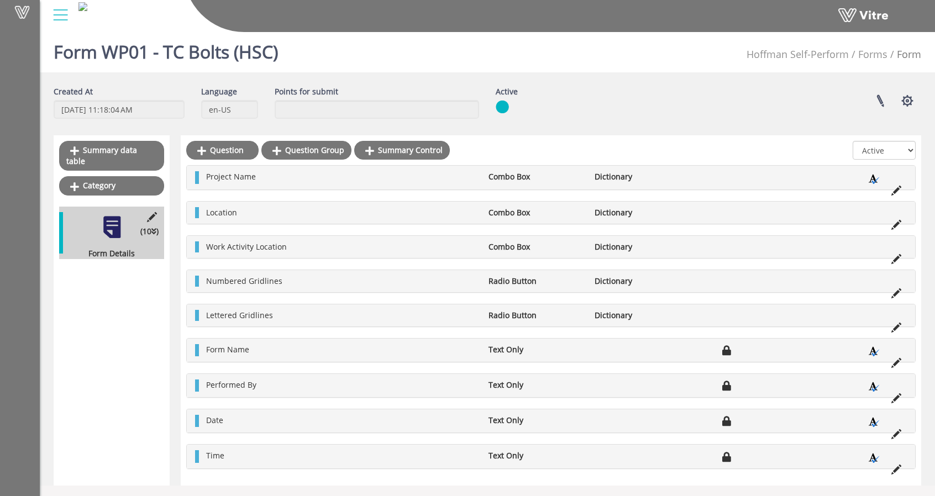
scroll to position [36, 0]
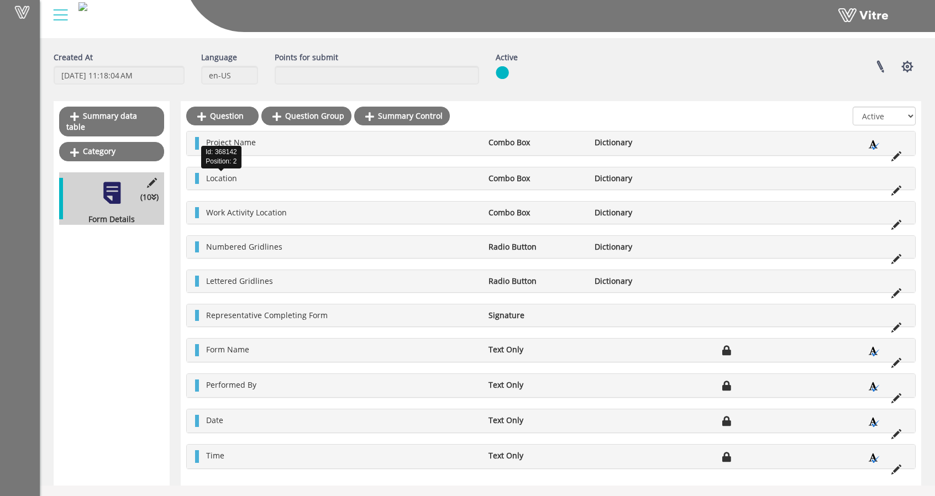
click at [232, 176] on span "Location" at bounding box center [221, 178] width 31 height 11
click at [903, 190] on li at bounding box center [896, 189] width 21 height 11
click at [896, 190] on icon at bounding box center [897, 191] width 10 height 10
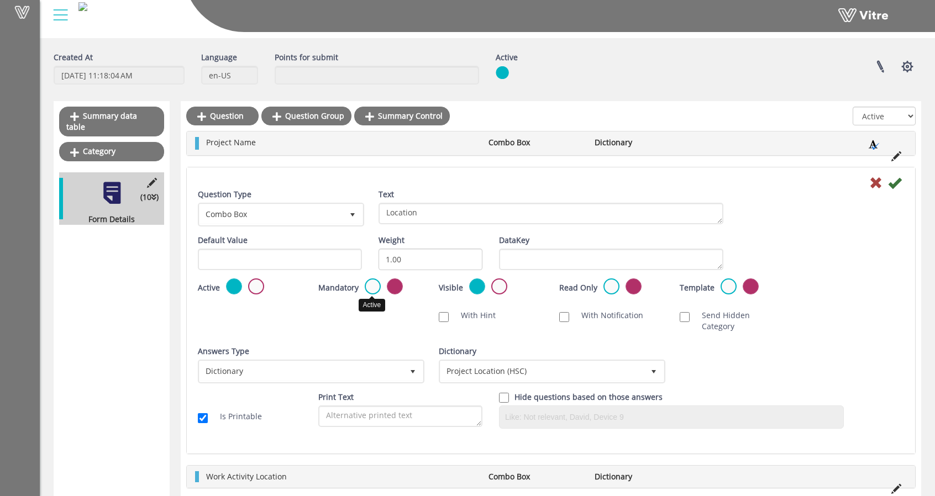
click at [374, 288] on label at bounding box center [373, 287] width 16 height 16
click at [0, 0] on input "radio" at bounding box center [0, 0] width 0 height 0
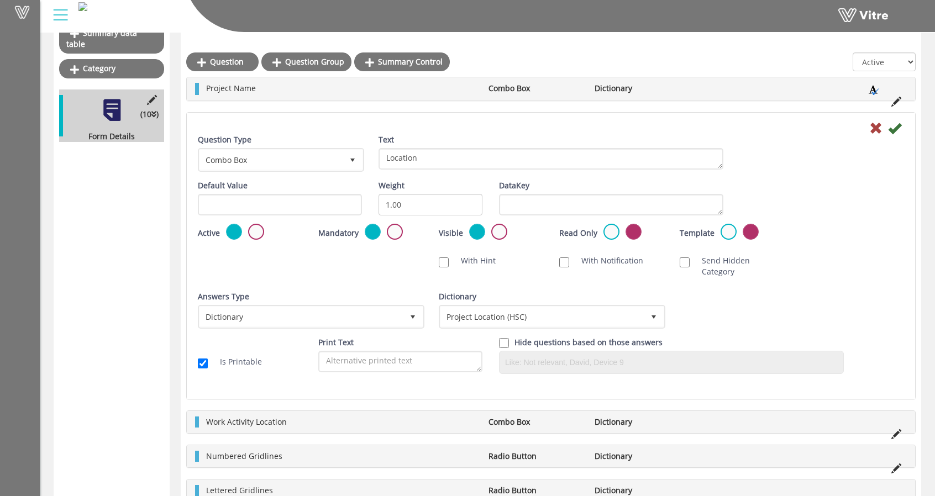
scroll to position [68, 0]
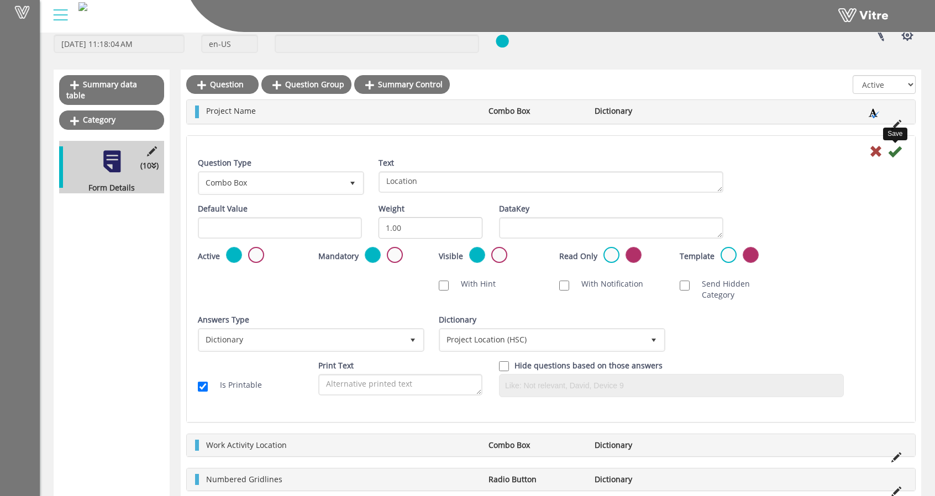
click at [896, 148] on icon at bounding box center [894, 151] width 13 height 13
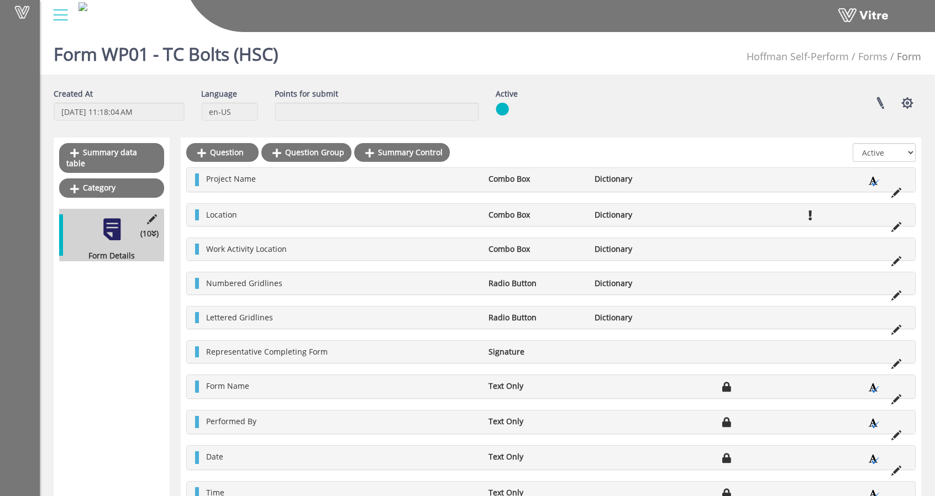
click at [293, 246] on li "Work Activity Location" at bounding box center [342, 249] width 282 height 11
click at [900, 261] on icon at bounding box center [897, 261] width 10 height 10
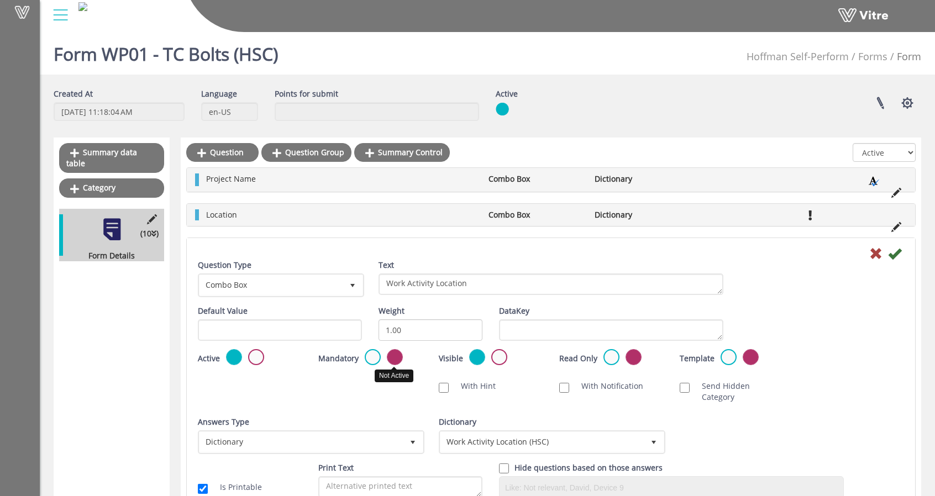
click at [389, 357] on label at bounding box center [395, 357] width 16 height 16
click at [0, 0] on input "radio" at bounding box center [0, 0] width 0 height 0
click at [379, 358] on label at bounding box center [373, 357] width 16 height 16
click at [0, 0] on input "radio" at bounding box center [0, 0] width 0 height 0
click at [893, 258] on icon at bounding box center [894, 253] width 13 height 13
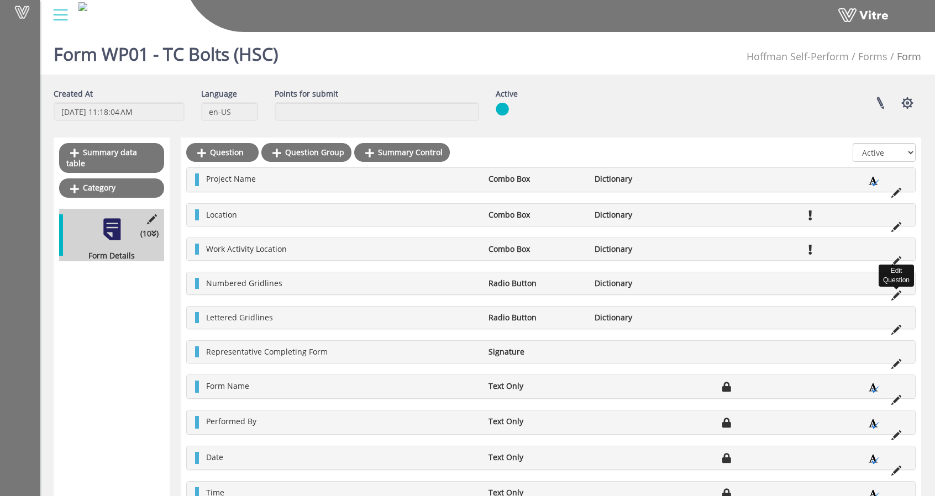
click at [894, 292] on icon at bounding box center [897, 296] width 10 height 10
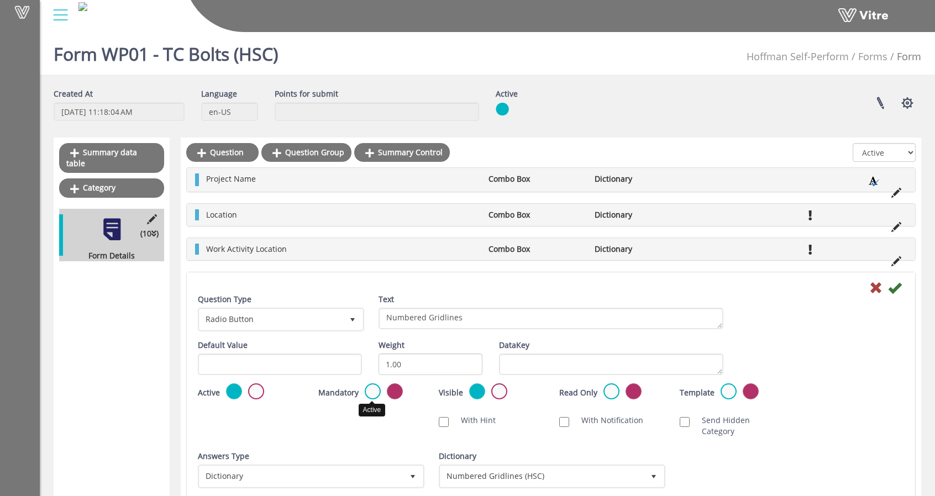
click at [374, 391] on label at bounding box center [373, 392] width 16 height 16
click at [0, 0] on input "radio" at bounding box center [0, 0] width 0 height 0
click at [898, 287] on icon at bounding box center [894, 287] width 13 height 13
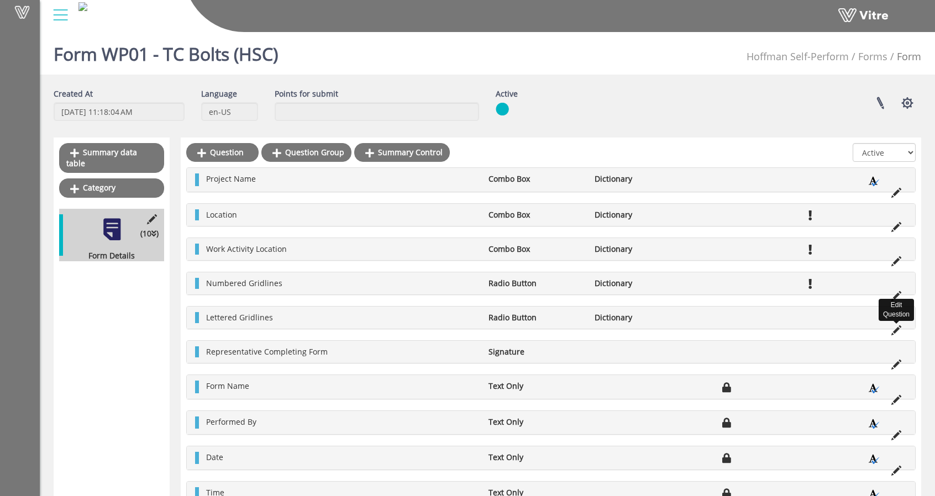
click at [898, 327] on icon at bounding box center [897, 331] width 10 height 10
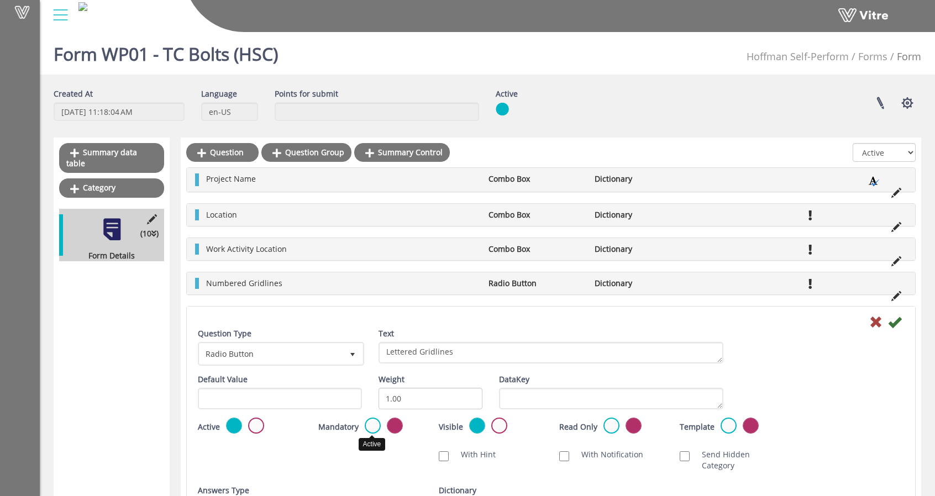
click at [370, 430] on label at bounding box center [373, 426] width 16 height 16
click at [0, 0] on input "radio" at bounding box center [0, 0] width 0 height 0
click at [892, 324] on icon at bounding box center [894, 322] width 13 height 13
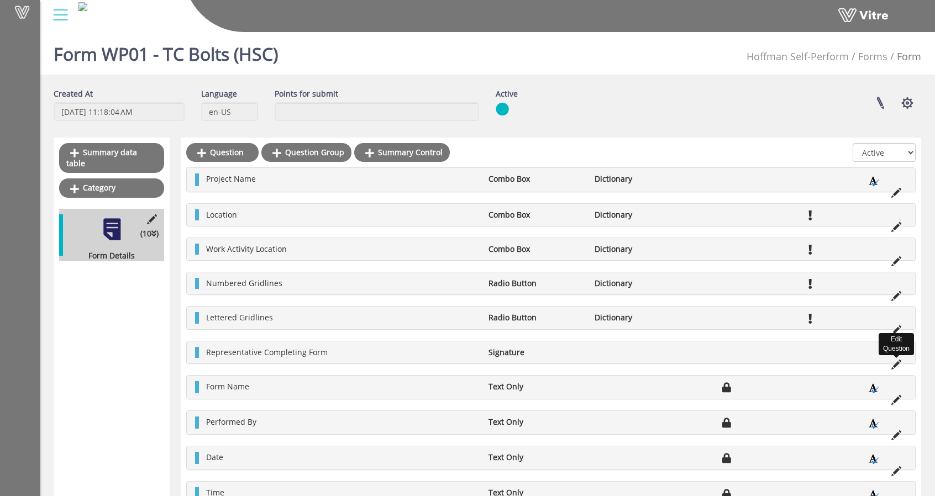
click at [898, 360] on icon at bounding box center [897, 365] width 10 height 10
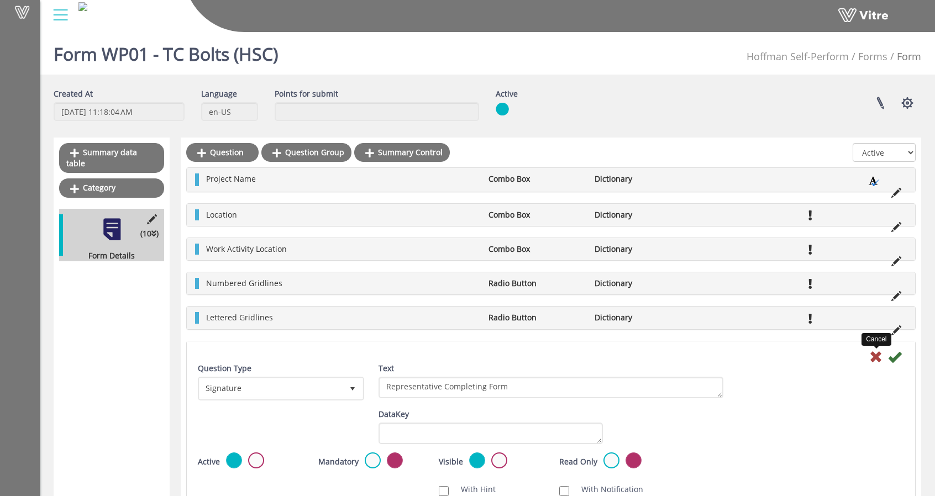
click at [878, 355] on icon at bounding box center [876, 356] width 13 height 13
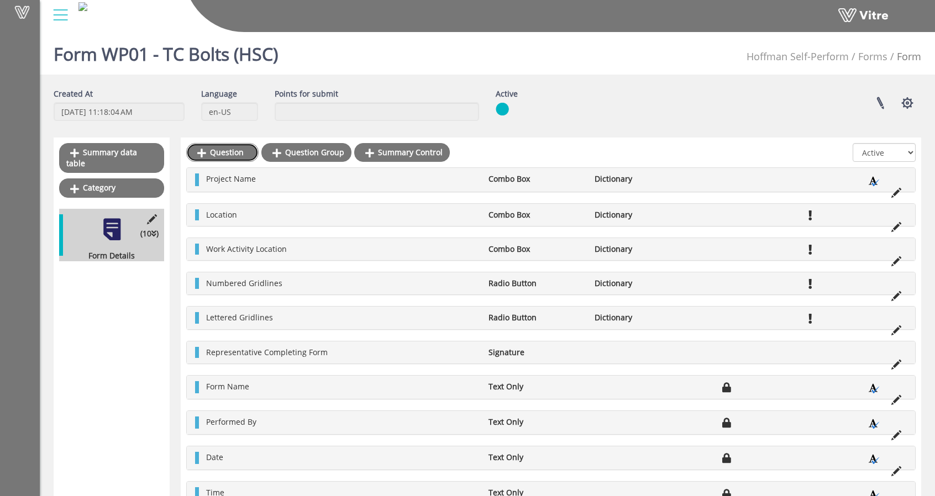
click at [213, 153] on link "Question" at bounding box center [222, 152] width 72 height 19
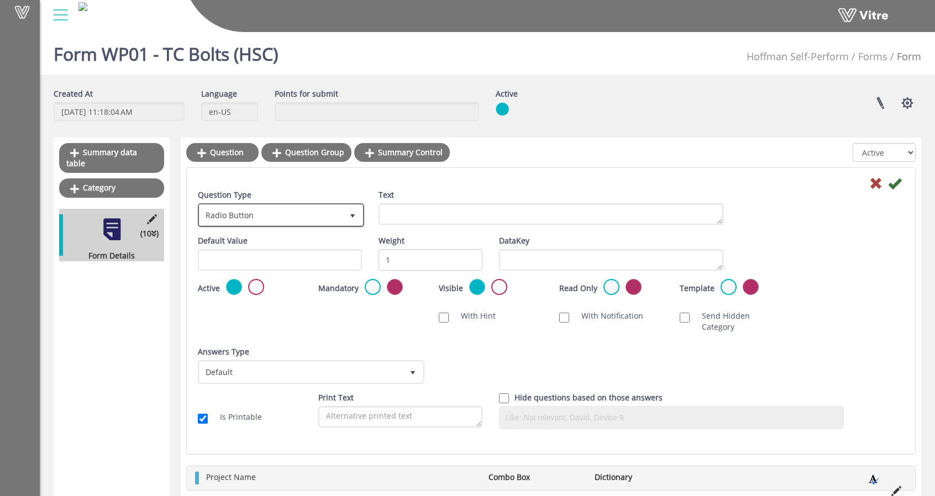
click at [256, 216] on span "Radio Button" at bounding box center [271, 215] width 143 height 20
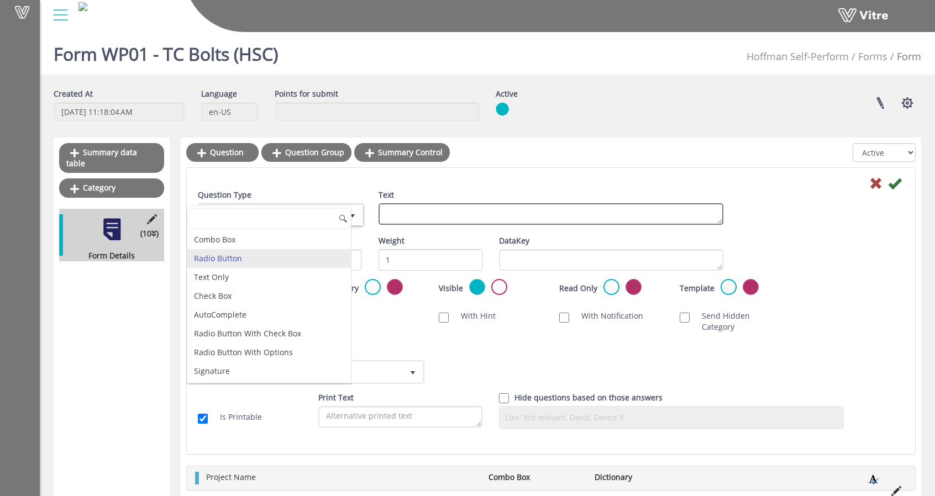
click at [468, 221] on textarea "Text" at bounding box center [551, 214] width 345 height 22
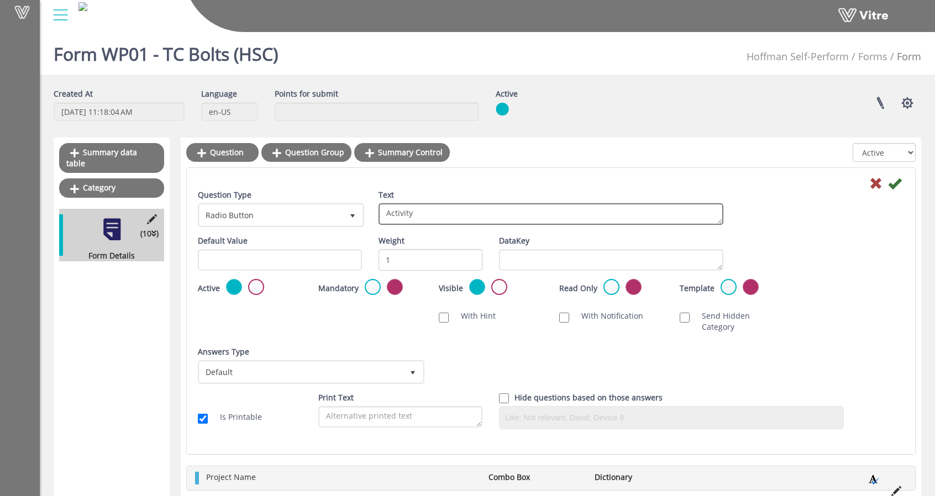
type textarea "Activity"
click at [566, 178] on div at bounding box center [551, 182] width 723 height 13
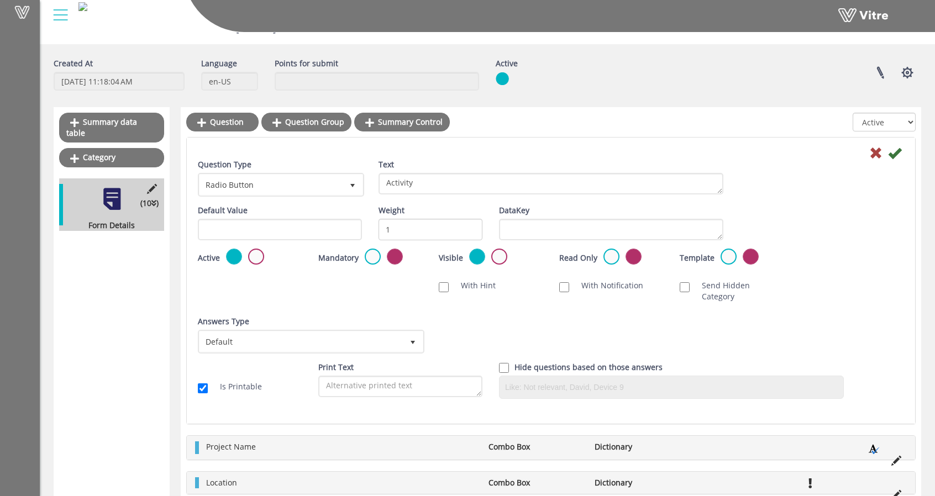
scroll to position [55, 0]
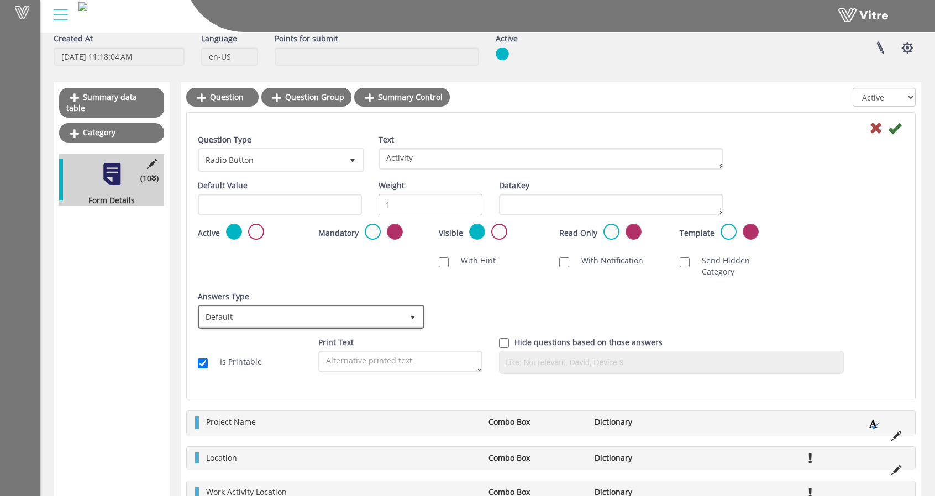
click at [393, 307] on span "Default" at bounding box center [301, 317] width 203 height 20
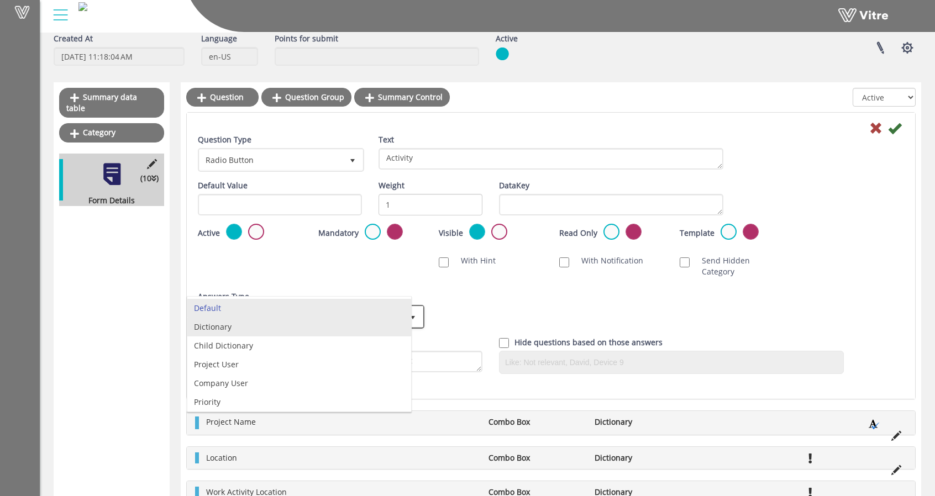
click at [302, 327] on li "Dictionary" at bounding box center [299, 327] width 224 height 19
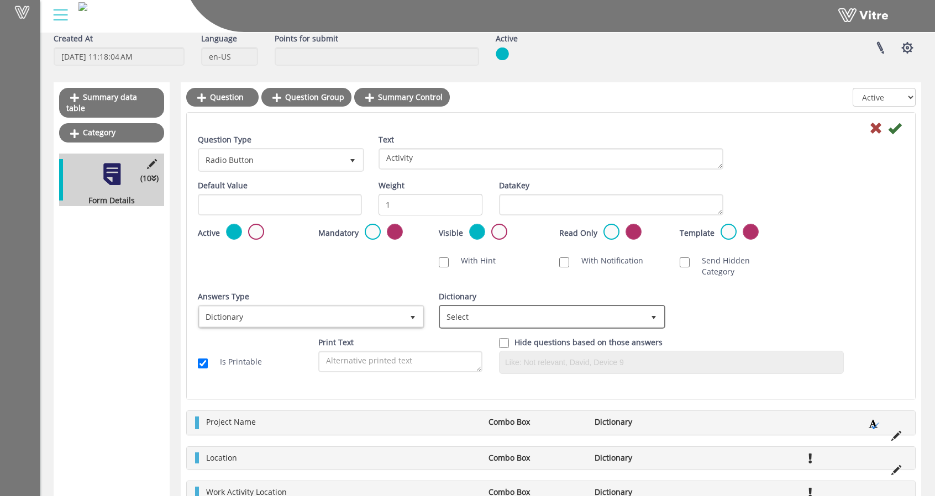
click at [475, 316] on span "Select" at bounding box center [552, 317] width 227 height 24
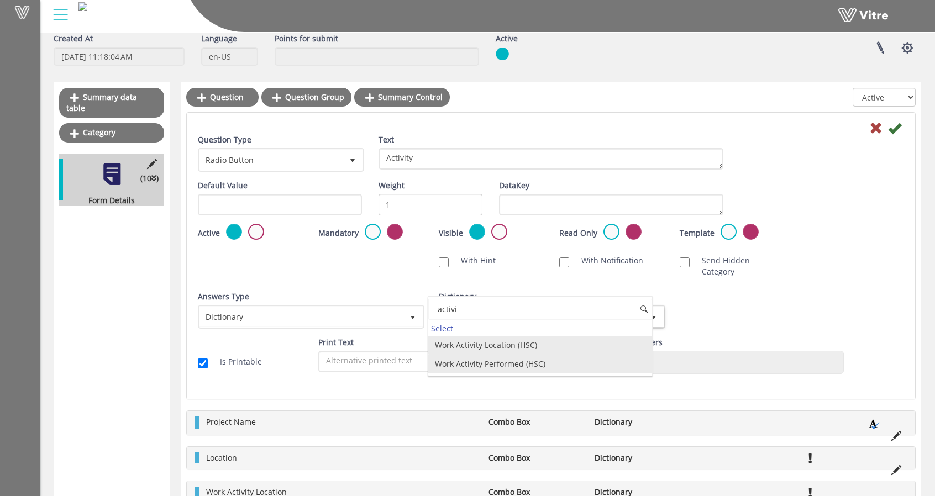
click at [473, 355] on li "Work Activity Performed (HSC)" at bounding box center [540, 364] width 224 height 19
type input "activi"
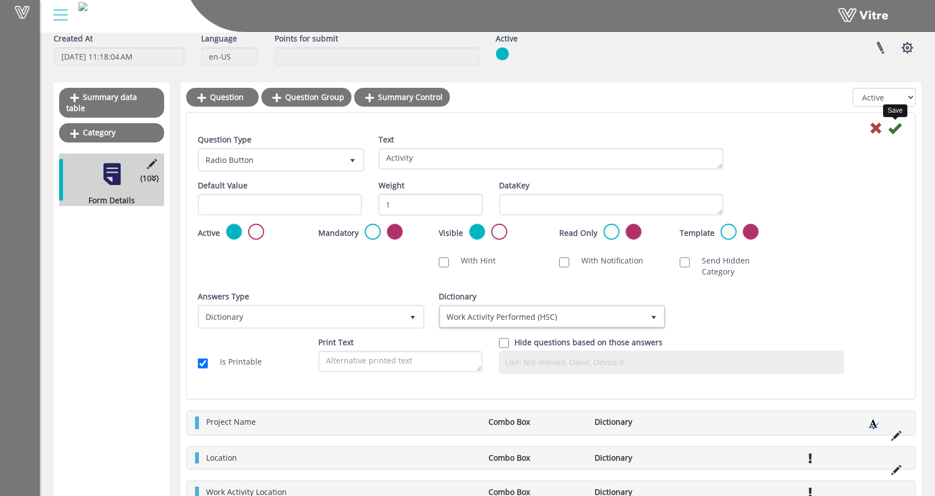
click at [898, 128] on icon at bounding box center [894, 128] width 13 height 13
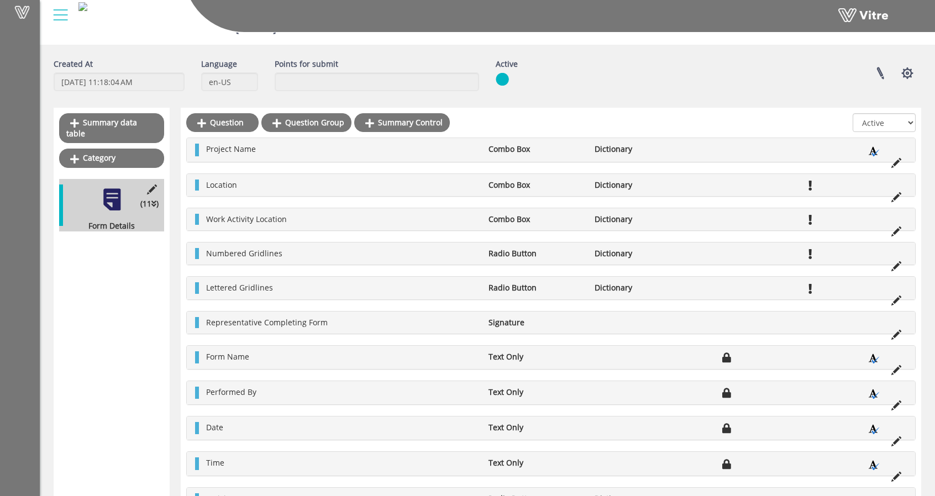
scroll to position [72, 0]
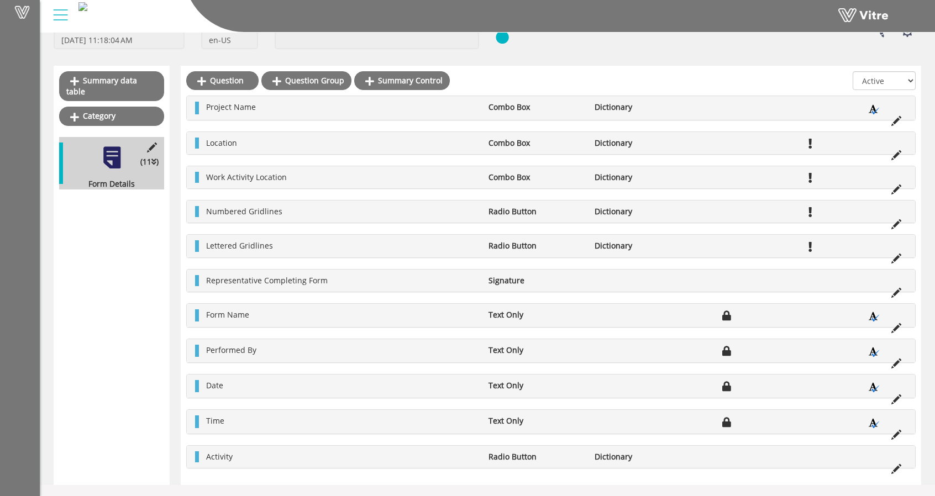
click at [249, 271] on div "Representative Completing Form Signature" at bounding box center [551, 281] width 729 height 22
click at [261, 277] on span "Representative Completing Form" at bounding box center [267, 280] width 122 height 11
click at [899, 292] on icon at bounding box center [897, 293] width 10 height 10
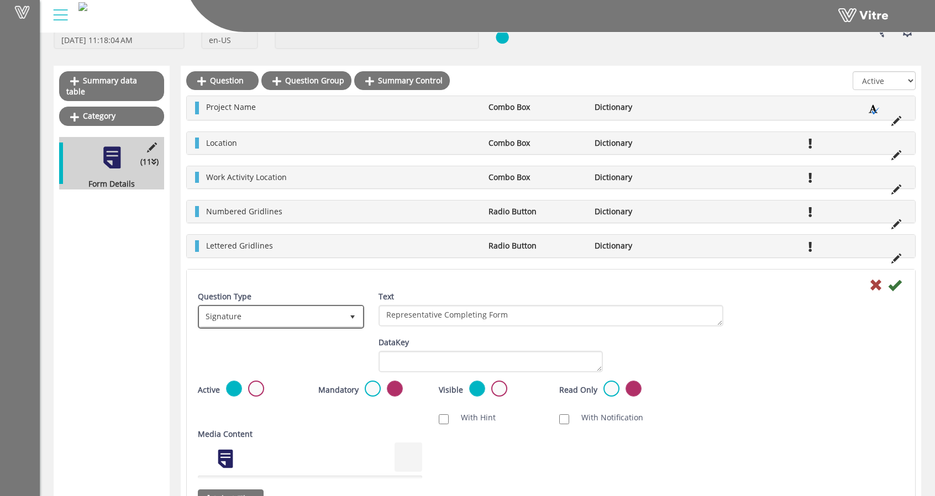
click at [336, 315] on span "Signature" at bounding box center [271, 317] width 143 height 20
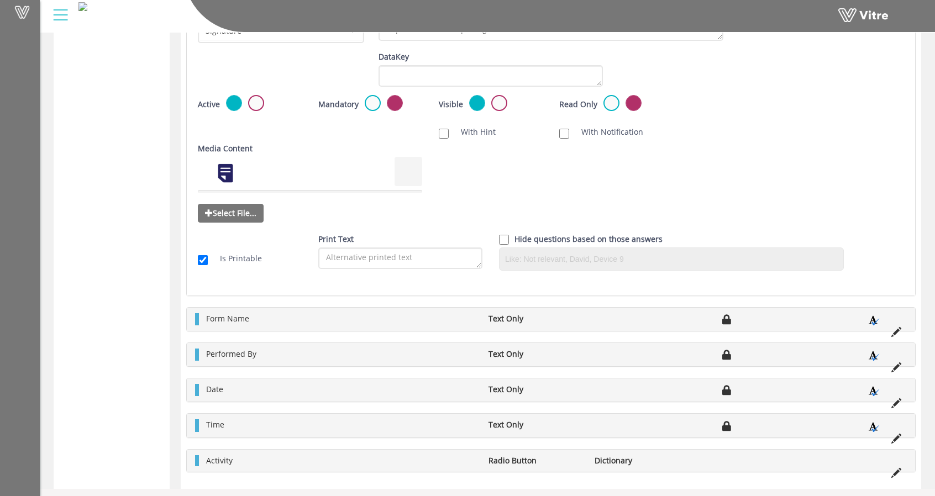
scroll to position [360, 0]
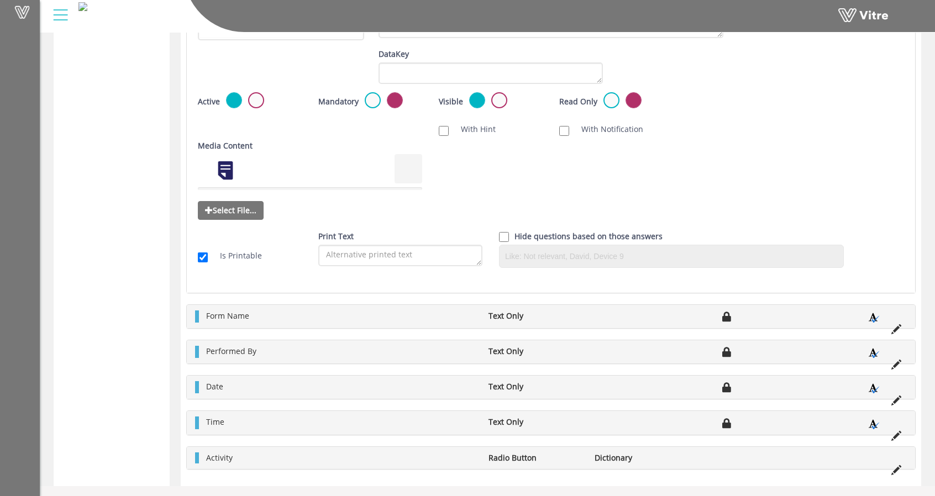
click at [198, 351] on div at bounding box center [197, 352] width 4 height 12
click at [892, 360] on icon at bounding box center [897, 365] width 10 height 10
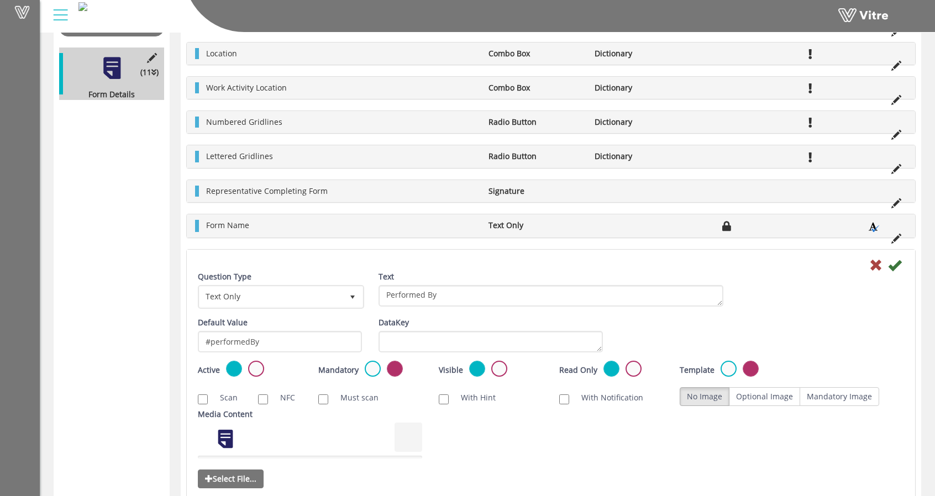
scroll to position [185, 0]
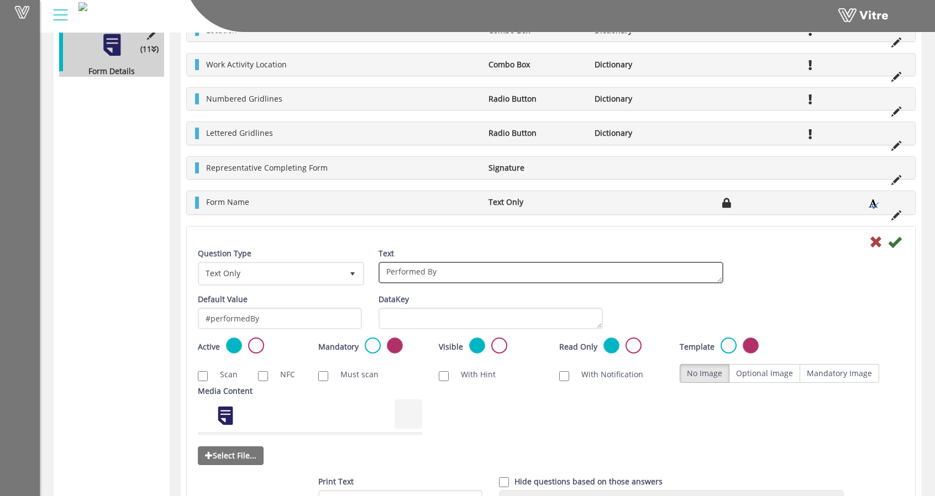
click at [454, 268] on textarea "Performed By" at bounding box center [551, 273] width 345 height 22
click at [451, 289] on div "Text Performed By" at bounding box center [551, 270] width 362 height 44
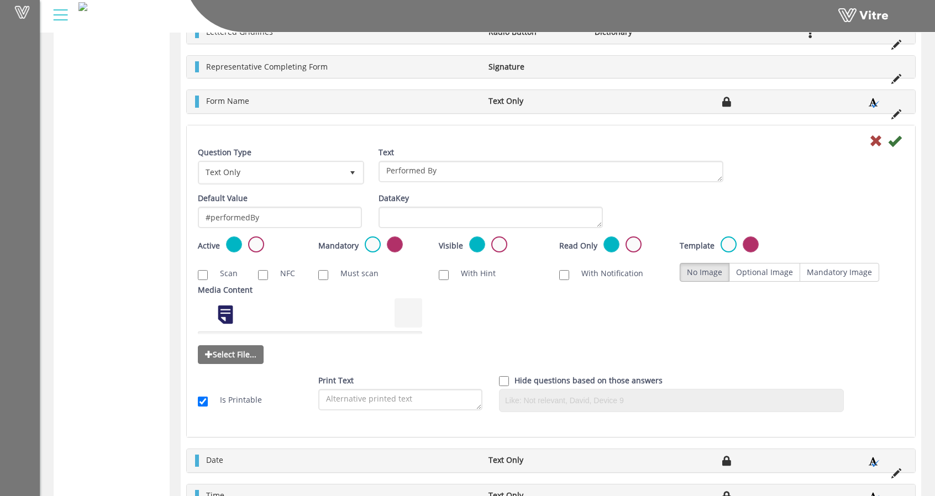
scroll to position [295, 0]
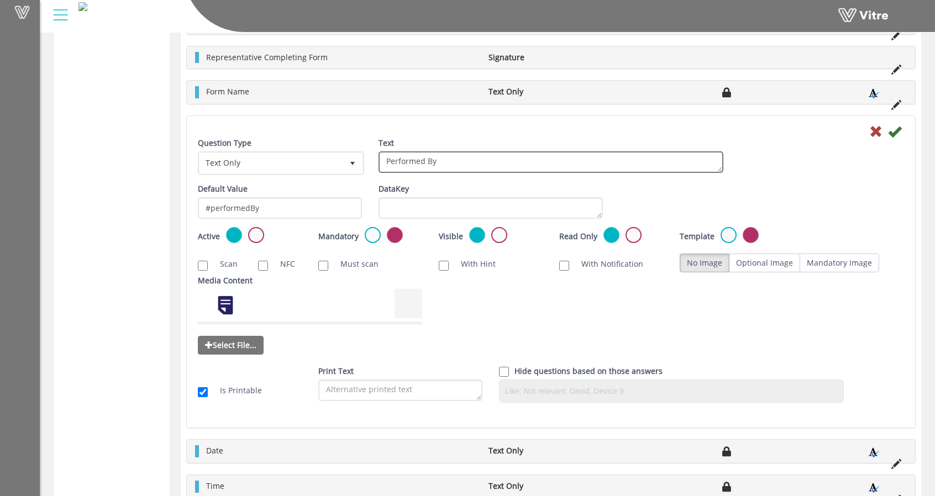
click at [441, 161] on textarea "Performed By" at bounding box center [551, 162] width 345 height 22
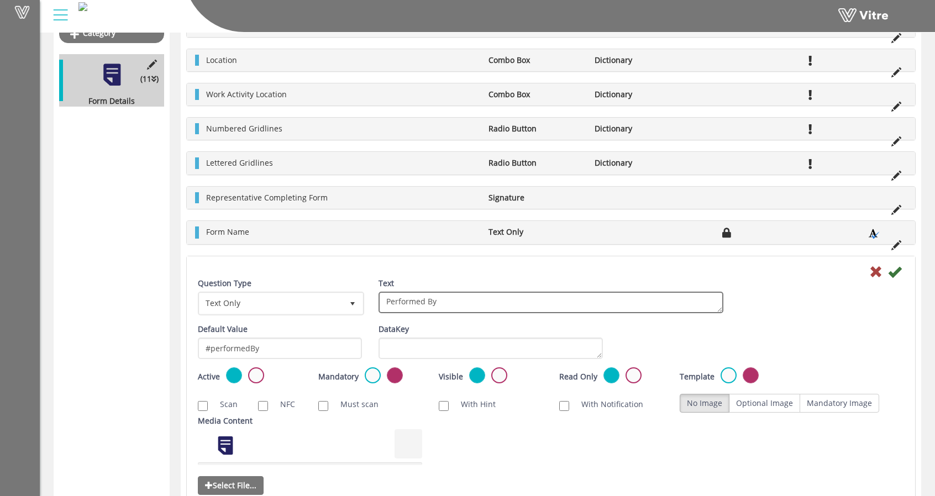
scroll to position [129, 0]
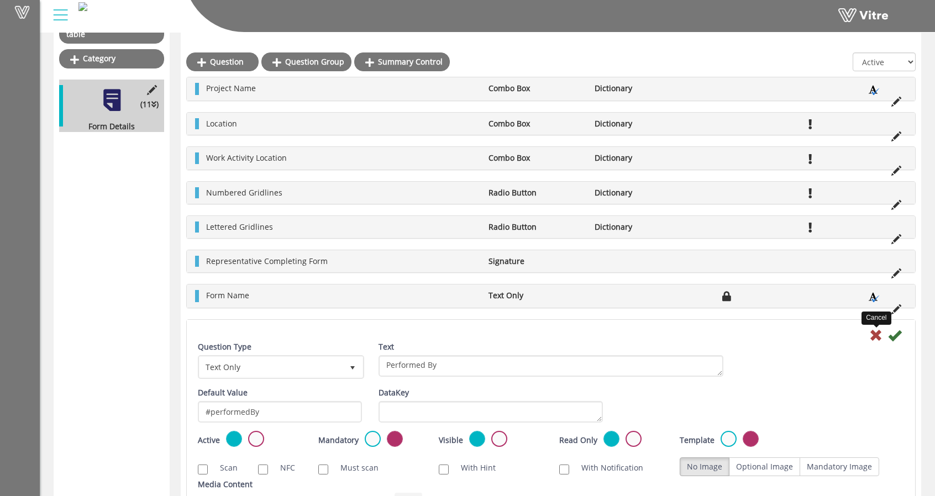
click at [876, 334] on icon at bounding box center [876, 335] width 13 height 13
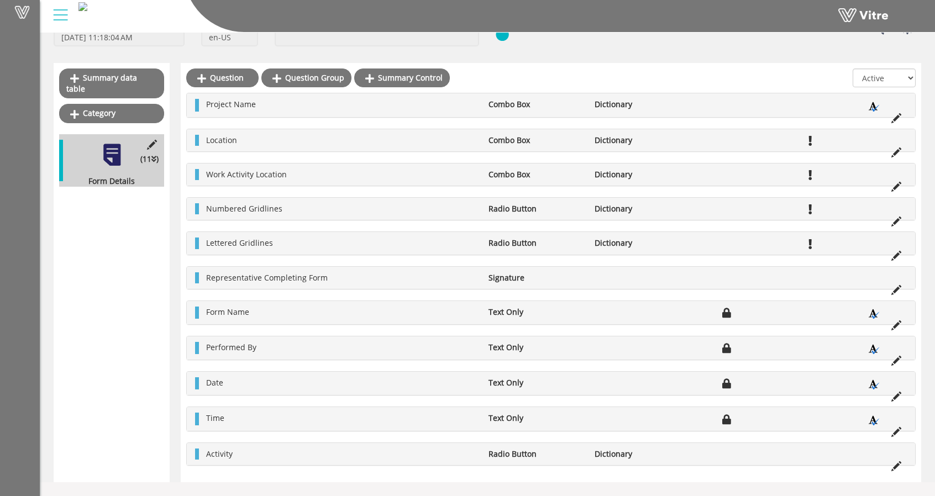
scroll to position [72, 0]
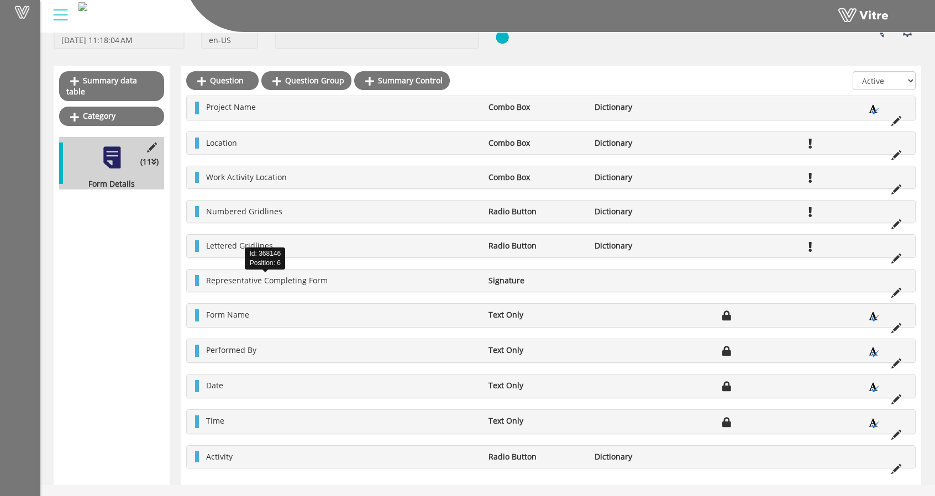
drag, startPoint x: 237, startPoint y: 284, endPoint x: 222, endPoint y: 280, distance: 14.9
click at [222, 280] on span "Representative Completing Form" at bounding box center [267, 280] width 122 height 11
click at [898, 291] on icon at bounding box center [897, 293] width 10 height 10
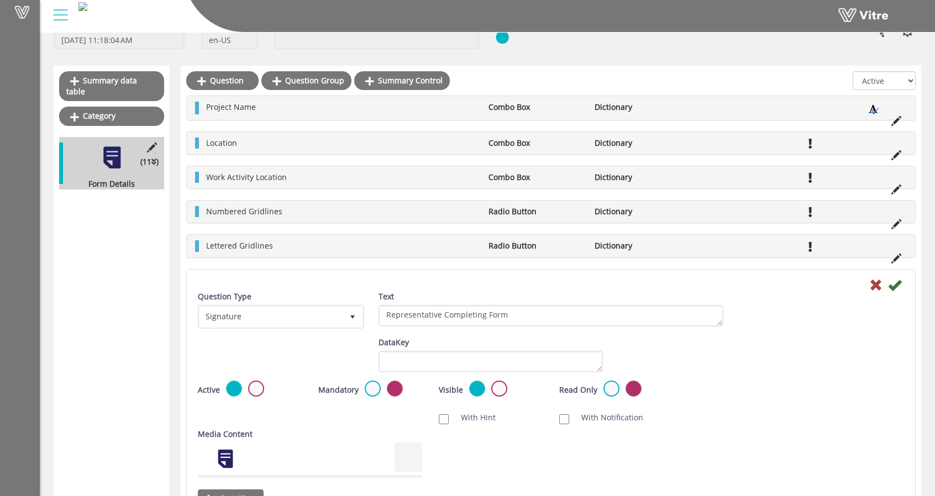
scroll to position [0, 0]
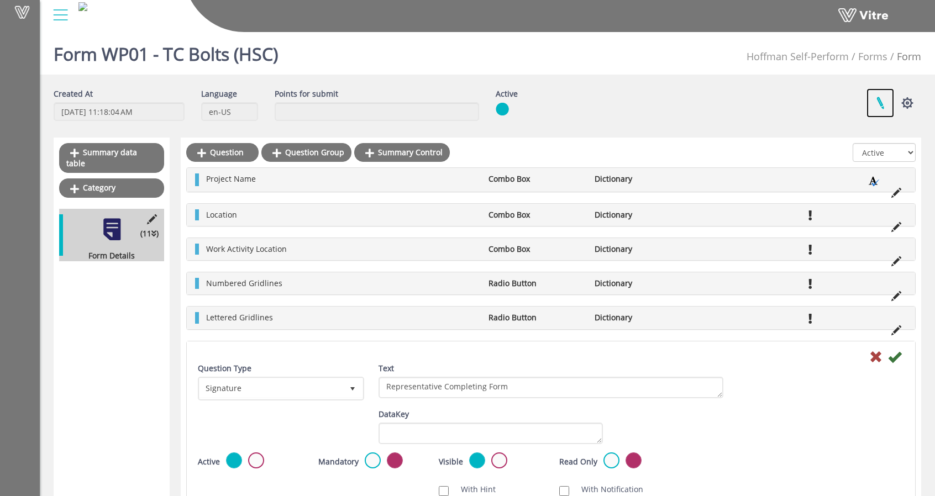
click at [879, 104] on link at bounding box center [881, 102] width 28 height 29
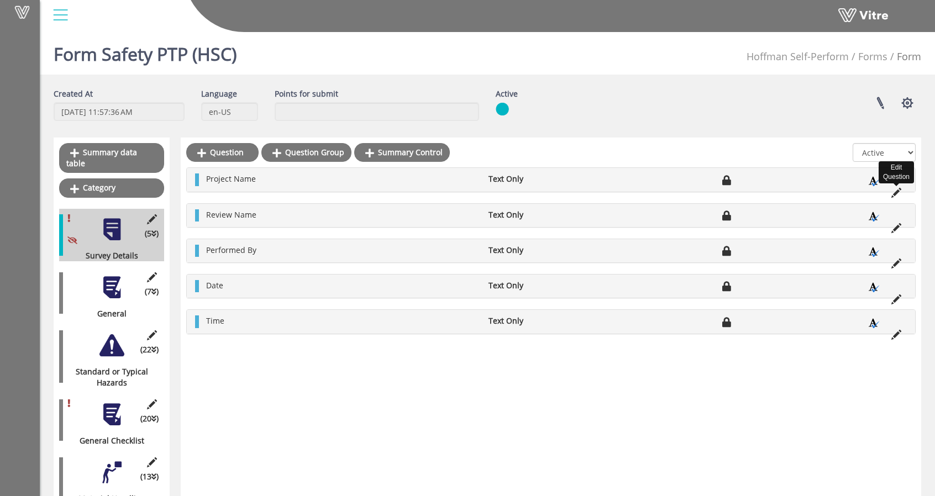
click at [898, 190] on icon at bounding box center [897, 193] width 10 height 10
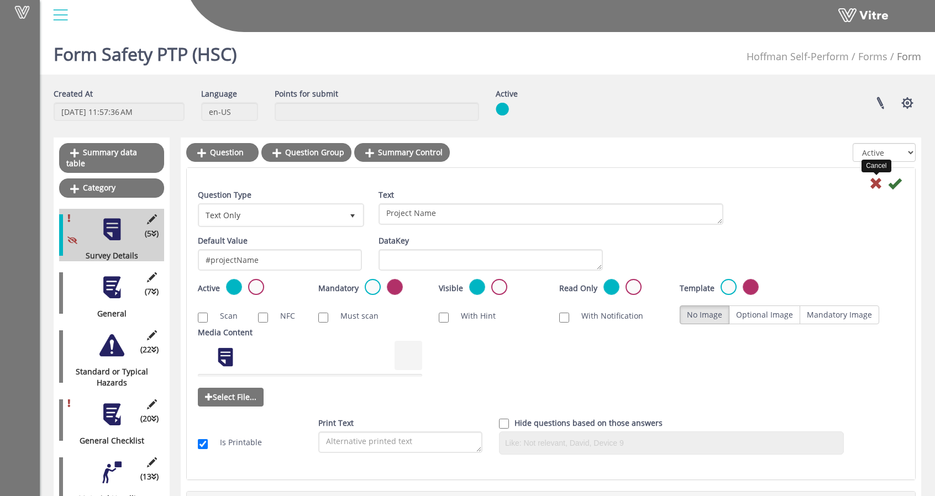
click at [877, 184] on icon at bounding box center [876, 183] width 13 height 13
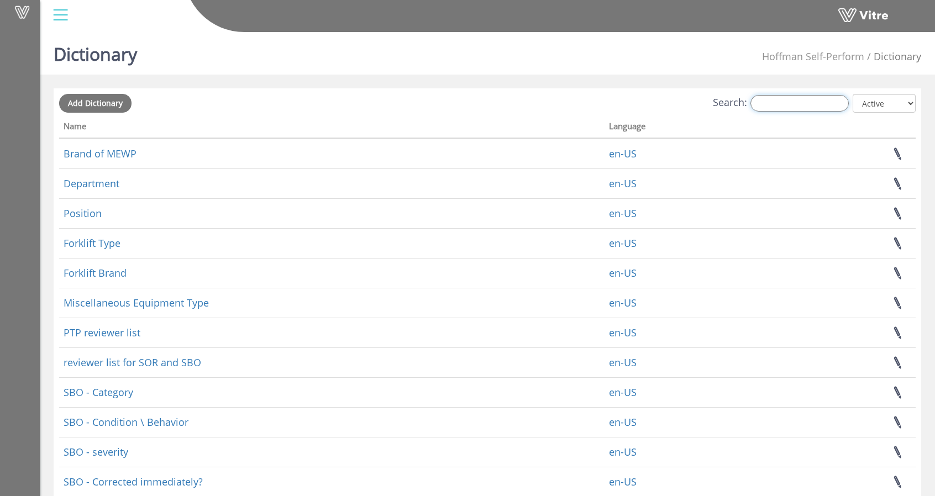
click at [789, 111] on input "Search:" at bounding box center [800, 103] width 98 height 17
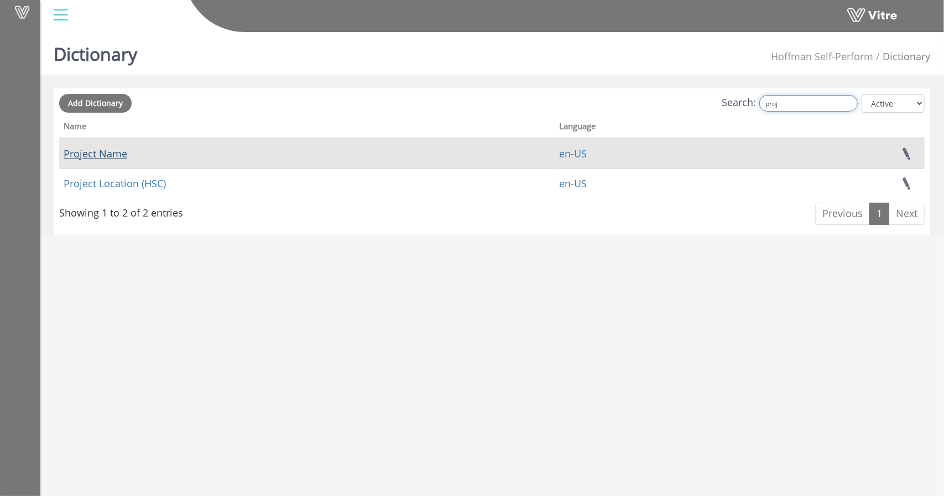
type input "proj"
click at [88, 159] on link "Project Name" at bounding box center [96, 153] width 64 height 13
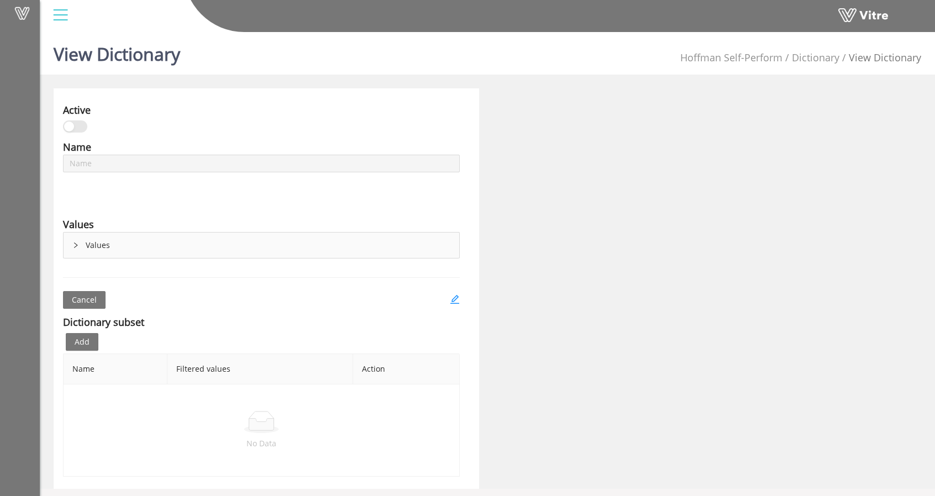
type input "Project Name"
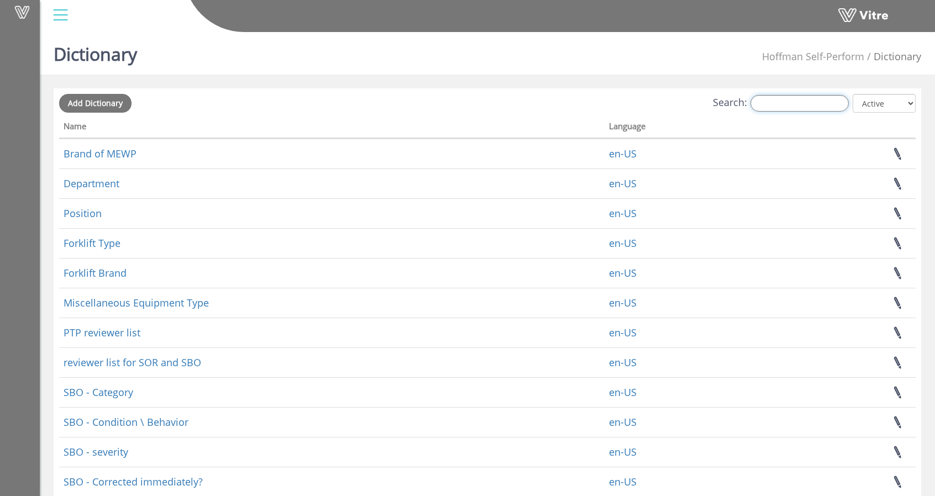
click at [768, 100] on input "Search:" at bounding box center [800, 103] width 98 height 17
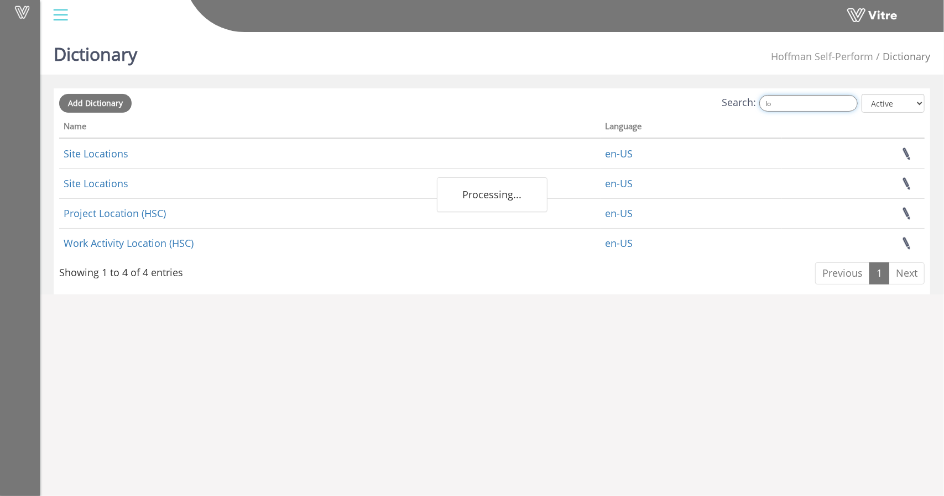
type input "l"
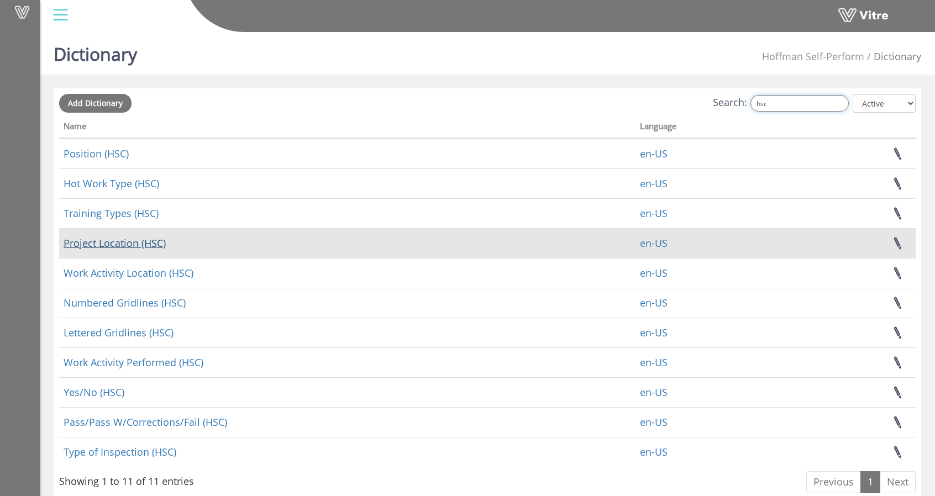
type input "hsc"
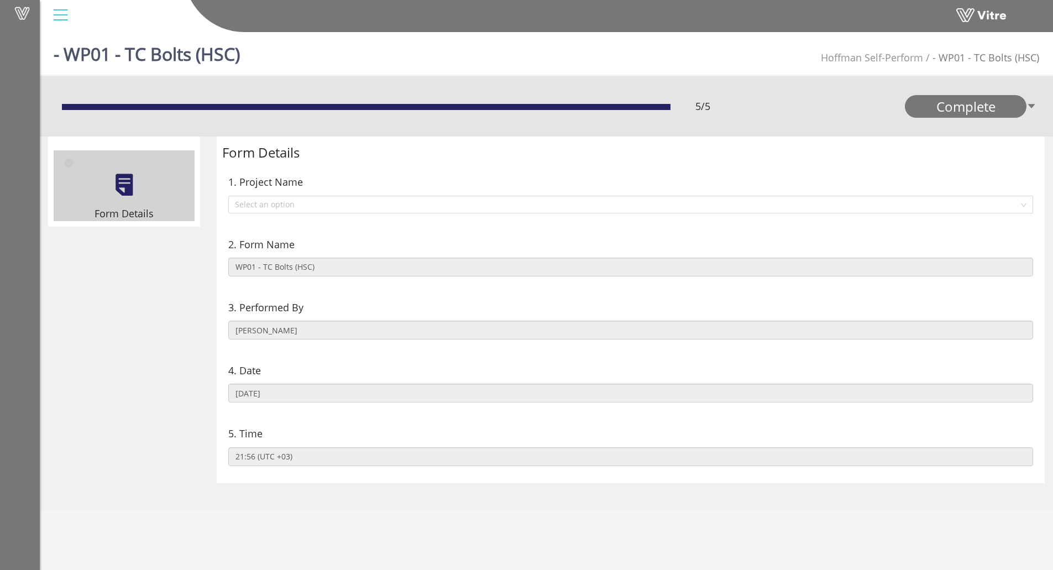
click at [333, 225] on div "2. Form Name WP01 - TC Bolts (HSC)" at bounding box center [630, 256] width 817 height 63
click at [329, 210] on input "search" at bounding box center [627, 204] width 784 height 17
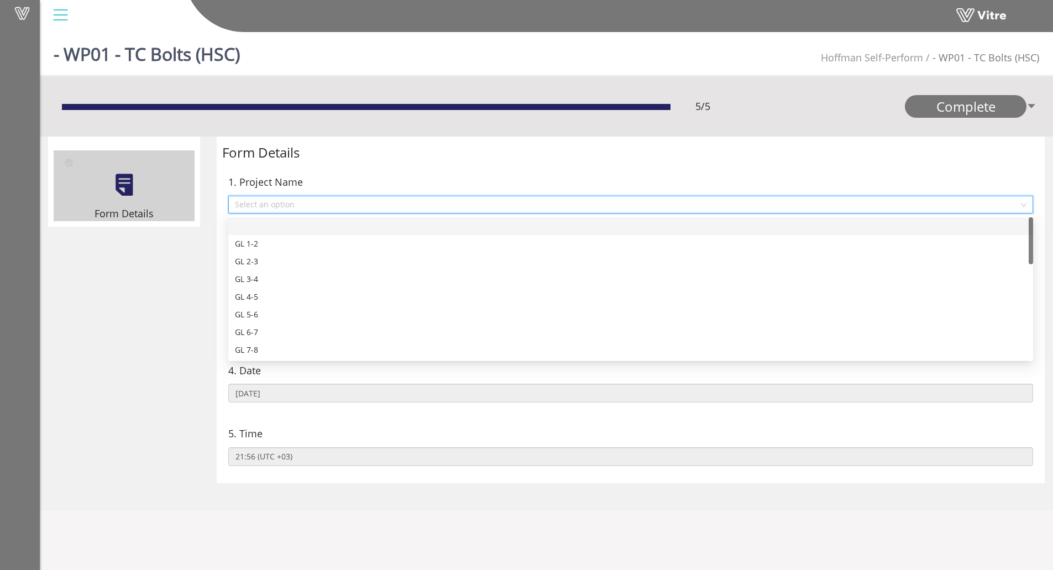
click at [322, 186] on div "1. Project Name" at bounding box center [630, 181] width 805 height 15
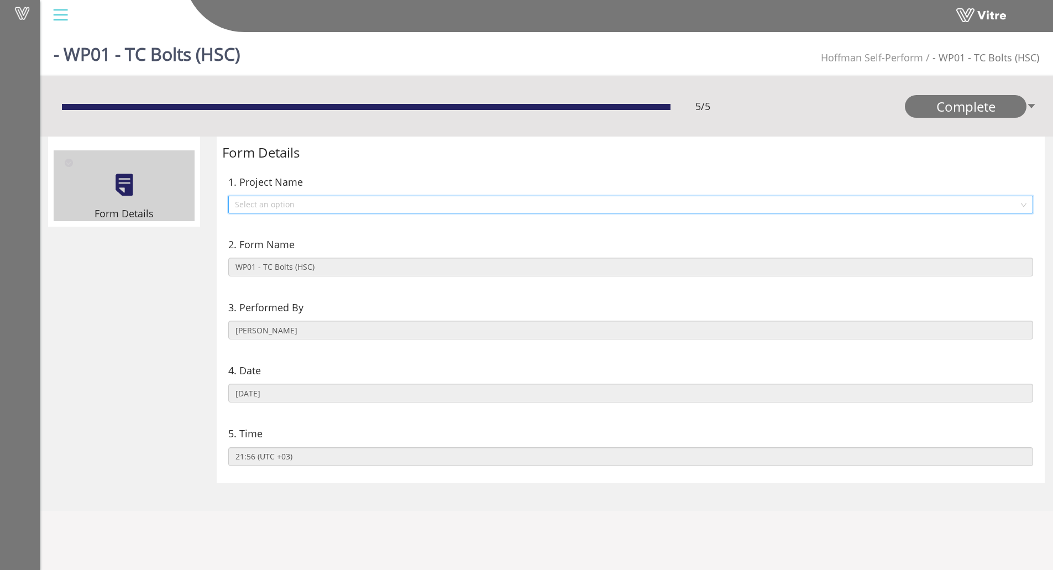
click at [431, 205] on input "search" at bounding box center [627, 204] width 784 height 17
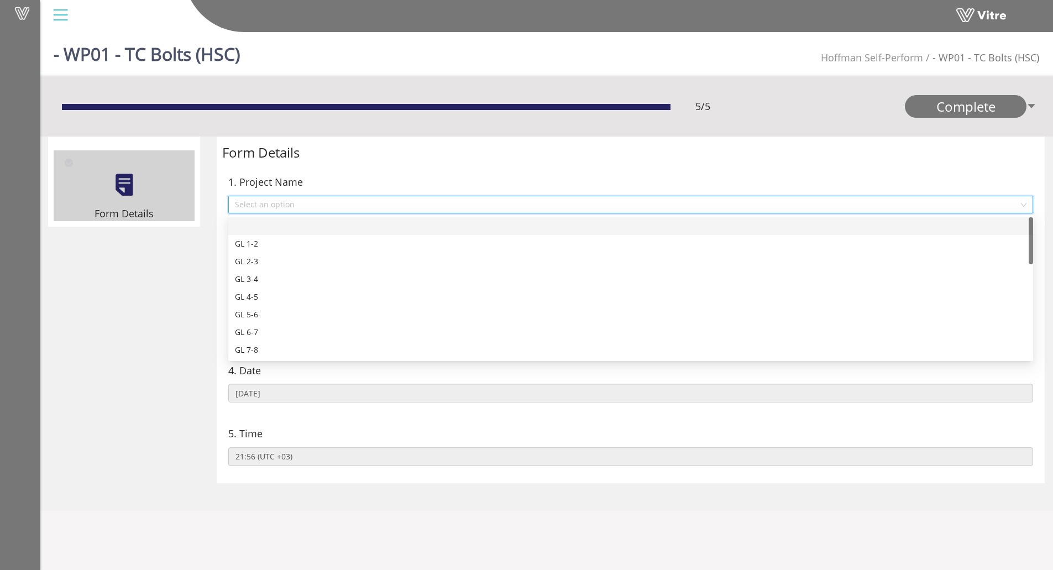
click at [366, 189] on div "1. Project Name" at bounding box center [630, 181] width 805 height 15
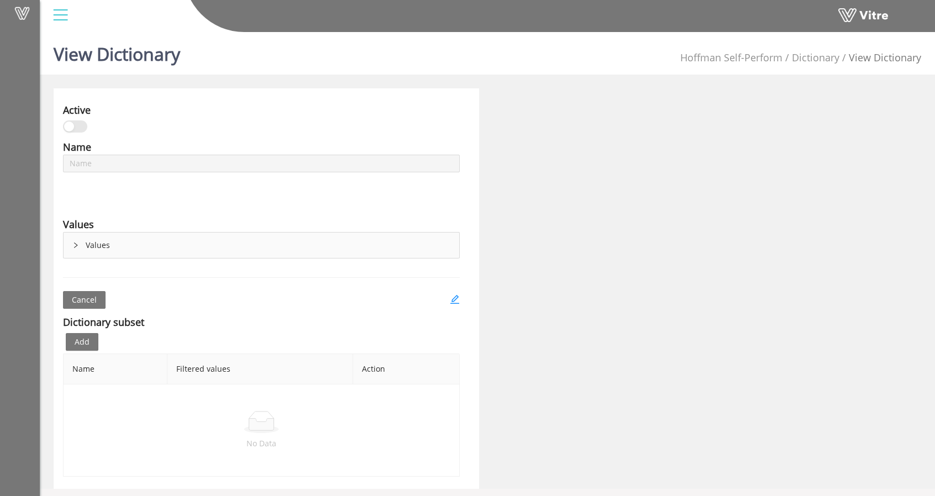
type input "Project Location (HSC)"
type input "Work Activity Location (HSC)"
click at [78, 244] on div "Values" at bounding box center [262, 245] width 396 height 25
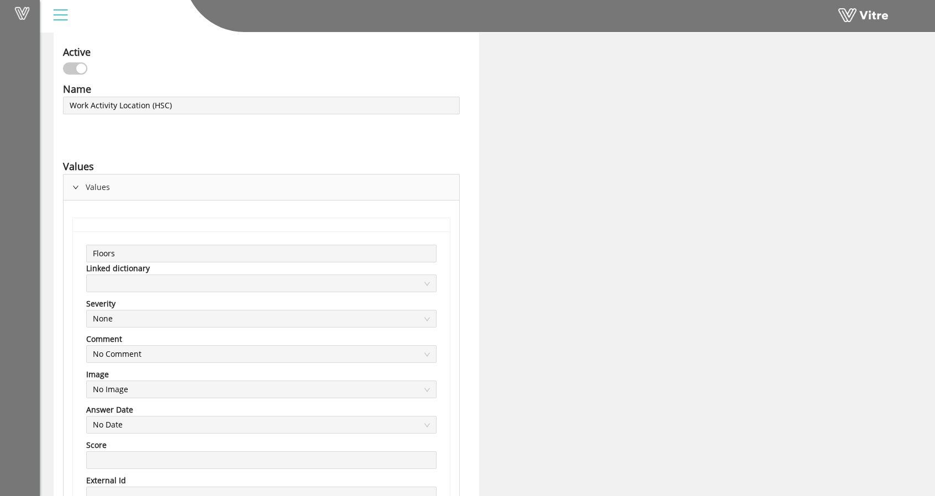
scroll to position [55, 0]
click at [83, 180] on div "Values" at bounding box center [262, 189] width 396 height 25
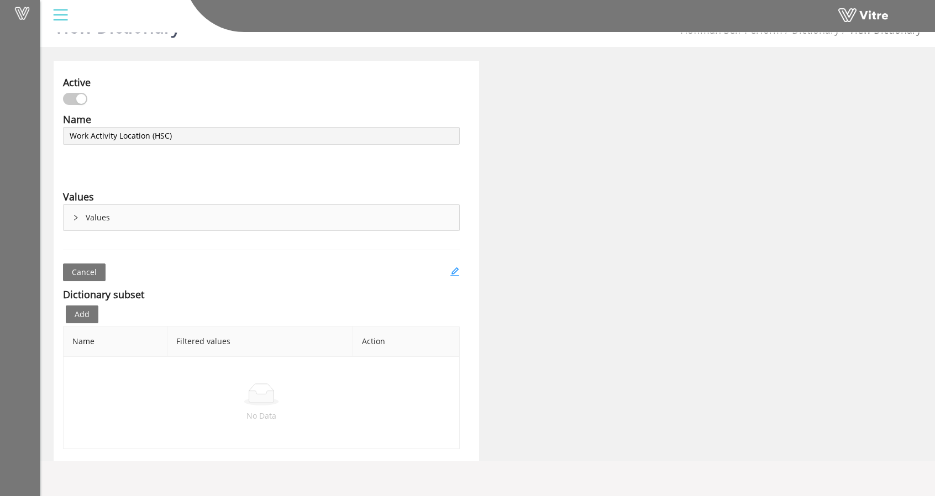
scroll to position [28, 0]
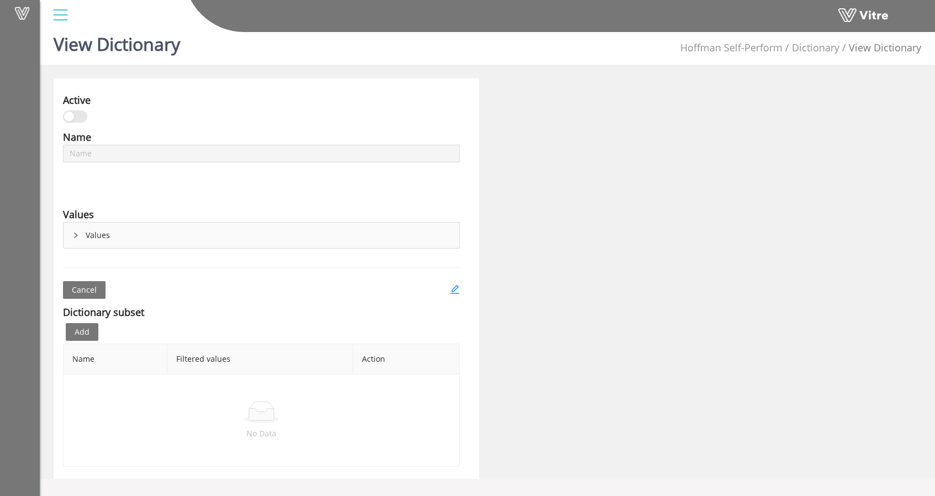
type input "Lettered Gridlines (HSC)"
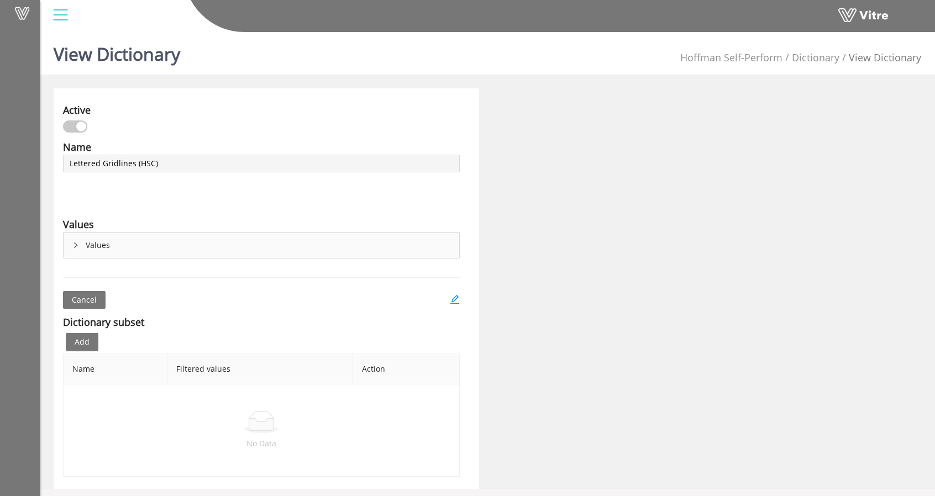
click at [76, 241] on div "Values" at bounding box center [262, 245] width 396 height 25
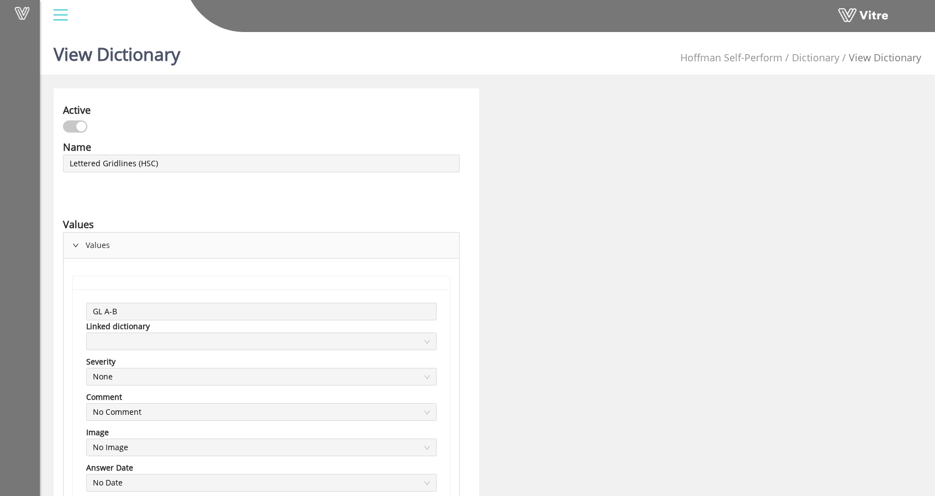
click at [76, 241] on div "Values" at bounding box center [262, 245] width 396 height 25
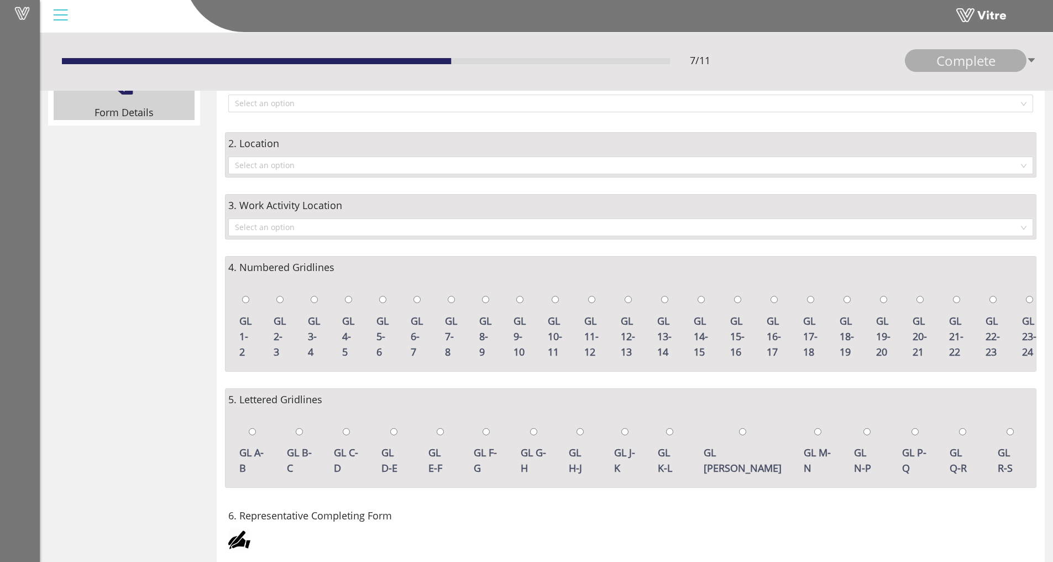
scroll to position [111, 0]
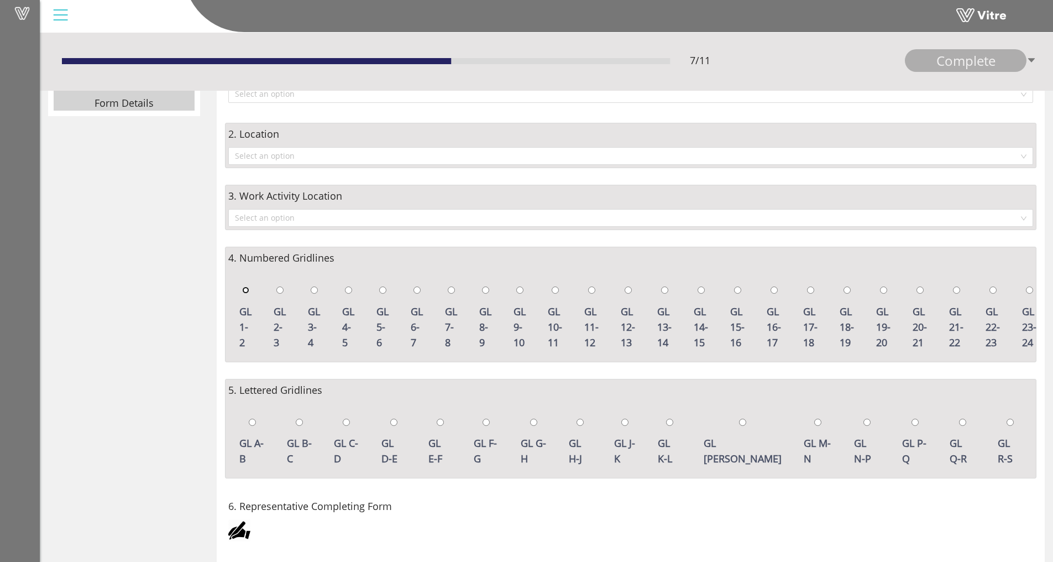
click at [242, 289] on input "radio" at bounding box center [245, 289] width 7 height 7
radio input "true"
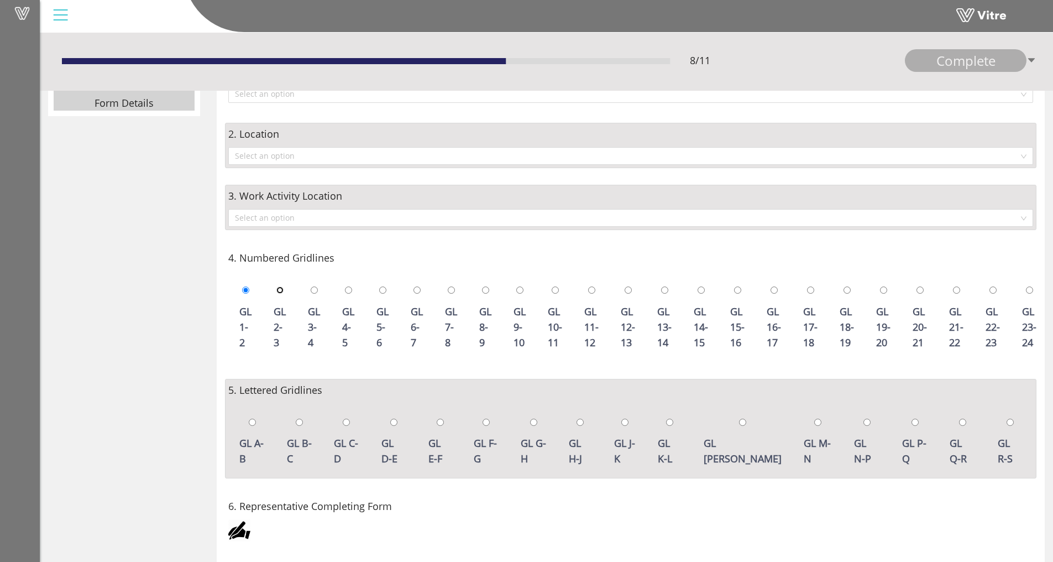
click at [277, 292] on input "radio" at bounding box center [279, 289] width 7 height 7
radio input "true"
click at [250, 292] on div "GL 1-2" at bounding box center [245, 317] width 23 height 82
click at [276, 291] on div "GL 2-3" at bounding box center [279, 317] width 23 height 82
radio input "false"
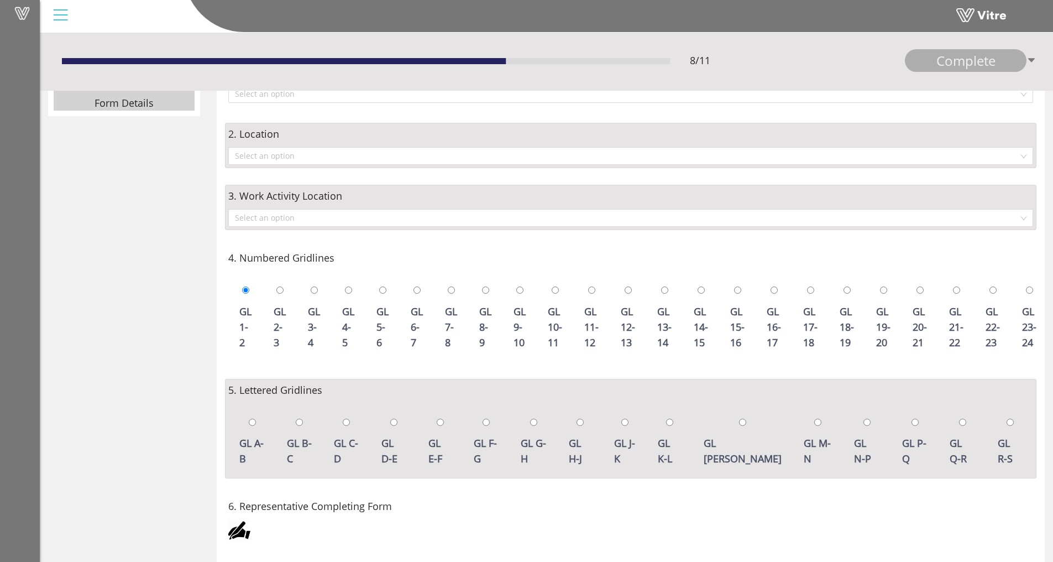
radio input "true"
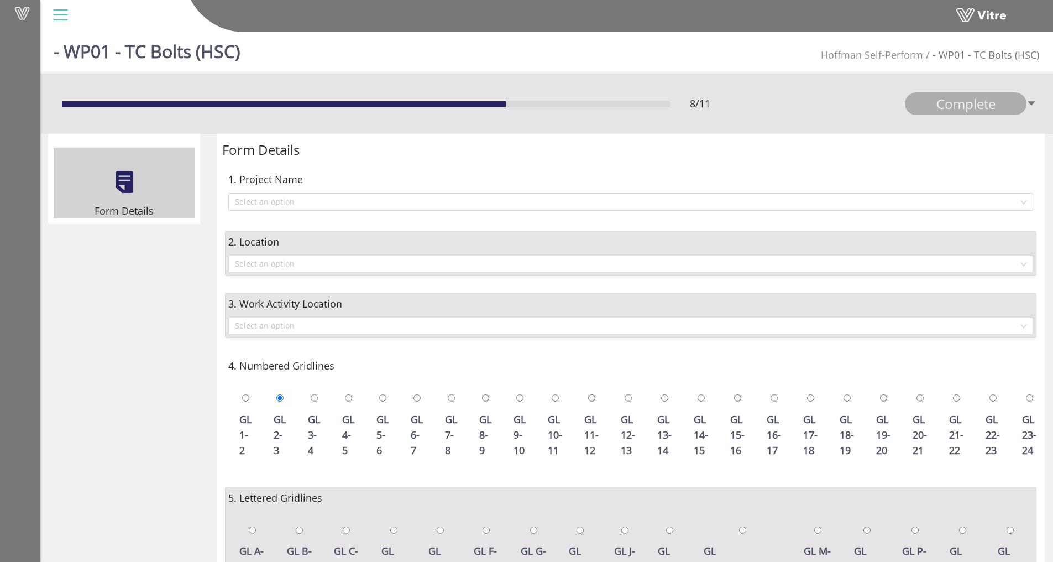
scroll to position [0, 0]
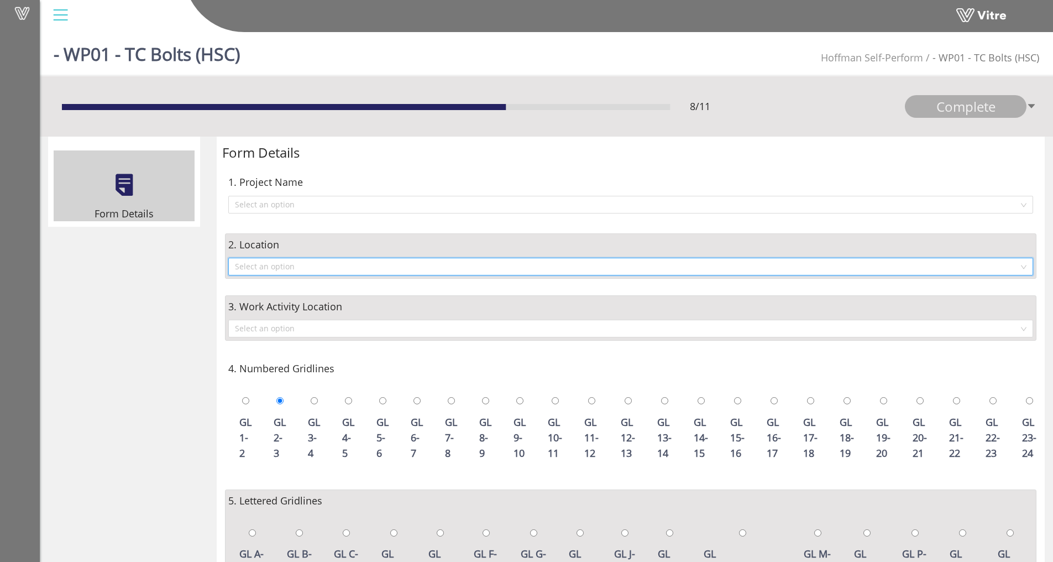
click at [248, 260] on input "search" at bounding box center [627, 266] width 784 height 17
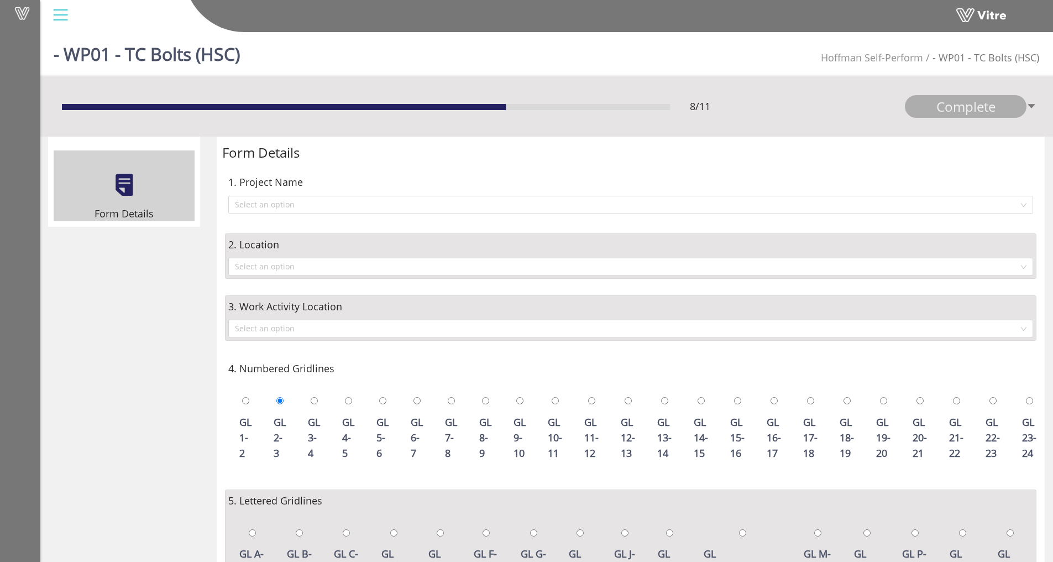
click at [291, 323] on input "search" at bounding box center [627, 328] width 784 height 17
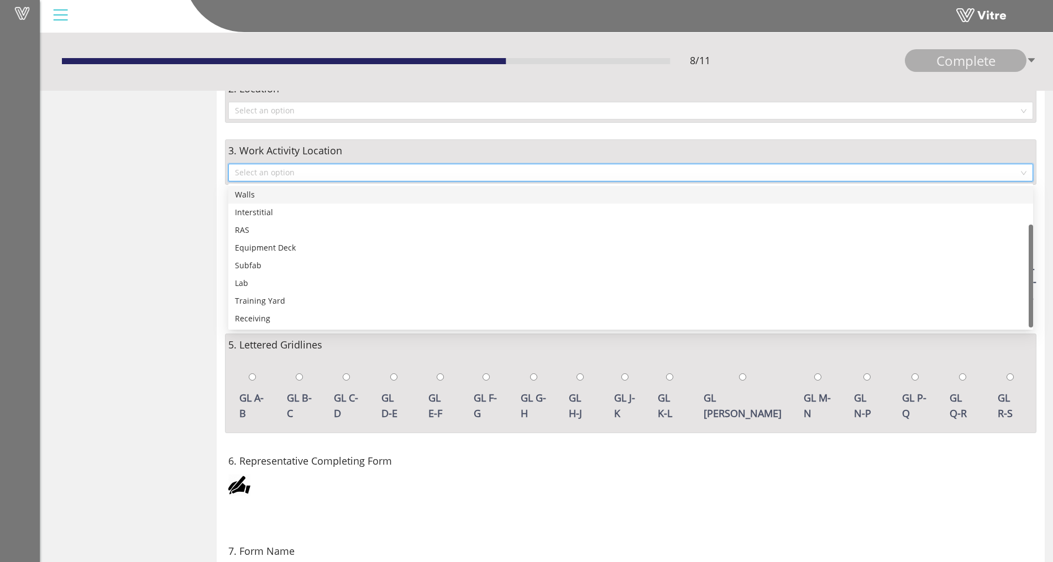
scroll to position [166, 0]
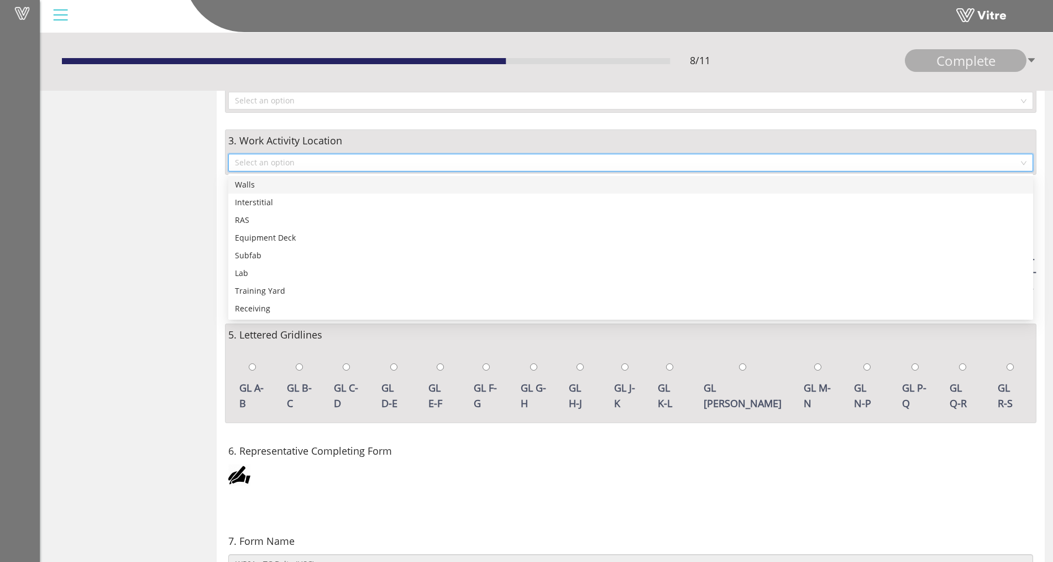
click at [204, 309] on div "Form Details Form Details 1. Project Name Select an option 2. Location Select a…" at bounding box center [546, 457] width 1013 height 972
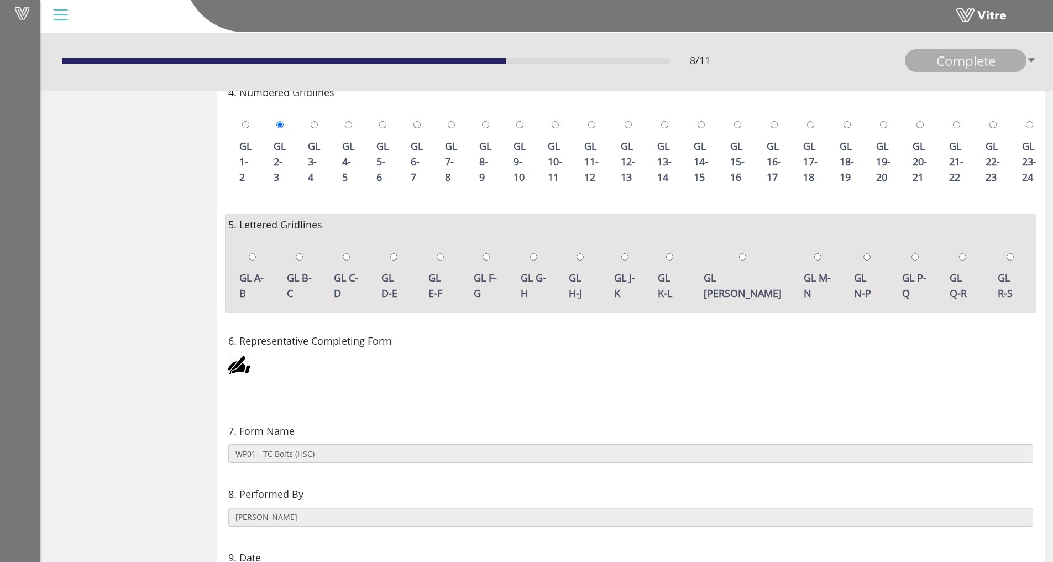
scroll to position [276, 0]
click at [243, 364] on div at bounding box center [239, 364] width 22 height 22
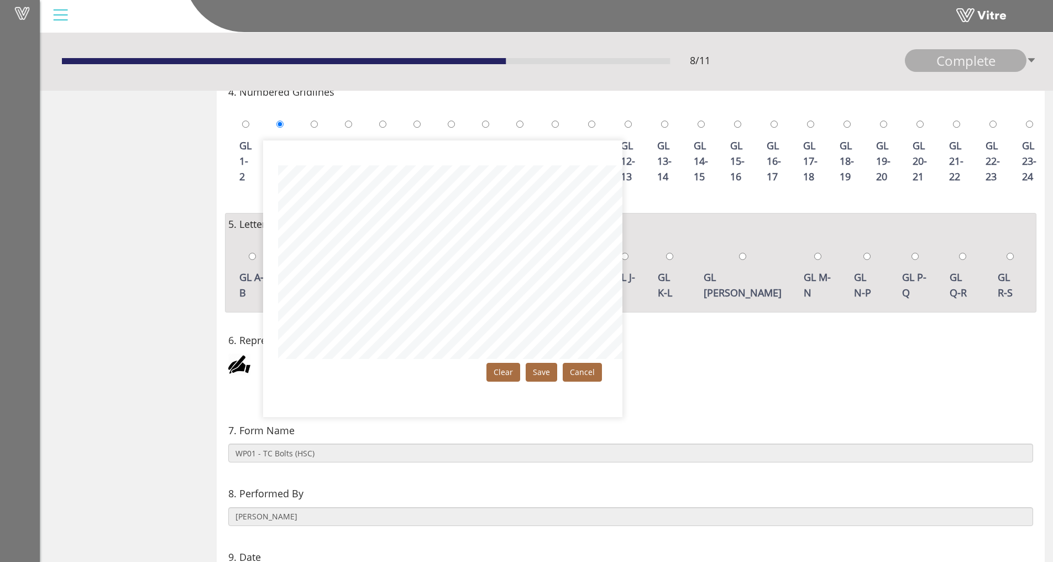
click at [510, 365] on link "Clear" at bounding box center [503, 372] width 34 height 19
click at [578, 369] on link "Cancel" at bounding box center [582, 372] width 39 height 19
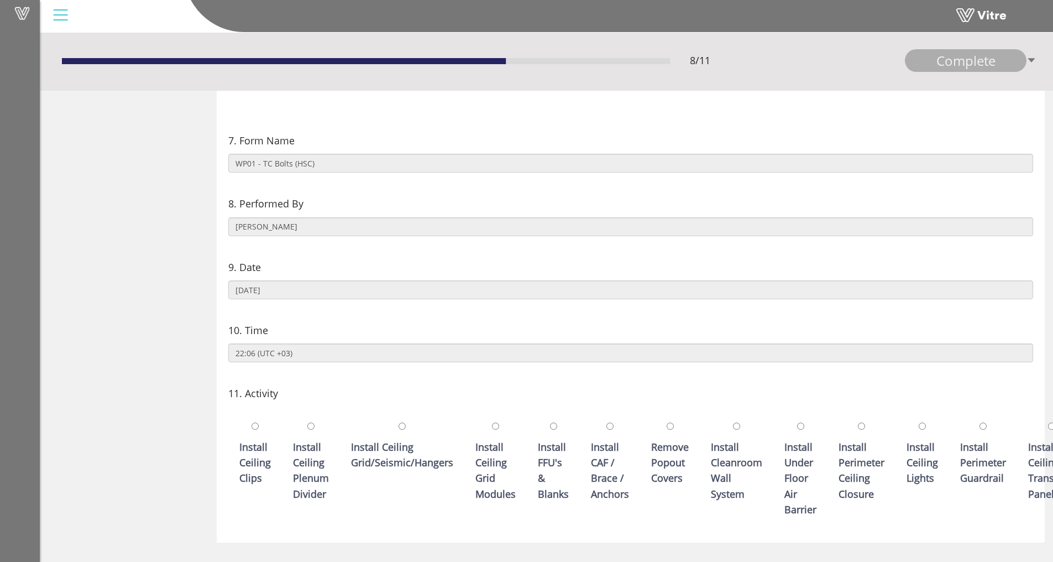
scroll to position [564, 0]
click at [797, 384] on div "11. Activity Install Ceiling Clips Install Ceiling Plenum Divider Install Ceili…" at bounding box center [630, 457] width 811 height 146
click at [253, 427] on input "radio" at bounding box center [255, 427] width 7 height 7
radio input "true"
click at [256, 430] on input "radio" at bounding box center [255, 427] width 7 height 7
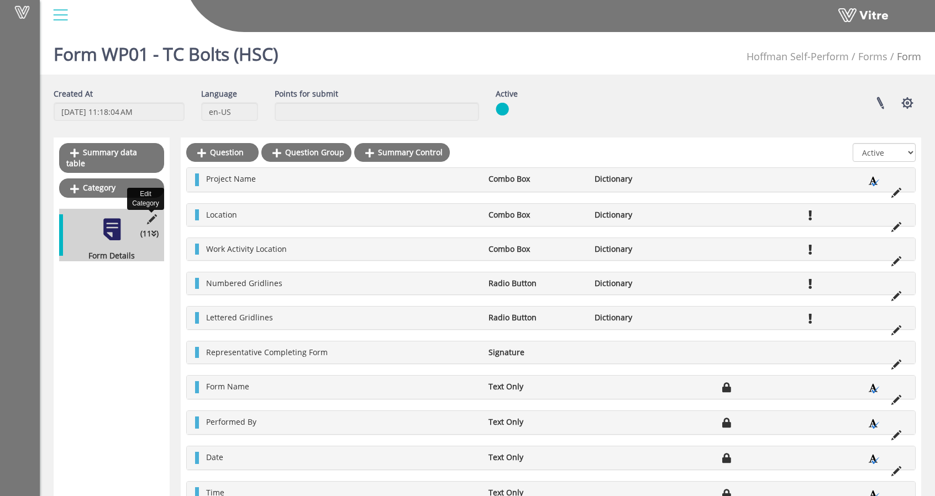
click at [151, 214] on icon at bounding box center [152, 219] width 14 height 10
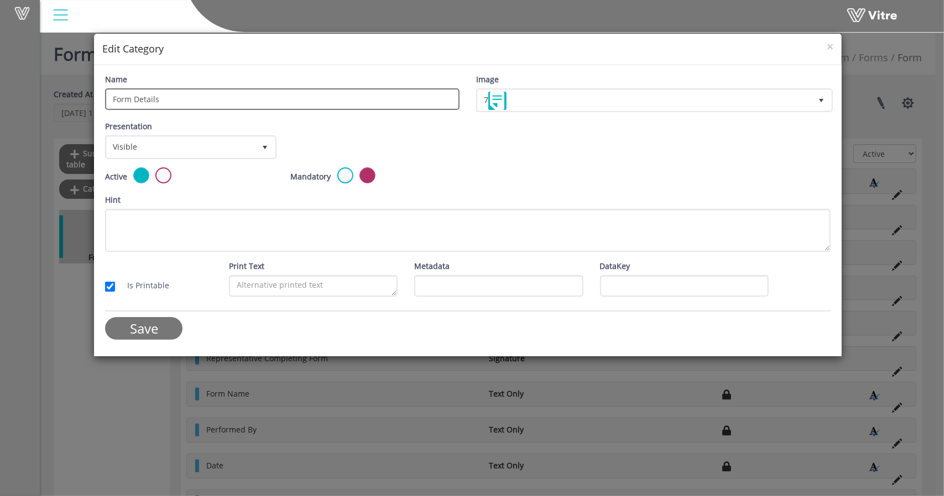
click at [280, 100] on input "Form Details" at bounding box center [282, 99] width 354 height 22
type input "Header"
click at [332, 132] on div "Presentation Visible true" at bounding box center [468, 144] width 742 height 47
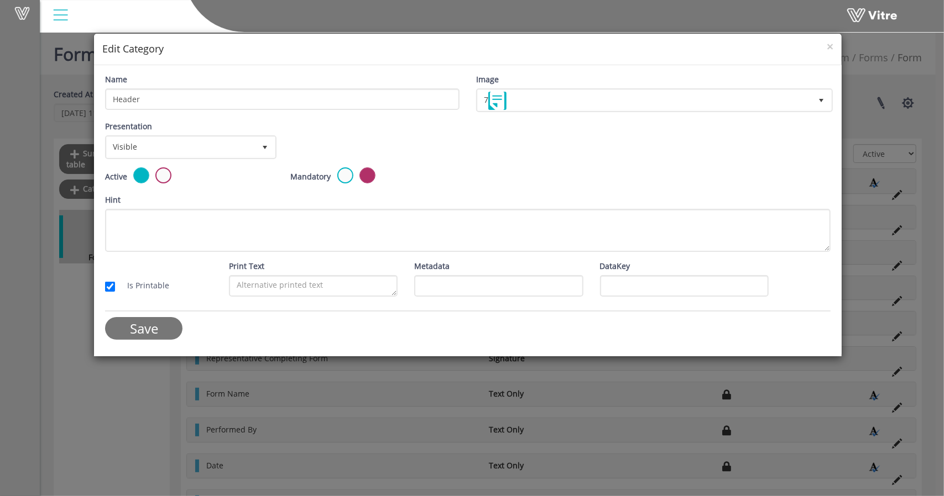
click at [169, 323] on input "Save" at bounding box center [143, 328] width 77 height 23
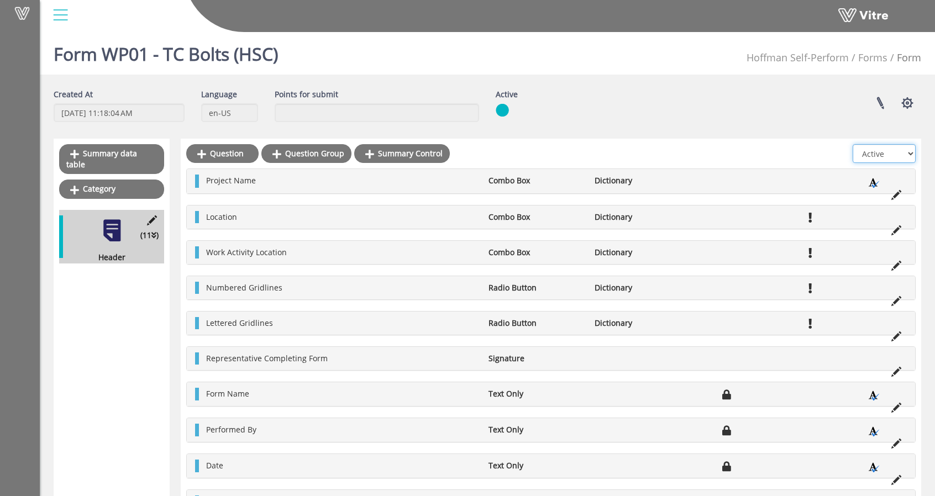
click at [884, 154] on select "All Active Not Active" at bounding box center [884, 153] width 63 height 19
click at [908, 106] on button "button" at bounding box center [908, 102] width 28 height 29
click at [756, 133] on div "Created At [DATE] 11:18:04 AM Language en-US Points for submit Active Linked Pr…" at bounding box center [488, 327] width 868 height 479
click at [55, 18] on div at bounding box center [60, 15] width 25 height 30
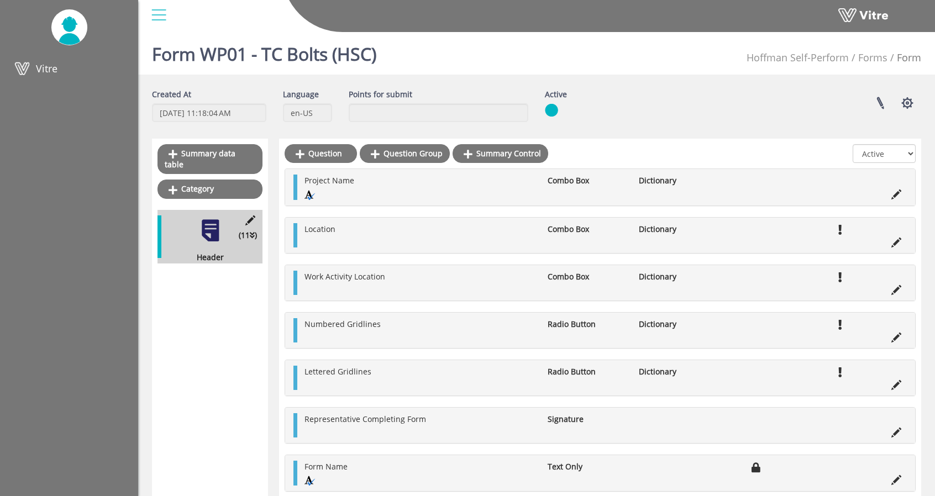
click at [160, 17] on div at bounding box center [158, 15] width 25 height 30
